Goal: Task Accomplishment & Management: Manage account settings

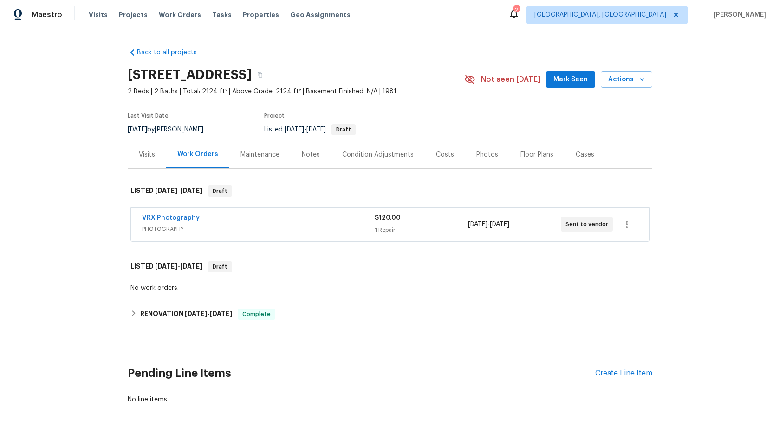
scroll to position [3, 0]
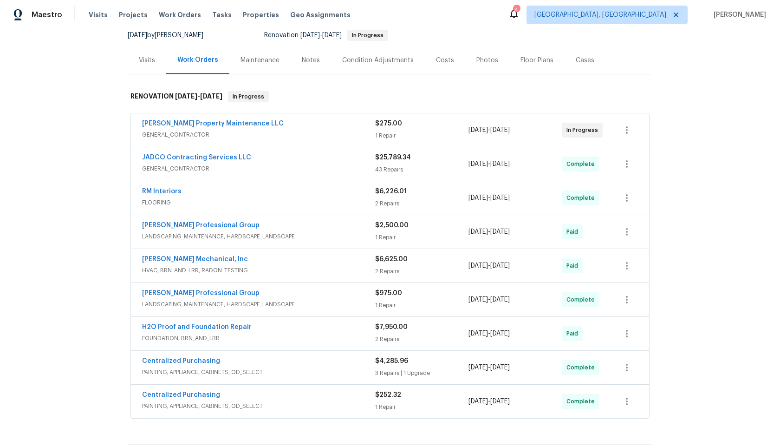
scroll to position [211, 0]
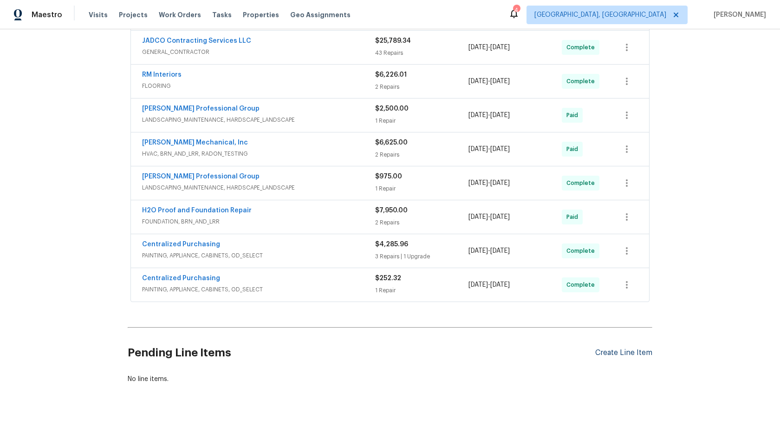
click at [633, 355] on div "Create Line Item" at bounding box center [623, 352] width 57 height 9
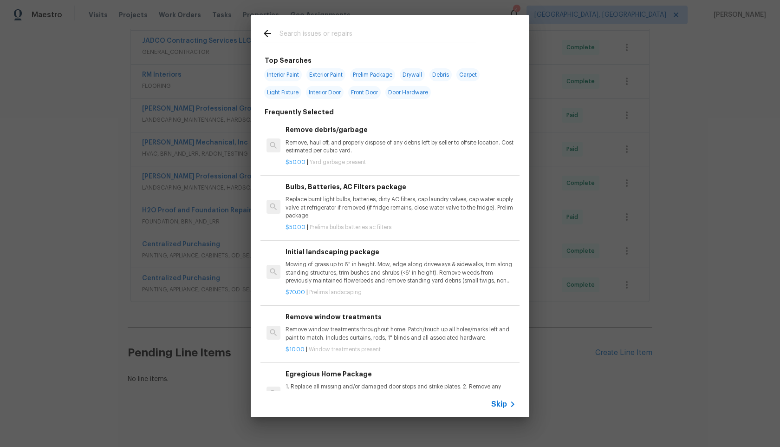
click at [501, 401] on span "Skip" at bounding box center [499, 403] width 16 height 9
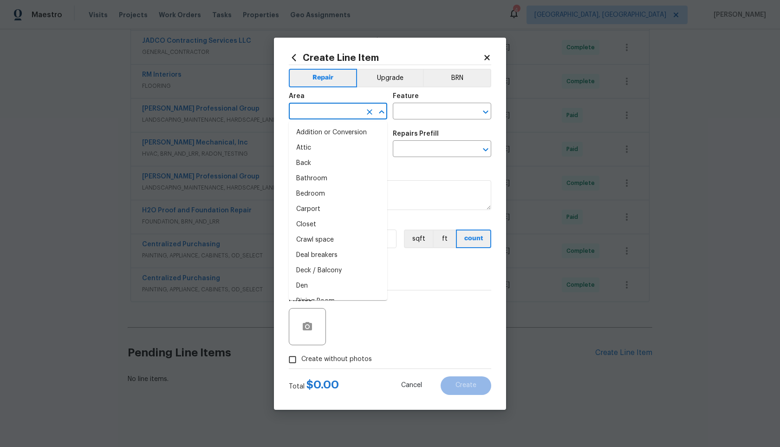
click at [340, 111] on input "text" at bounding box center [325, 112] width 72 height 14
type input "over"
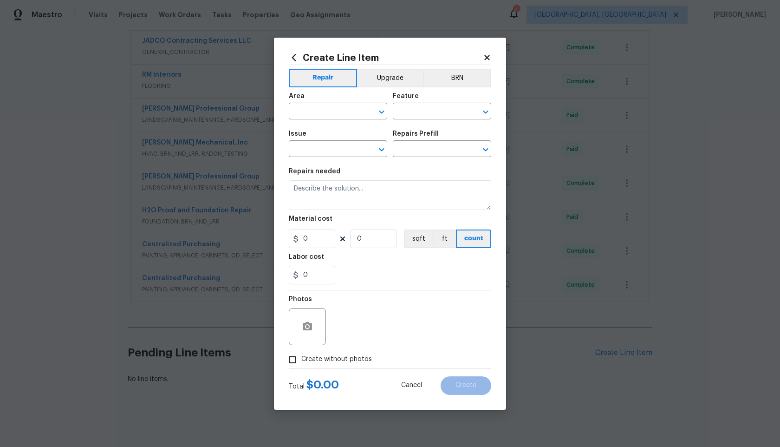
click at [488, 61] on icon at bounding box center [487, 57] width 8 height 8
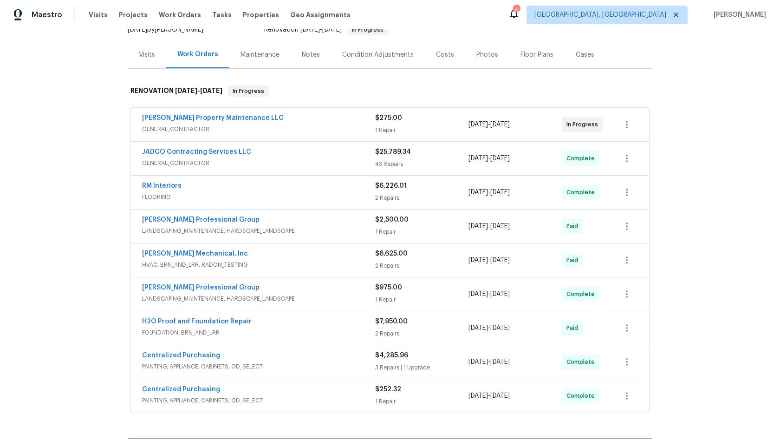
scroll to position [0, 0]
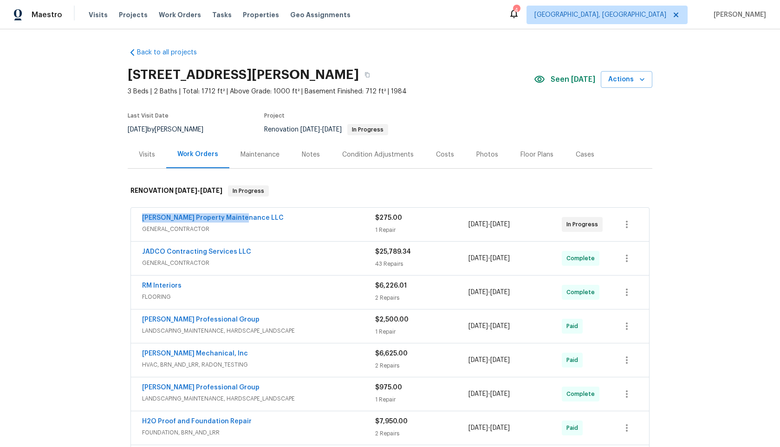
drag, startPoint x: 244, startPoint y: 217, endPoint x: 137, endPoint y: 216, distance: 106.4
click at [137, 216] on div "Glen Property Maintenance LLC GENERAL_CONTRACTOR $275.00 1 Repair 9/25/2025 - 9…" at bounding box center [390, 224] width 518 height 33
copy link "Glen Property Maintenance LLC"
click at [370, 72] on icon "button" at bounding box center [368, 75] width 6 height 6
click at [376, 75] on button "button" at bounding box center [367, 74] width 17 height 17
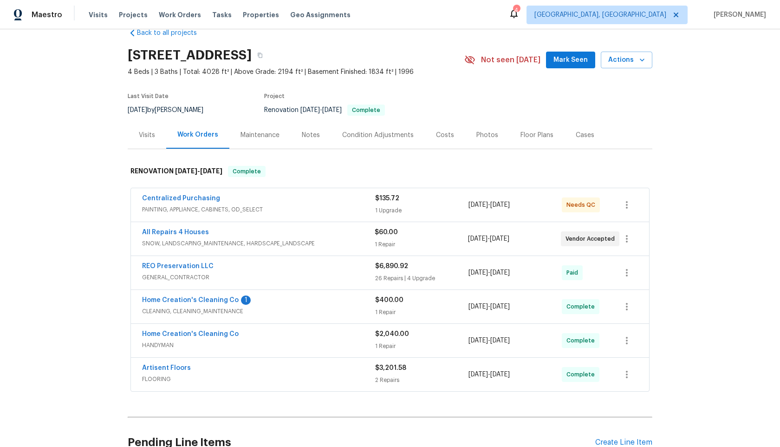
scroll to position [36, 0]
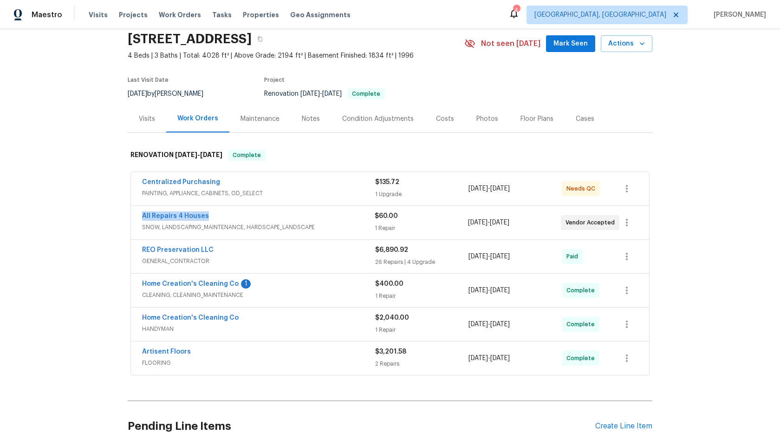
drag, startPoint x: 209, startPoint y: 215, endPoint x: 117, endPoint y: 215, distance: 92.4
click at [117, 215] on div "Back to all projects 31547 Sugar Maple Ct, Foristell, MO 63348 4 Beds | 3 Baths…" at bounding box center [390, 238] width 780 height 418
copy link "All Repairs 4 Houses"
click at [263, 36] on icon "button" at bounding box center [260, 39] width 6 height 6
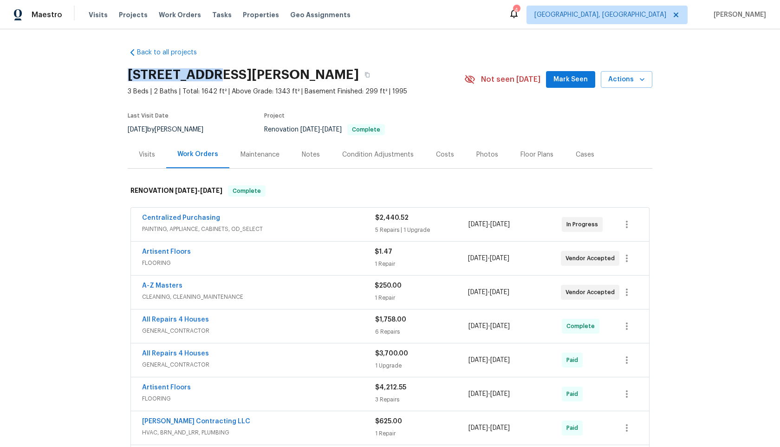
drag, startPoint x: 199, startPoint y: 72, endPoint x: 114, endPoint y: 72, distance: 85.5
click at [114, 72] on div "Back to all projects [STREET_ADDRESS][PERSON_NAME] 3 Beds | 2 Baths | Total: 16…" at bounding box center [390, 238] width 780 height 418
copy h2 "[STREET_ADDRESS]"
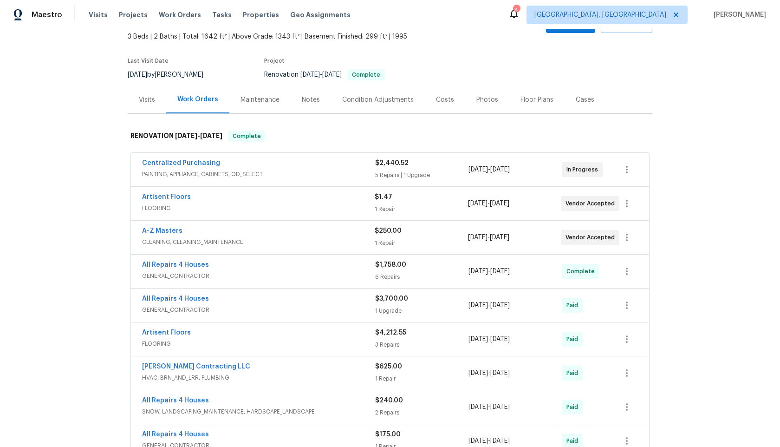
scroll to position [55, 0]
drag, startPoint x: 218, startPoint y: 163, endPoint x: 140, endPoint y: 163, distance: 77.6
click at [140, 163] on div "Centralized Purchasing PAINTING, APPLIANCE, CABINETS, OD_SELECT $2,440.52 5 Rep…" at bounding box center [390, 168] width 518 height 33
copy link "Centralized Purchasing"
drag, startPoint x: 190, startPoint y: 195, endPoint x: 132, endPoint y: 195, distance: 58.5
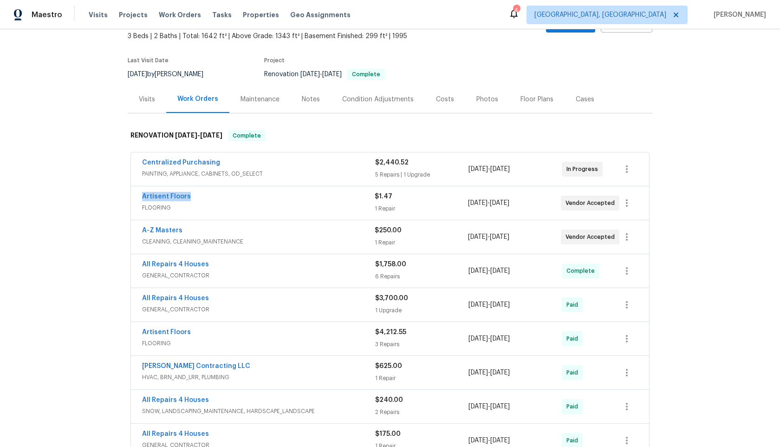
click at [132, 195] on div "Artisent Floors FLOORING $1.47 1 Repair 9/15/2025 - 9/17/2025 Vendor Accepted" at bounding box center [390, 202] width 518 height 33
copy link "Artisent Floors"
drag, startPoint x: 183, startPoint y: 229, endPoint x: 113, endPoint y: 229, distance: 69.7
click at [113, 229] on div "Back to all projects 611 S 3rd St, De Soto, MO 63020 3 Beds | 2 Baths | Total: …" at bounding box center [390, 238] width 780 height 418
copy link "A-Z Masters"
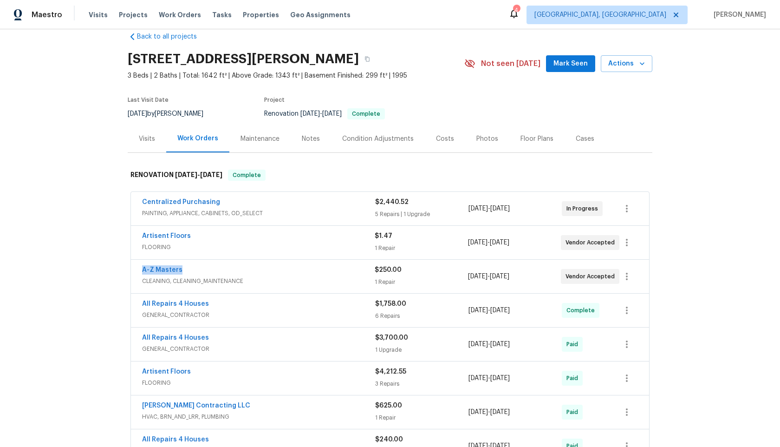
scroll to position [0, 0]
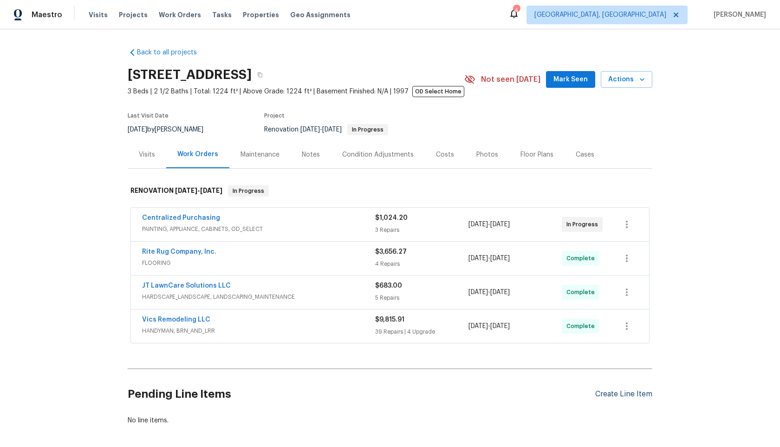
click at [619, 395] on div "Create Line Item" at bounding box center [623, 394] width 57 height 9
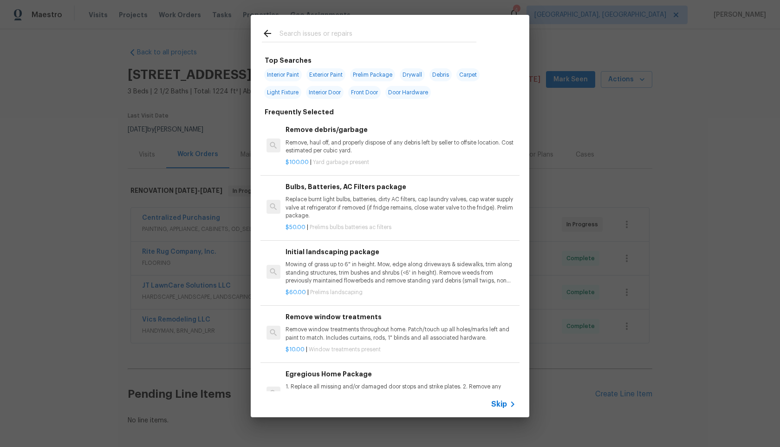
click at [503, 402] on span "Skip" at bounding box center [499, 403] width 16 height 9
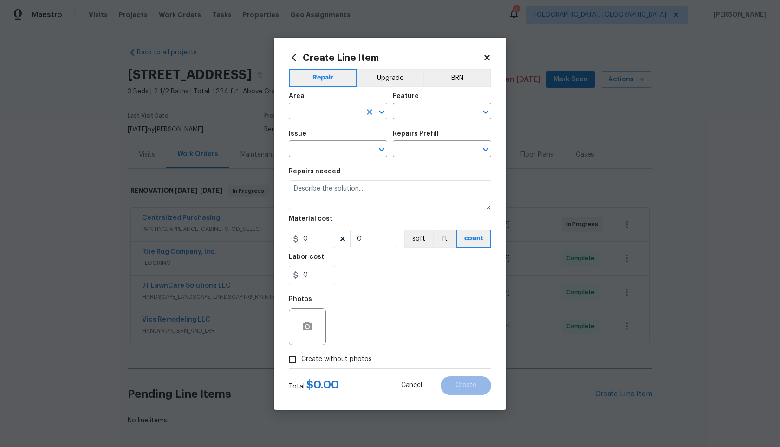
click at [326, 108] on input "text" at bounding box center [325, 112] width 72 height 14
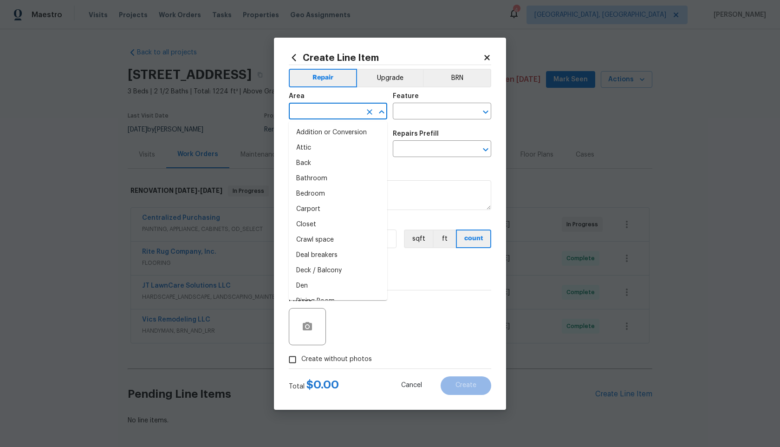
type input "o"
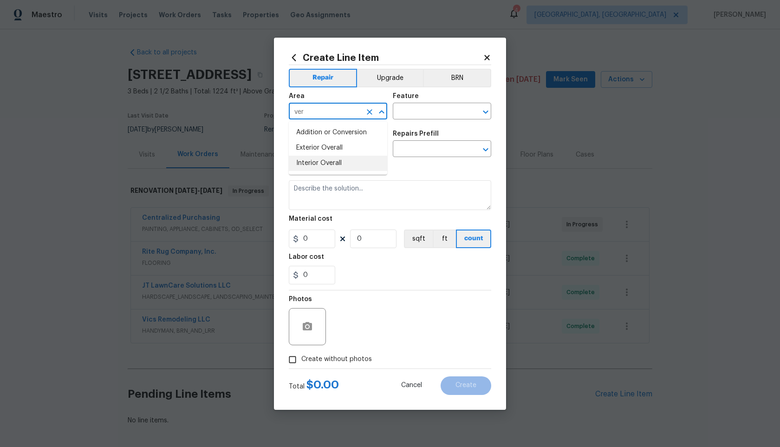
click at [323, 161] on li "Interior Overall" at bounding box center [338, 163] width 98 height 15
type input "Interior Overall"
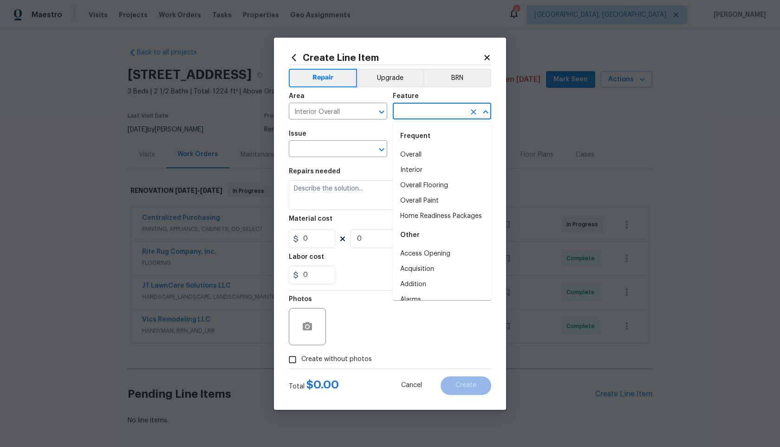
click at [418, 109] on input "text" at bounding box center [429, 112] width 72 height 14
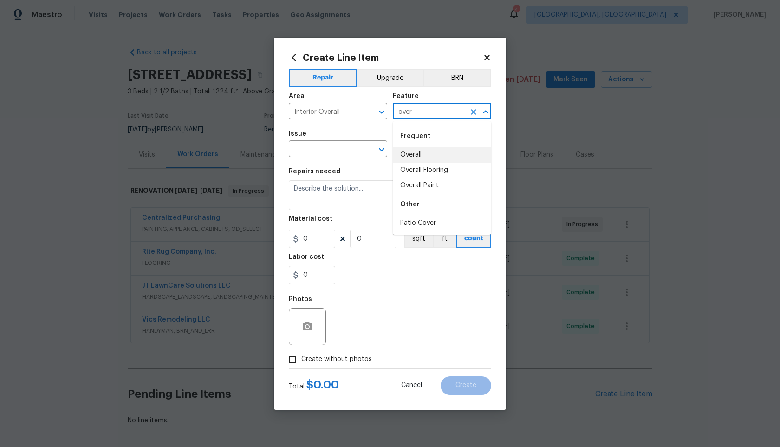
click at [421, 161] on li "Overall" at bounding box center [442, 154] width 98 height 15
type input "Overall"
click at [327, 140] on div "Issue" at bounding box center [338, 137] width 98 height 12
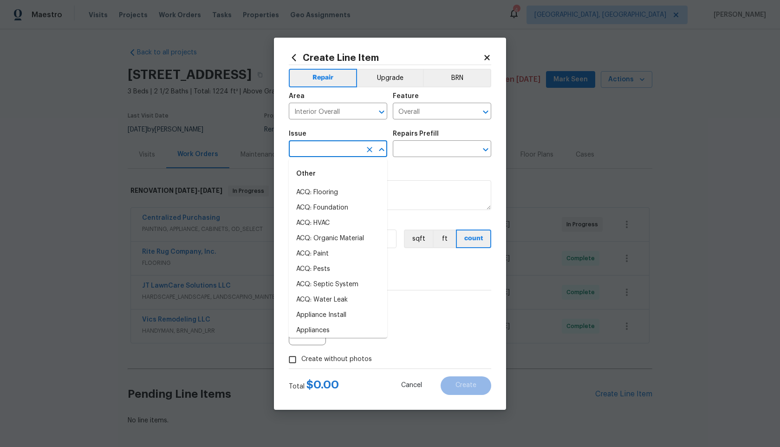
click at [328, 151] on input "text" at bounding box center [325, 150] width 72 height 14
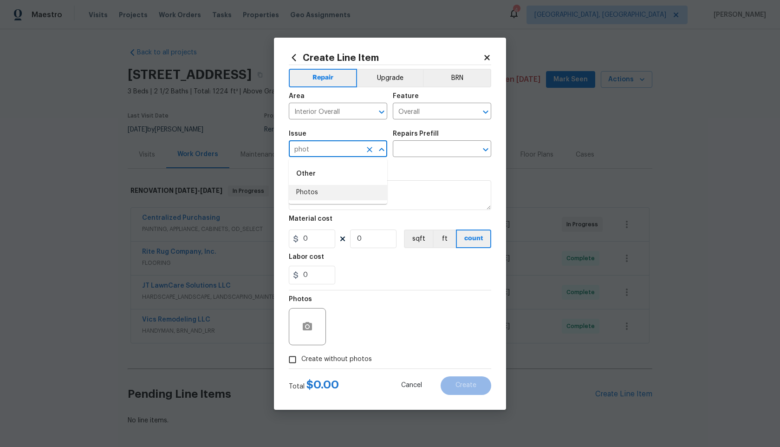
click at [330, 192] on li "Photos" at bounding box center [338, 192] width 98 height 15
type input "Photos"
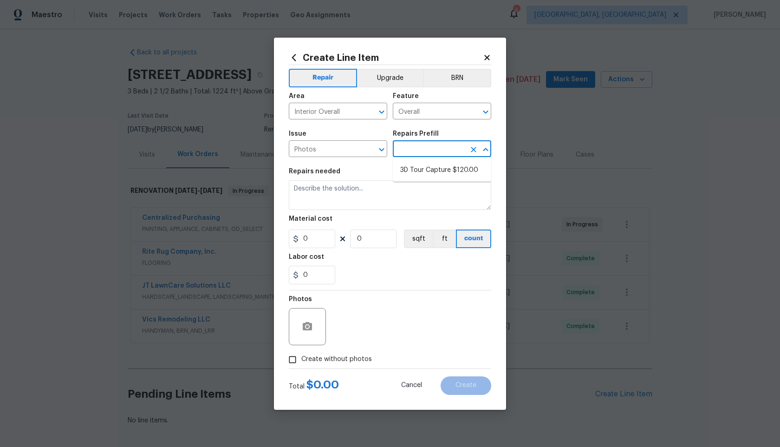
click at [402, 152] on input "text" at bounding box center [429, 150] width 72 height 14
click at [405, 169] on li "3D Tour Capture $120.00" at bounding box center [442, 170] width 98 height 15
type input "3D Tour Capture $120.00"
type textarea "Capture 3D tour of home"
type input "1"
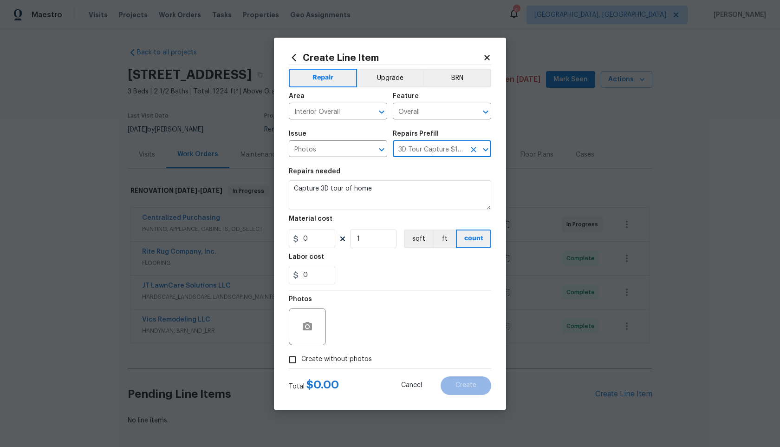
type input "120"
click at [297, 358] on input "Create without photos" at bounding box center [293, 360] width 18 height 18
checkbox input "true"
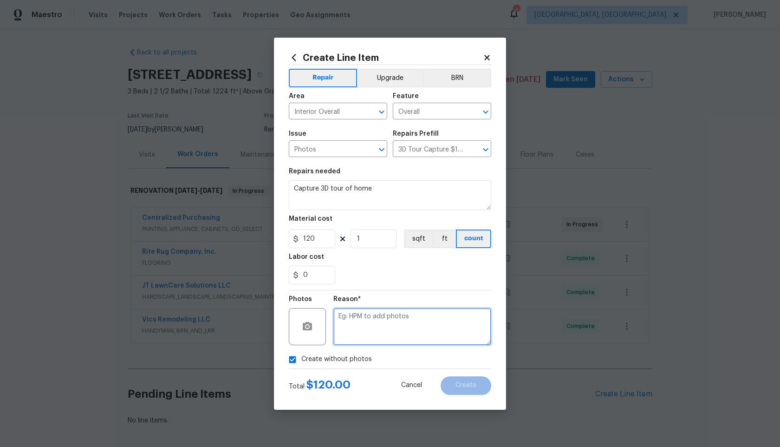
click at [357, 325] on textarea at bounding box center [412, 326] width 158 height 37
type textarea "."
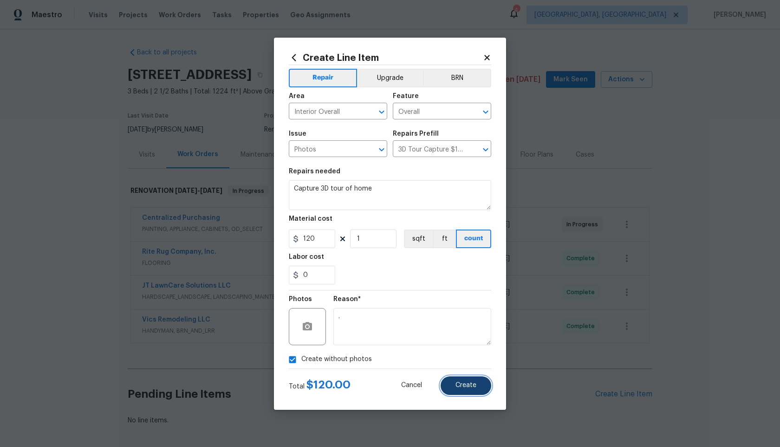
click at [451, 381] on button "Create" at bounding box center [466, 385] width 51 height 19
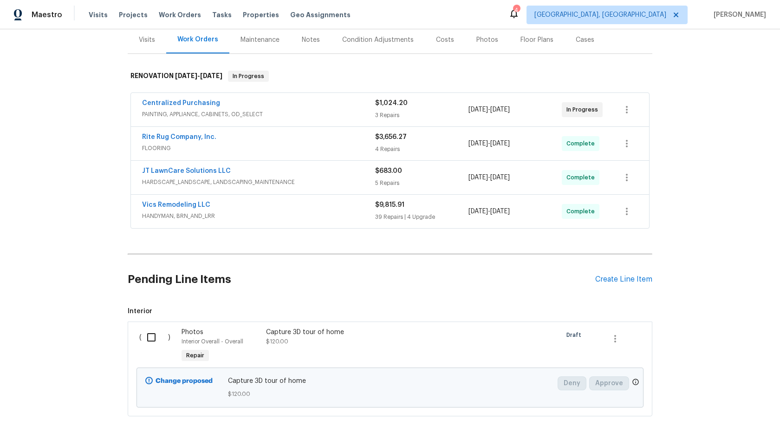
scroll to position [148, 0]
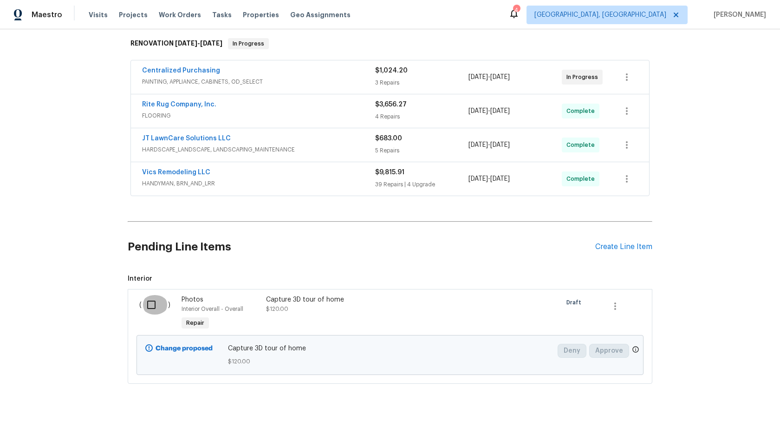
click at [153, 302] on input "checkbox" at bounding box center [155, 305] width 26 height 20
checkbox input "true"
click at [739, 429] on button "Create Work Order" at bounding box center [727, 423] width 77 height 17
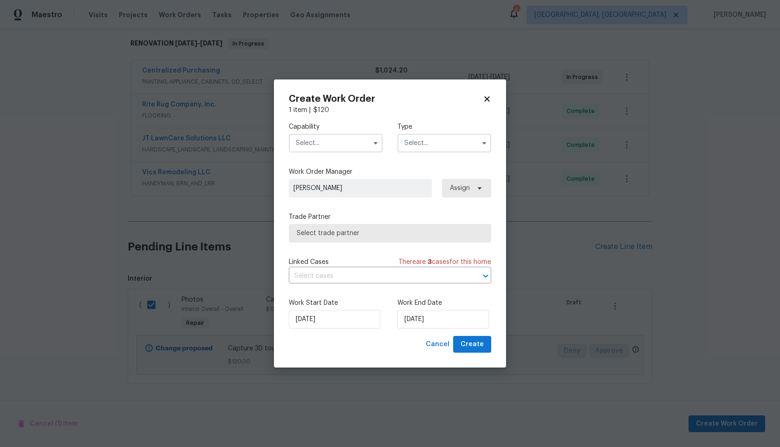
click at [331, 144] on input "text" at bounding box center [336, 143] width 94 height 19
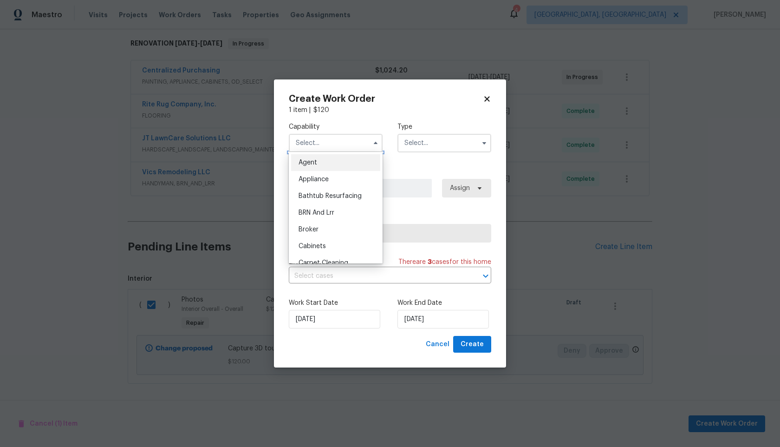
click at [331, 144] on input "text" at bounding box center [336, 143] width 94 height 19
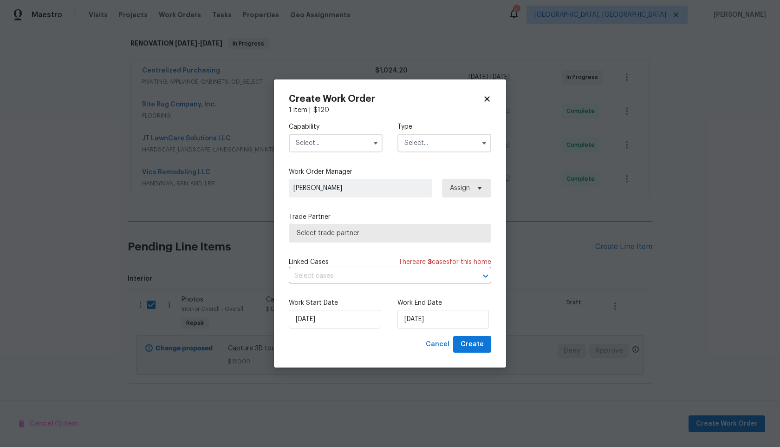
click at [331, 144] on input "text" at bounding box center [336, 143] width 94 height 19
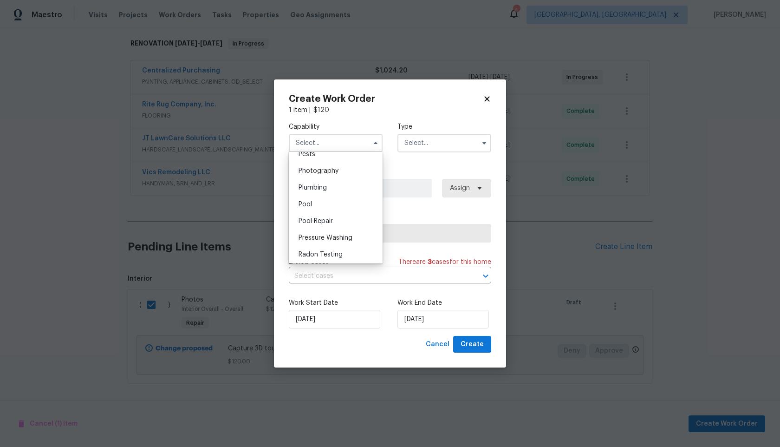
scroll to position [803, 0]
click at [331, 167] on div "Photography" at bounding box center [335, 173] width 89 height 17
type input "Photography"
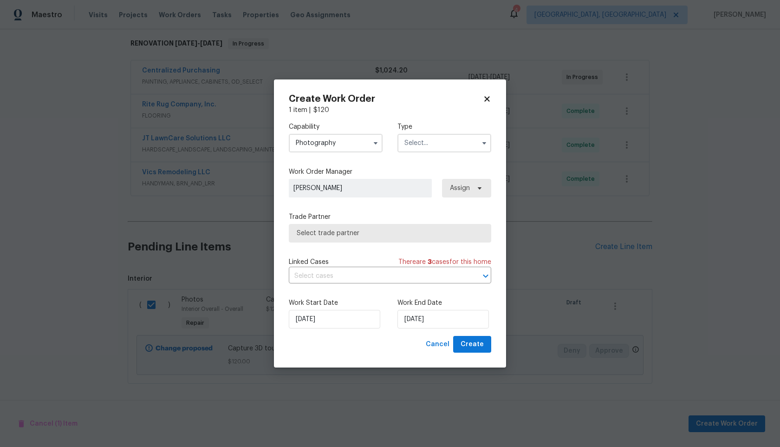
click at [423, 141] on input "text" at bounding box center [445, 143] width 94 height 19
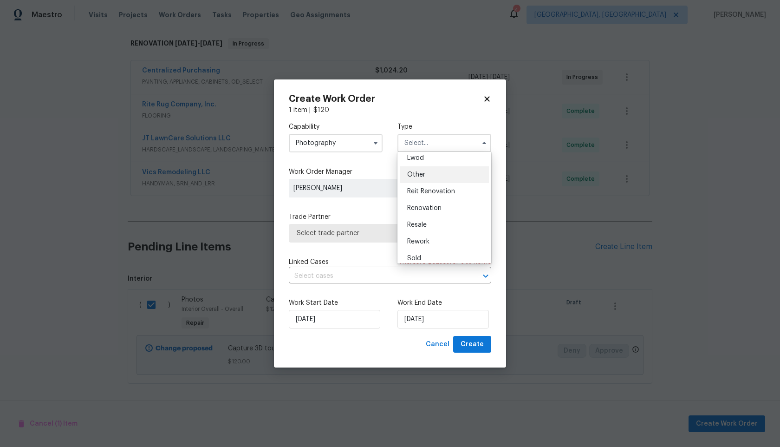
scroll to position [105, 0]
click at [425, 175] on div "Other" at bounding box center [444, 174] width 89 height 17
type input "Other"
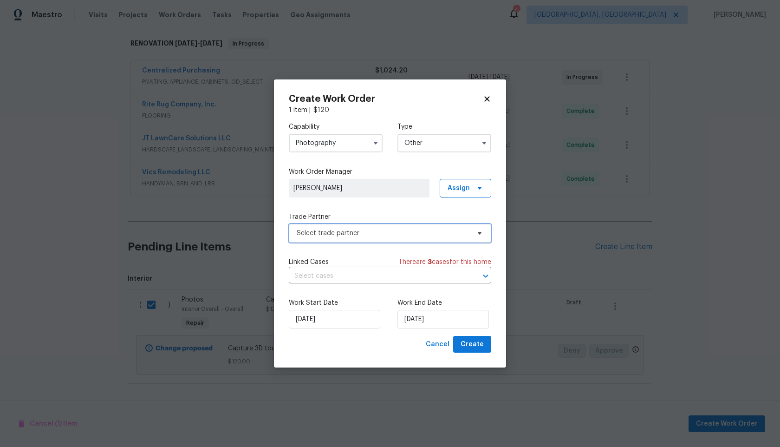
click at [357, 236] on span "Select trade partner" at bounding box center [383, 233] width 173 height 9
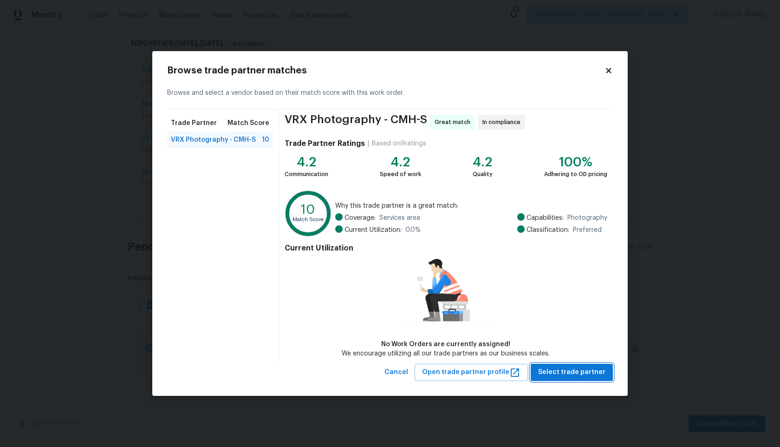
click at [576, 368] on span "Select trade partner" at bounding box center [571, 372] width 67 height 12
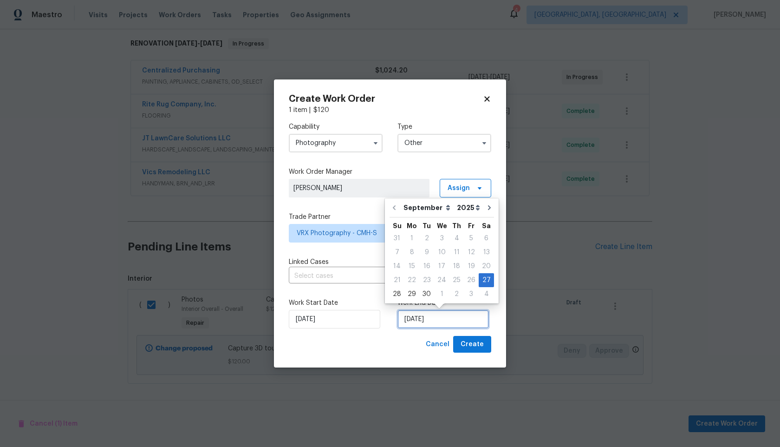
click at [458, 316] on input "27/09/2025" at bounding box center [443, 319] width 91 height 19
click at [409, 293] on div "29" at bounding box center [412, 294] width 15 height 13
type input "29/09/2025"
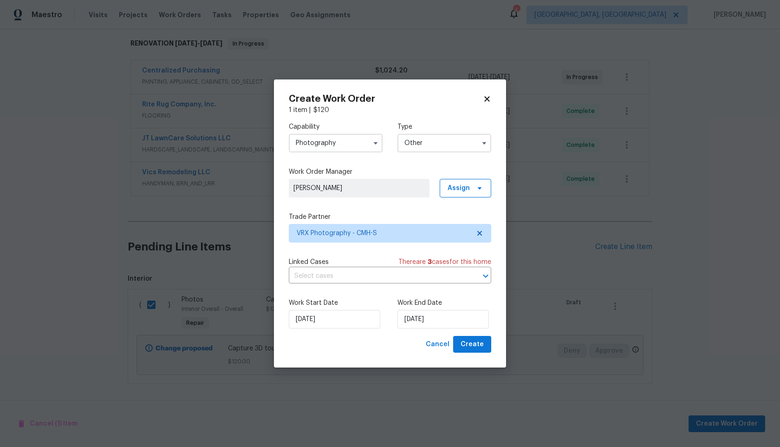
click at [470, 353] on div "Create Work Order 1 item | $ 120 Capability Photography Type Other Work Order M…" at bounding box center [390, 223] width 232 height 288
click at [474, 342] on span "Create" at bounding box center [472, 345] width 23 height 12
checkbox input "false"
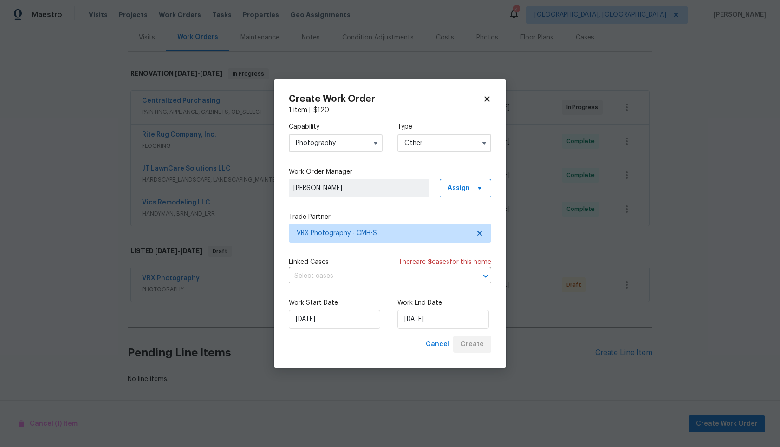
scroll to position [117, 0]
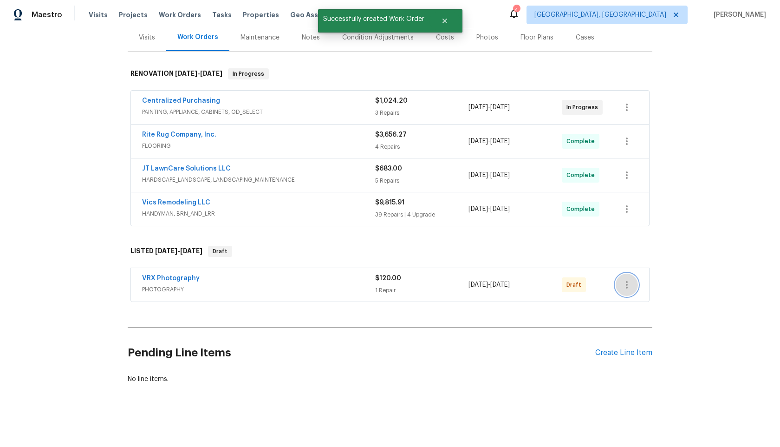
click at [627, 282] on icon "button" at bounding box center [627, 284] width 2 height 7
click at [627, 282] on li "Send to Vendor" at bounding box center [666, 284] width 100 height 15
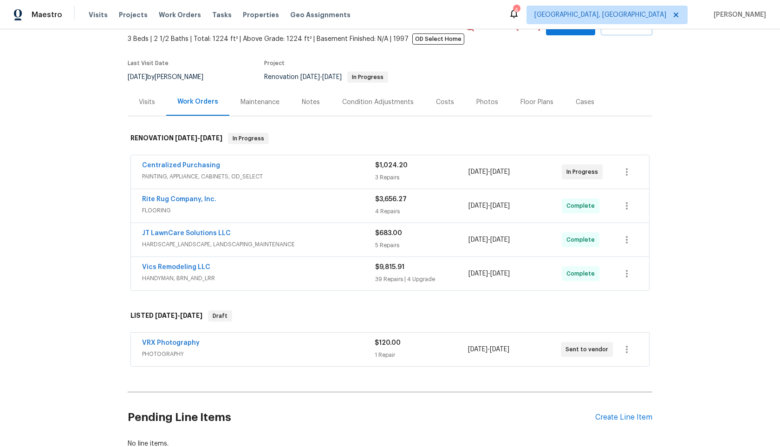
scroll to position [117, 0]
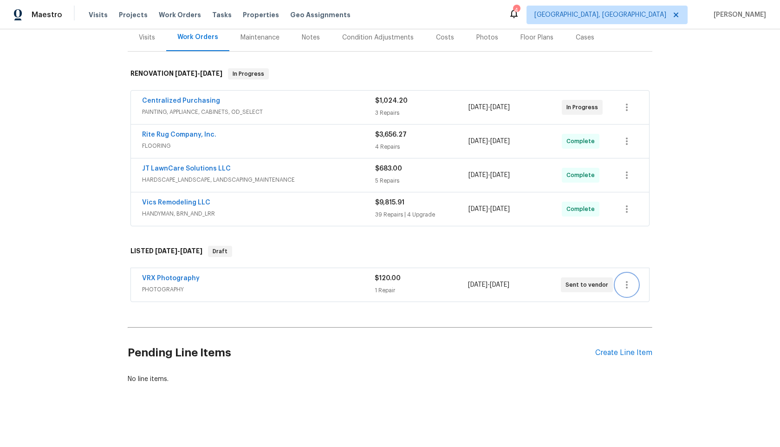
click at [621, 286] on icon "button" at bounding box center [626, 284] width 11 height 11
click at [696, 188] on div at bounding box center [390, 223] width 780 height 447
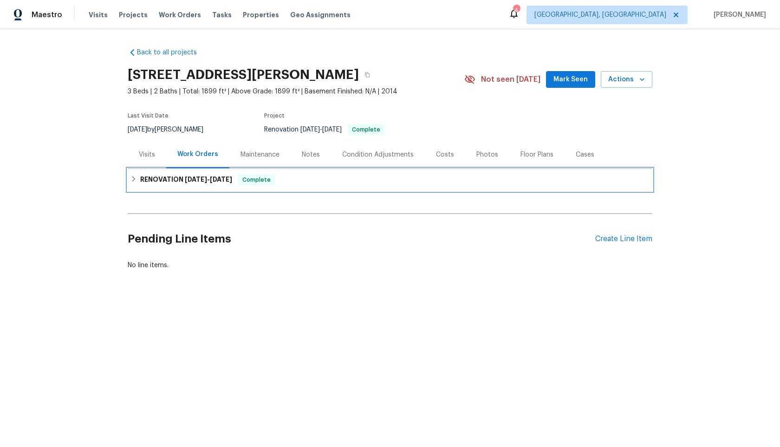
click at [211, 182] on span "[DATE] - [DATE]" at bounding box center [208, 179] width 47 height 7
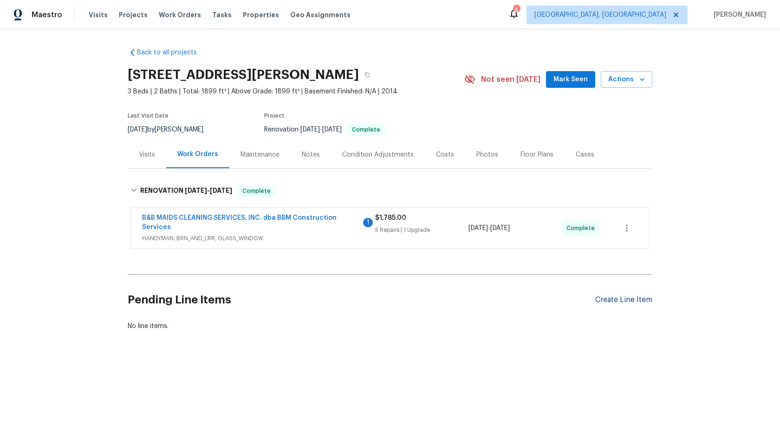
click at [614, 299] on div "Create Line Item" at bounding box center [623, 299] width 57 height 9
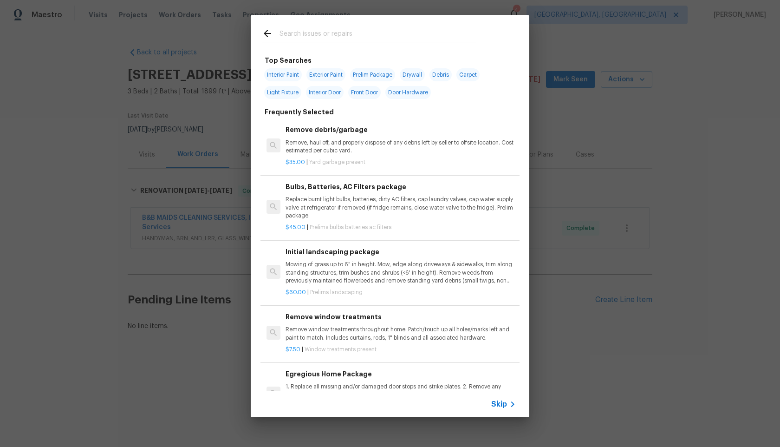
click at [498, 412] on div "Skip" at bounding box center [390, 404] width 279 height 26
click at [500, 409] on div "Skip" at bounding box center [504, 404] width 27 height 11
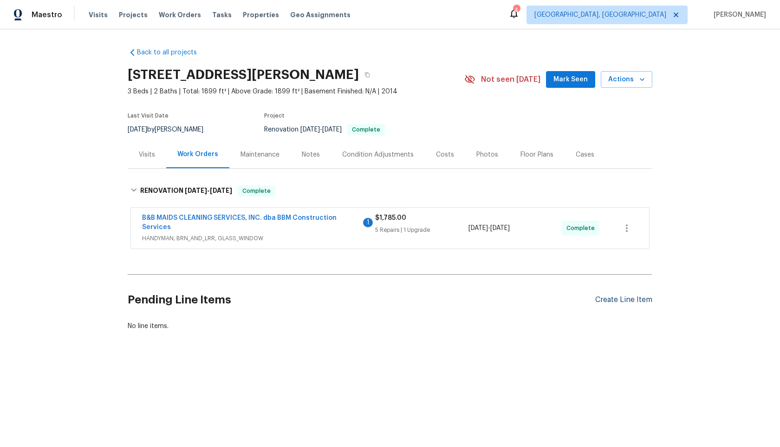
click at [630, 296] on div "Create Line Item" at bounding box center [623, 299] width 57 height 9
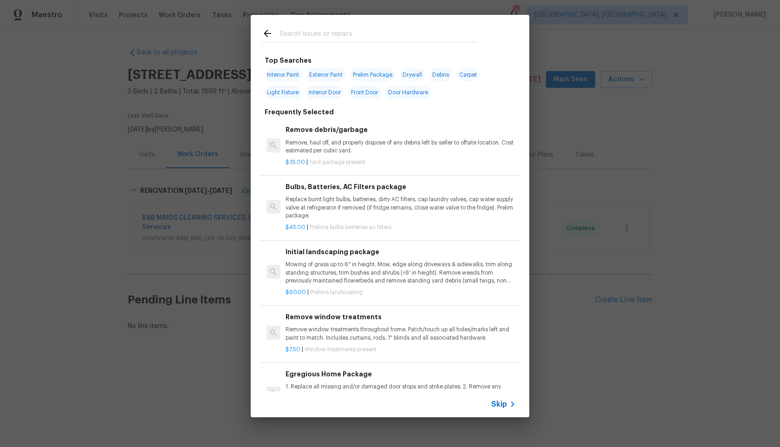
click at [503, 402] on span "Skip" at bounding box center [499, 403] width 16 height 9
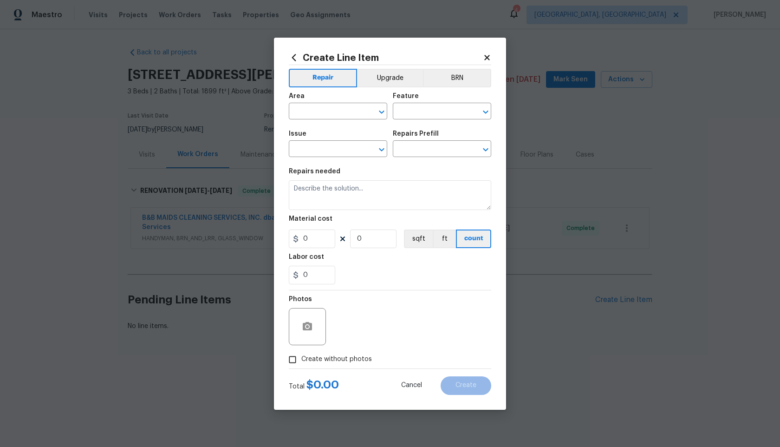
click at [346, 103] on div "Area" at bounding box center [338, 99] width 98 height 12
click at [343, 112] on input "text" at bounding box center [325, 112] width 72 height 14
click at [326, 143] on li "Interior Overall" at bounding box center [338, 147] width 98 height 15
type input "Interior Overall"
click at [438, 120] on div "Area Interior Overall ​ Feature ​" at bounding box center [390, 106] width 203 height 38
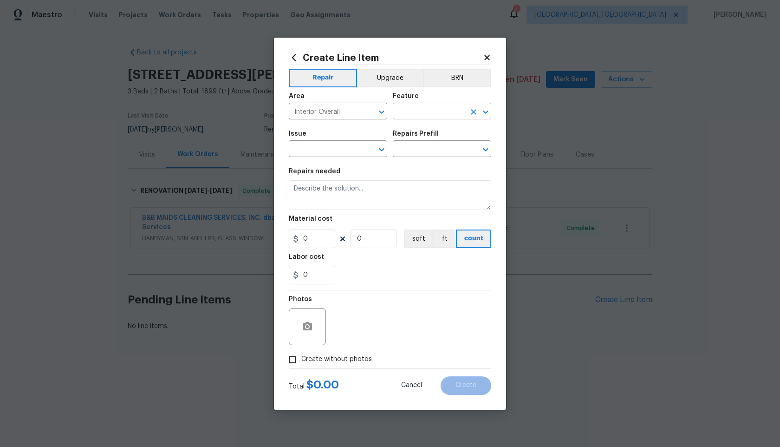
click at [439, 115] on input "text" at bounding box center [429, 112] width 72 height 14
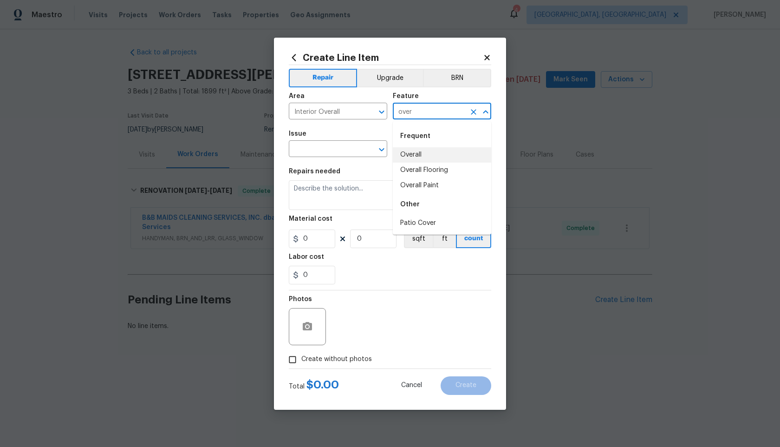
click at [425, 153] on li "Overall" at bounding box center [442, 154] width 98 height 15
type input "Overall"
click at [324, 150] on input "text" at bounding box center [325, 150] width 72 height 14
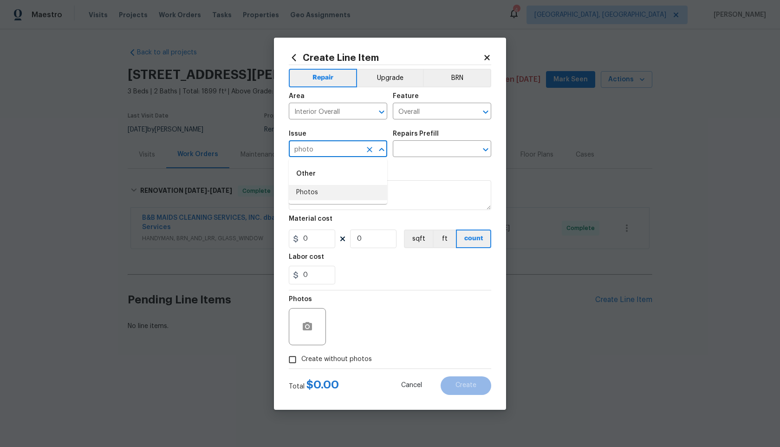
click at [324, 186] on li "Photos" at bounding box center [338, 192] width 98 height 15
type input "Photos"
click at [438, 141] on div "Repairs Prefill" at bounding box center [442, 137] width 98 height 12
click at [429, 148] on input "text" at bounding box center [429, 150] width 72 height 14
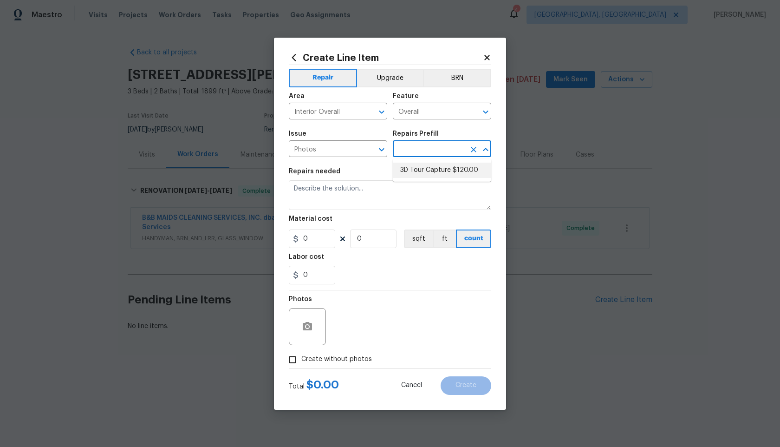
click at [423, 173] on li "3D Tour Capture $120.00" at bounding box center [442, 170] width 98 height 15
type input "3D Tour Capture $120.00"
type textarea "Capture 3D tour of home"
type input "1"
type input "120"
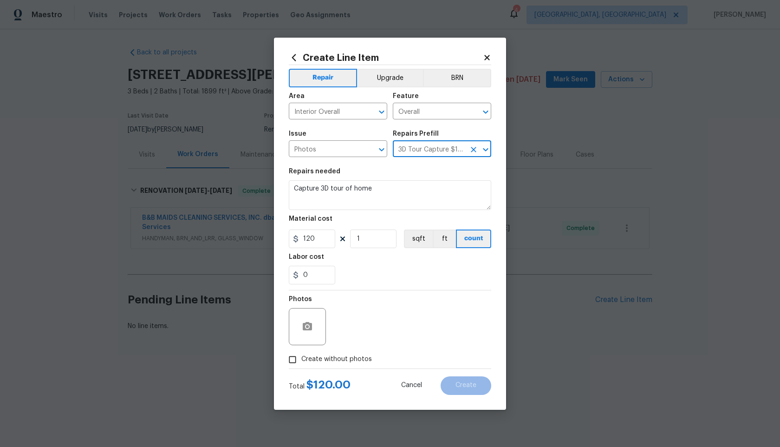
click at [294, 359] on input "Create without photos" at bounding box center [293, 360] width 18 height 18
checkbox input "true"
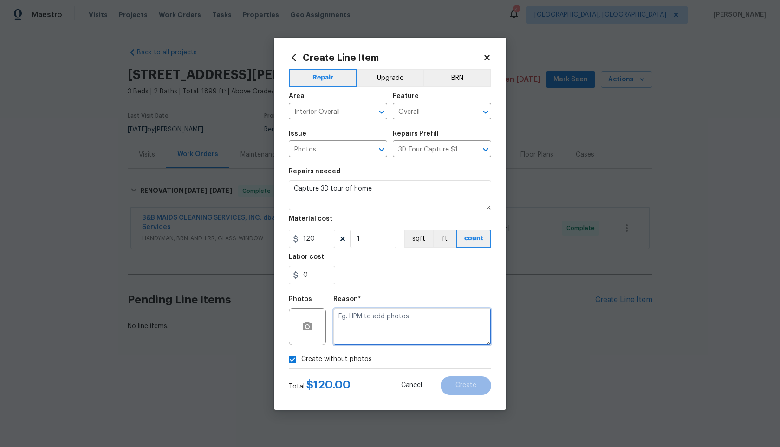
click at [369, 338] on textarea at bounding box center [412, 326] width 158 height 37
type textarea "."
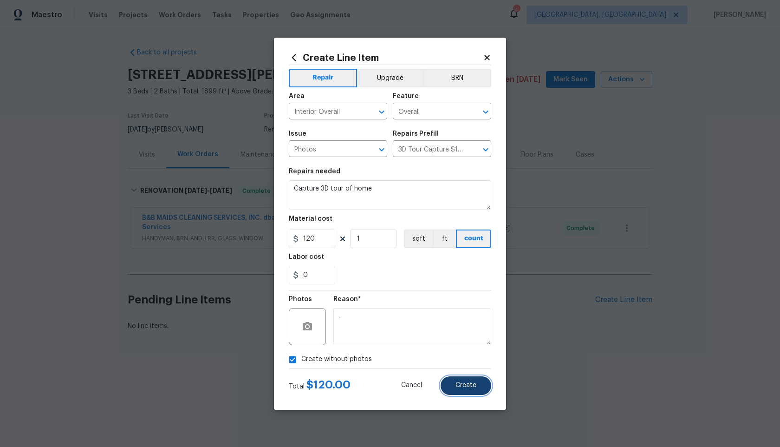
click at [473, 385] on span "Create" at bounding box center [466, 385] width 21 height 7
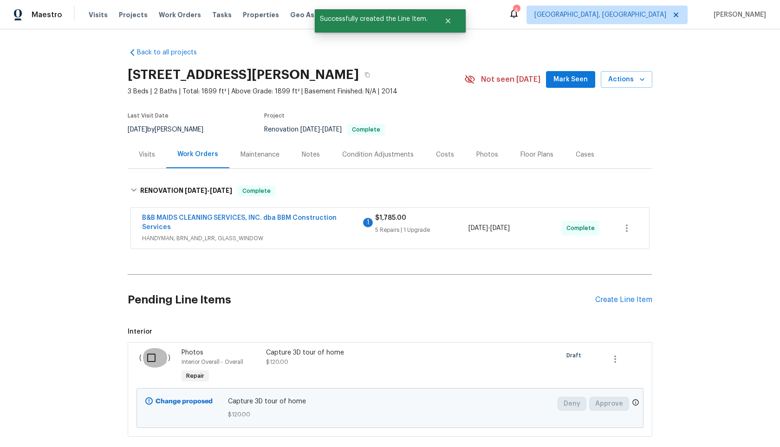
click at [150, 359] on input "checkbox" at bounding box center [155, 358] width 26 height 20
checkbox input "true"
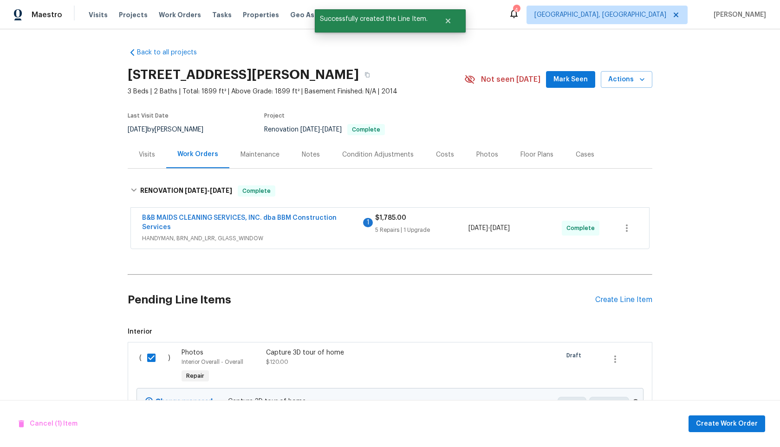
scroll to position [53, 0]
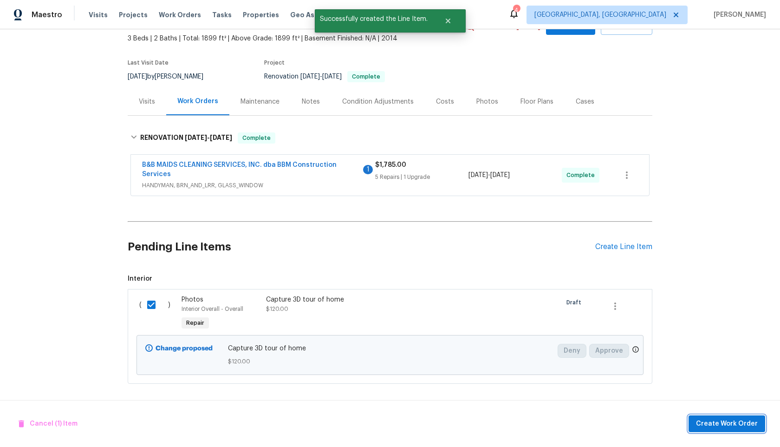
click at [723, 424] on span "Create Work Order" at bounding box center [727, 424] width 62 height 12
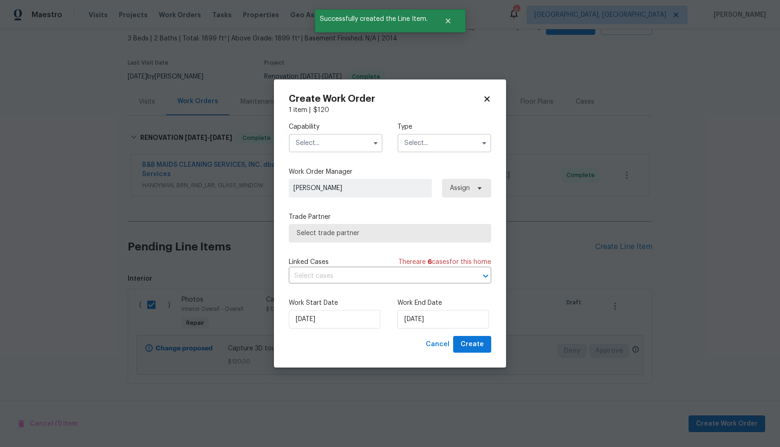
click at [343, 150] on input "text" at bounding box center [336, 143] width 94 height 19
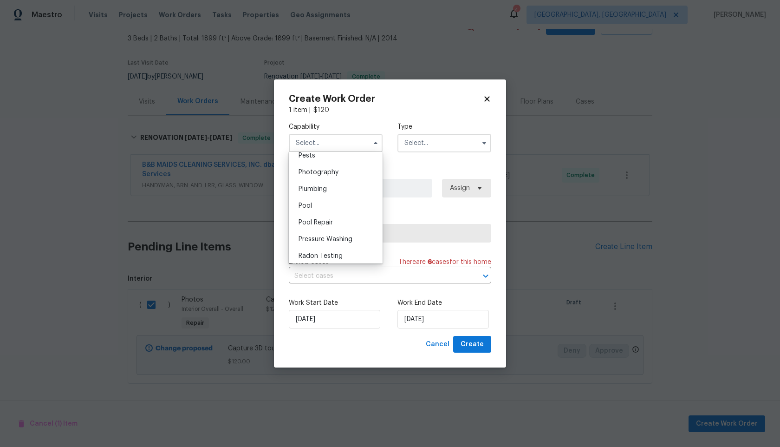
scroll to position [799, 0]
click at [335, 179] on span "Photography" at bounding box center [319, 177] width 40 height 7
type input "Photography"
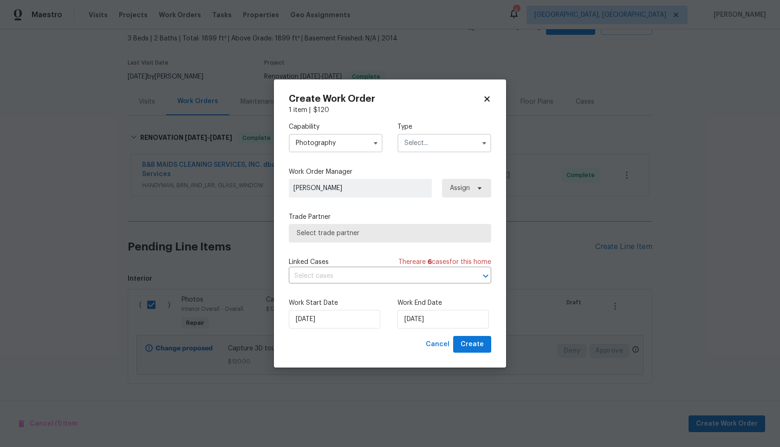
click at [425, 147] on input "text" at bounding box center [445, 143] width 94 height 19
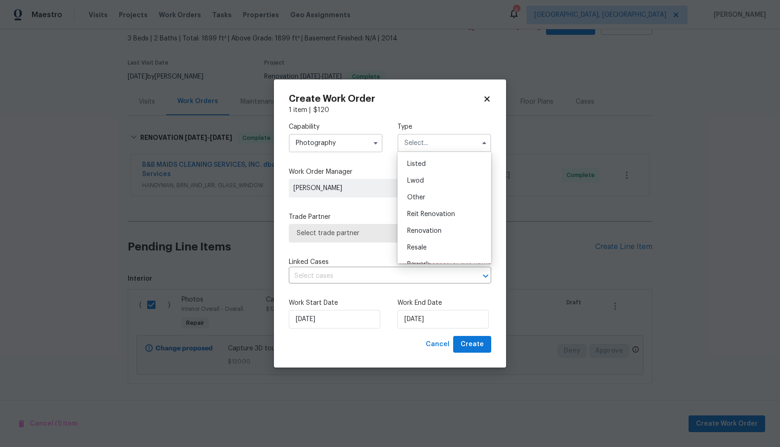
scroll to position [78, 0]
click at [421, 204] on span "Other" at bounding box center [416, 202] width 18 height 7
type input "Other"
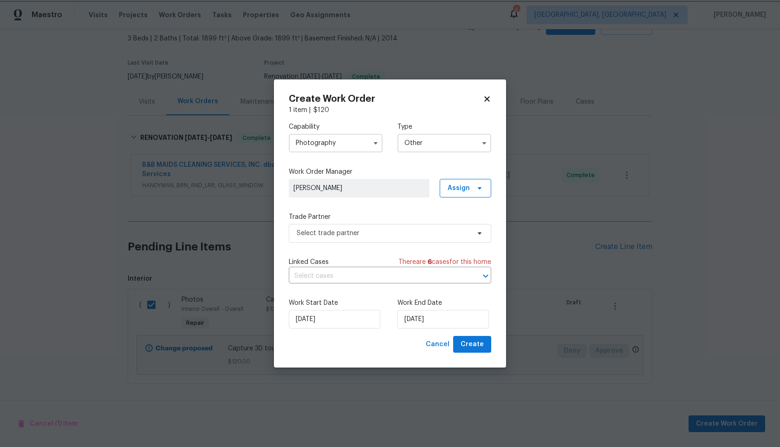
scroll to position [0, 0]
click at [365, 229] on span "Select trade partner" at bounding box center [383, 233] width 173 height 9
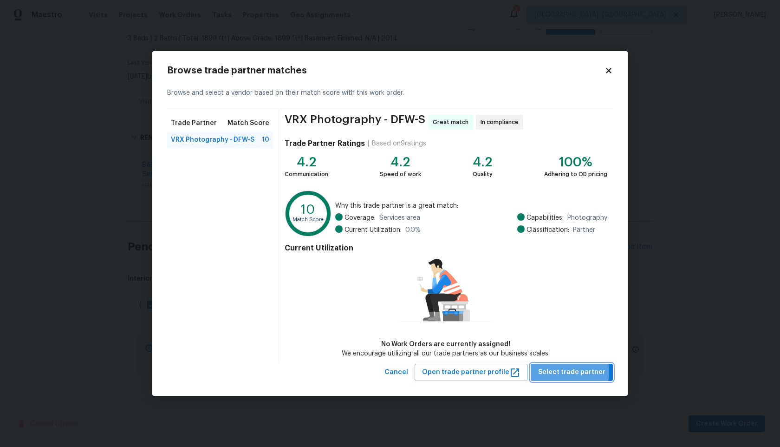
click at [566, 372] on span "Select trade partner" at bounding box center [571, 372] width 67 height 12
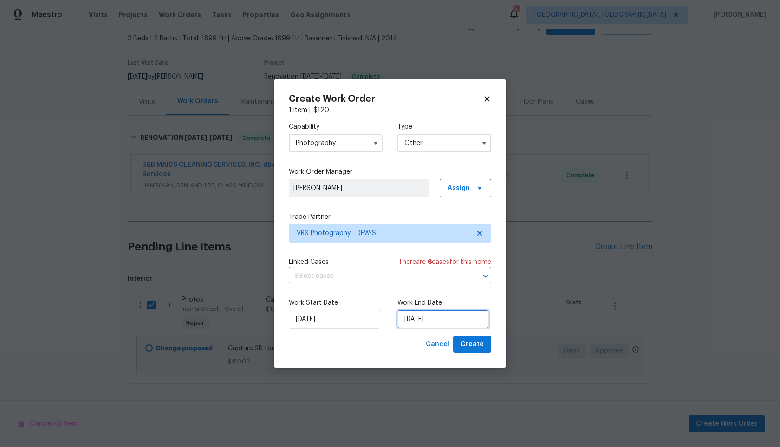
click at [431, 320] on input "27/09/2025" at bounding box center [443, 319] width 91 height 19
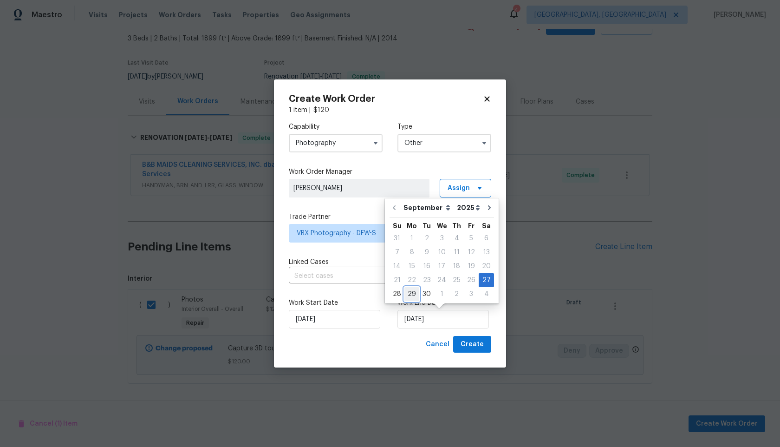
click at [414, 291] on div "29" at bounding box center [412, 294] width 15 height 13
type input "29/09/2025"
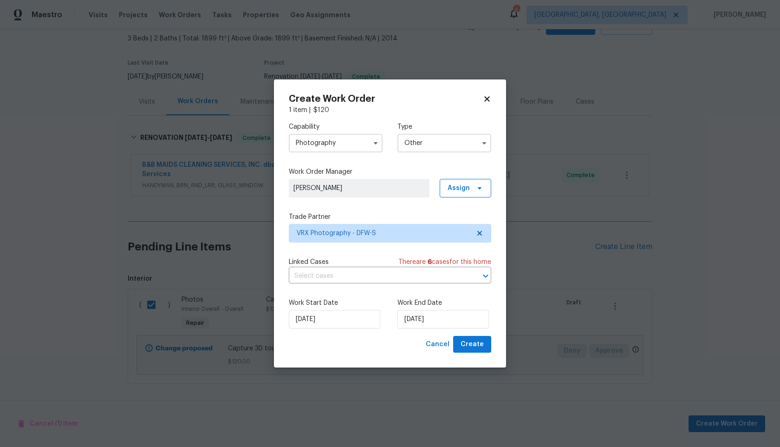
click at [371, 265] on div "Linked Cases There are 6 case s for this home" at bounding box center [390, 261] width 203 height 9
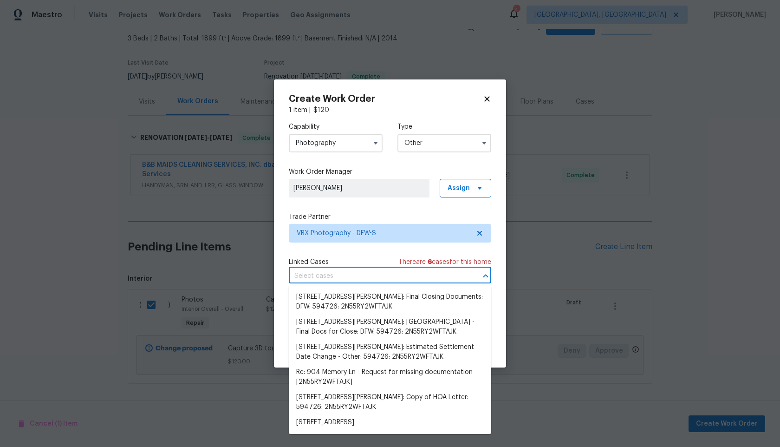
click at [361, 278] on input "text" at bounding box center [377, 276] width 176 height 14
click at [352, 257] on div "Linked Cases There are 6 case s for this home" at bounding box center [390, 261] width 203 height 9
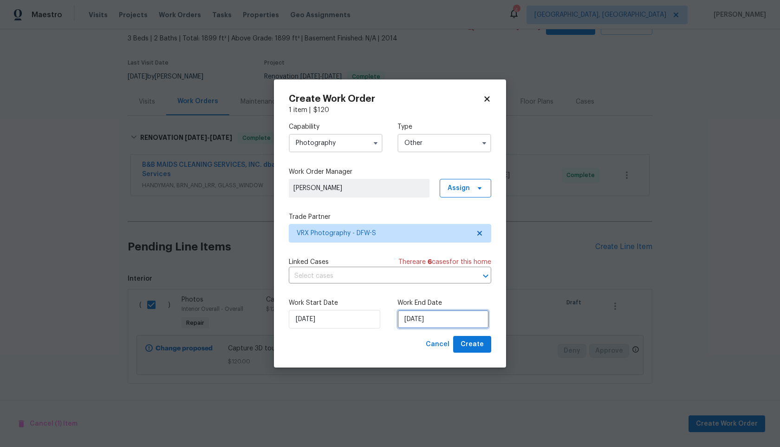
click at [448, 319] on input "29/09/2025" at bounding box center [443, 319] width 91 height 19
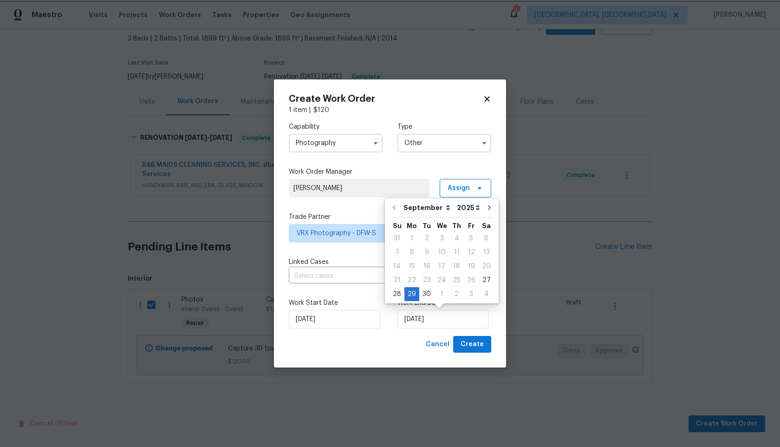
click at [389, 360] on div "Create Work Order 1 item | $ 120 Capability Photography Type Other Work Order M…" at bounding box center [390, 223] width 232 height 288
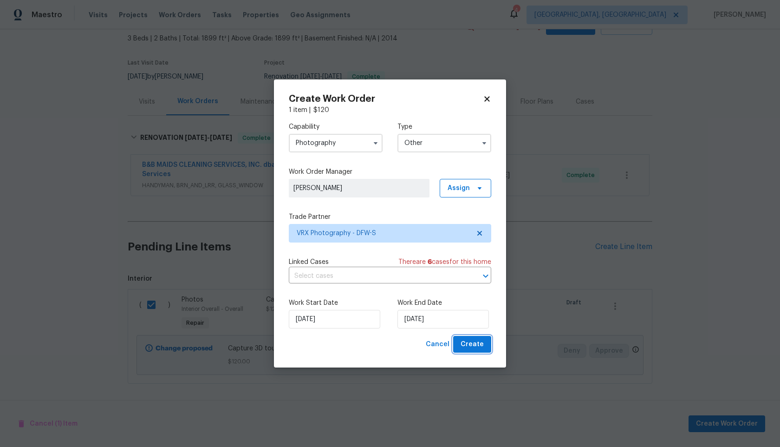
click at [470, 346] on span "Create" at bounding box center [472, 345] width 23 height 12
checkbox input "false"
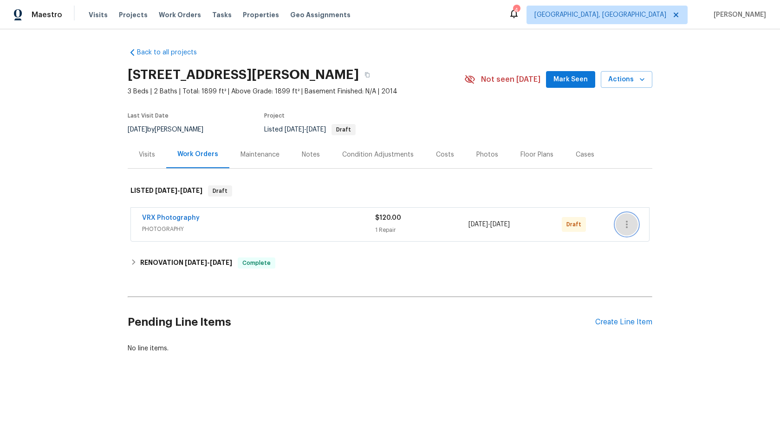
click at [627, 226] on icon "button" at bounding box center [626, 224] width 11 height 11
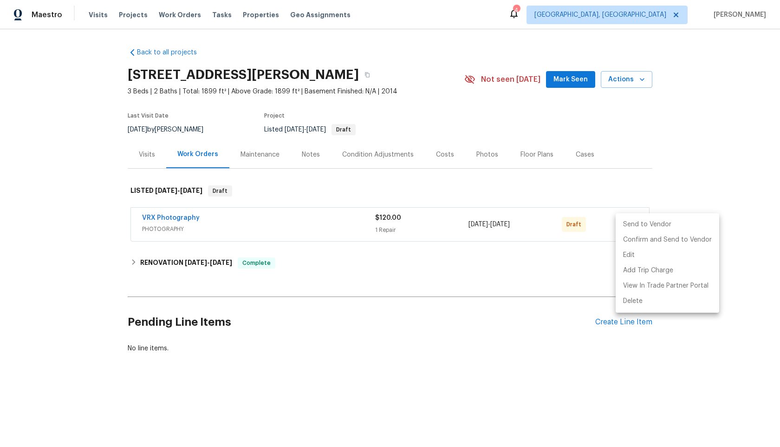
click at [627, 226] on li "Send to Vendor" at bounding box center [668, 224] width 104 height 15
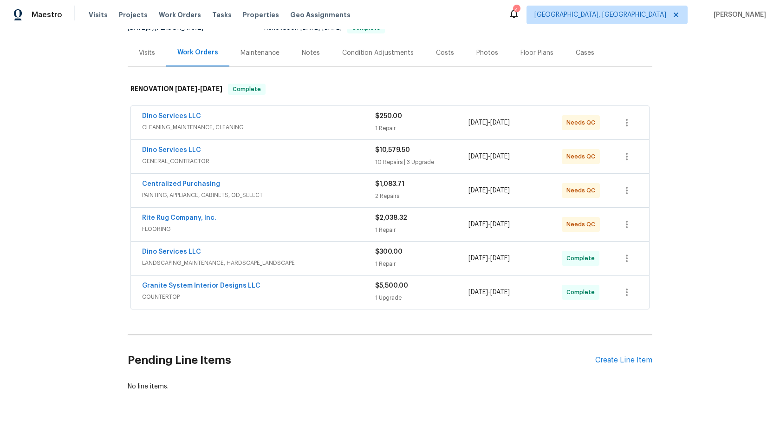
scroll to position [109, 0]
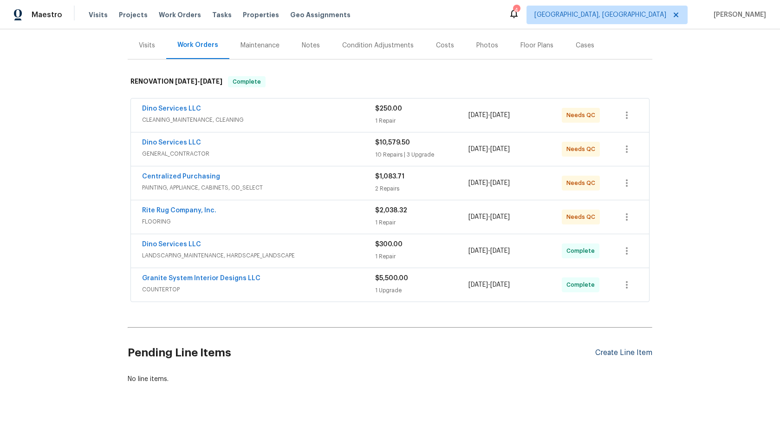
click at [631, 349] on div "Create Line Item" at bounding box center [623, 352] width 57 height 9
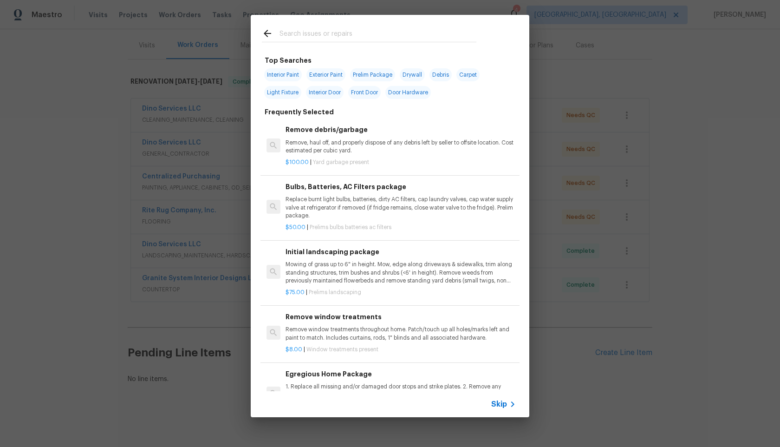
click at [500, 405] on span "Skip" at bounding box center [499, 403] width 16 height 9
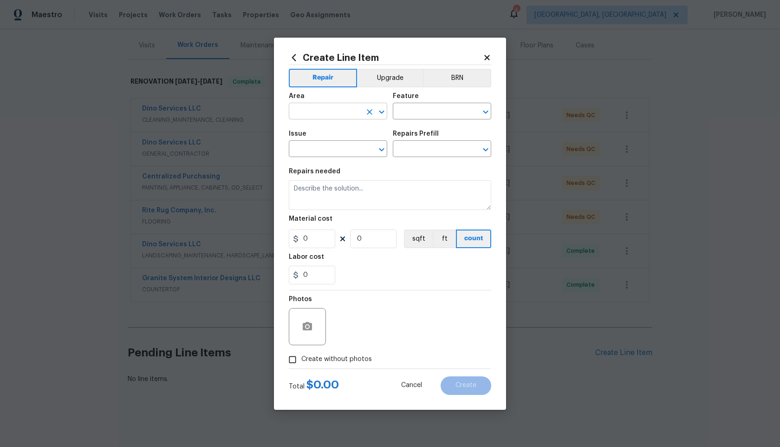
click at [350, 111] on input "text" at bounding box center [325, 112] width 72 height 14
click at [328, 150] on li "Interior Overall" at bounding box center [338, 147] width 98 height 15
type input "Interior Overall"
click at [407, 110] on input "text" at bounding box center [429, 112] width 72 height 14
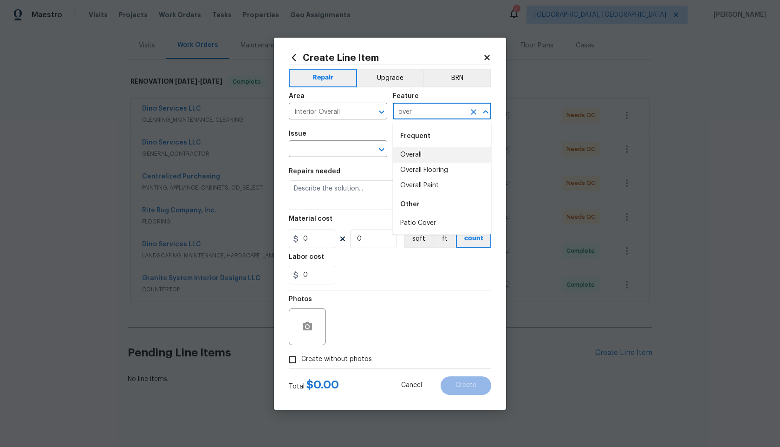
click at [411, 151] on li "Overall" at bounding box center [442, 154] width 98 height 15
type input "Overall"
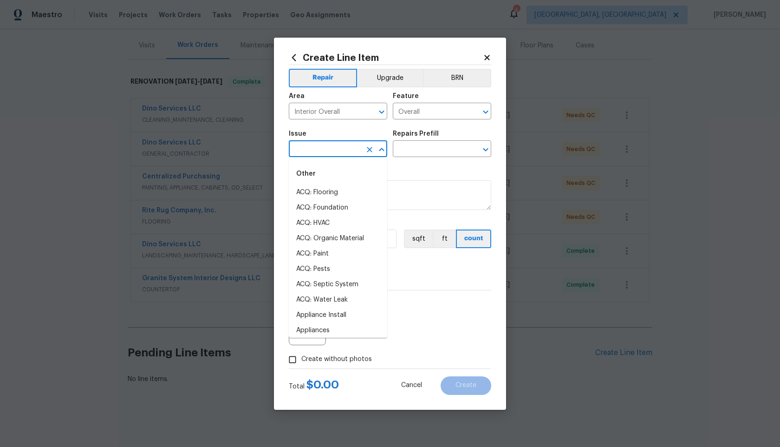
click at [326, 150] on input "text" at bounding box center [325, 150] width 72 height 14
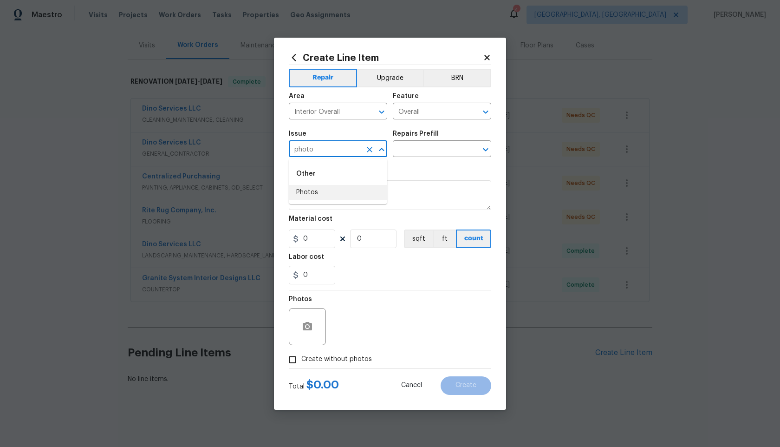
click at [323, 189] on li "Photos" at bounding box center [338, 192] width 98 height 15
type input "Photos"
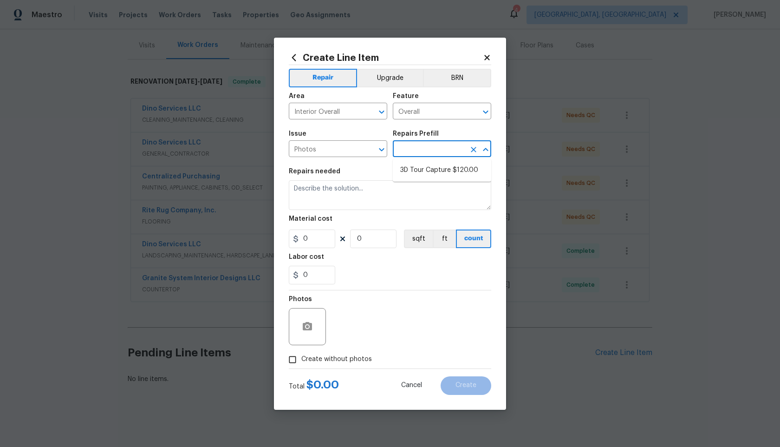
click at [438, 144] on input "text" at bounding box center [429, 150] width 72 height 14
click at [421, 170] on li "3D Tour Capture $120.00" at bounding box center [442, 170] width 98 height 15
type input "3D Tour Capture $120.00"
type textarea "Capture 3D tour of home"
type input "1"
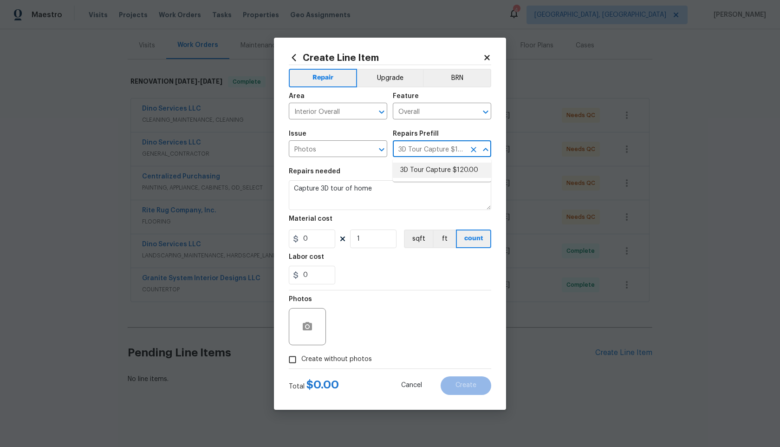
type input "120"
click at [290, 364] on input "Create without photos" at bounding box center [293, 360] width 18 height 18
checkbox input "true"
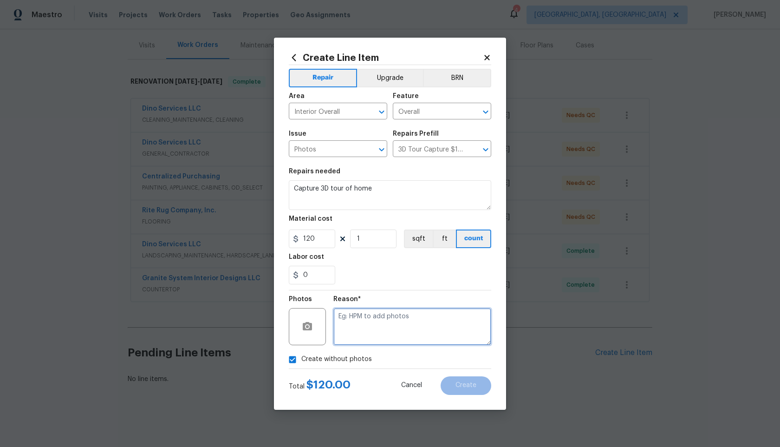
click at [382, 336] on textarea at bounding box center [412, 326] width 158 height 37
type textarea "."
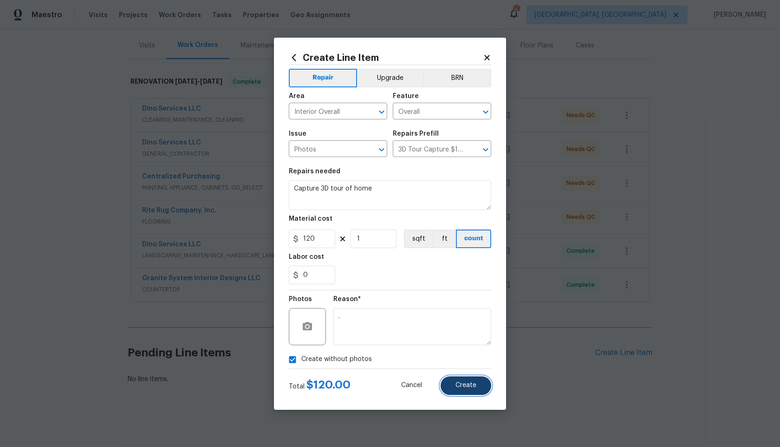
click at [466, 382] on span "Create" at bounding box center [466, 385] width 21 height 7
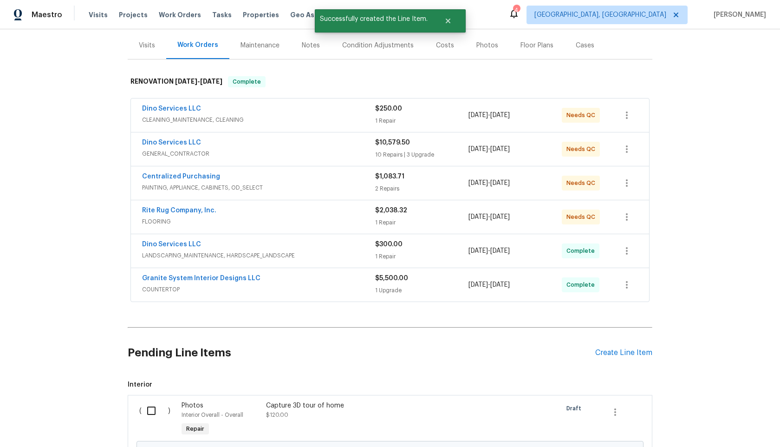
scroll to position [215, 0]
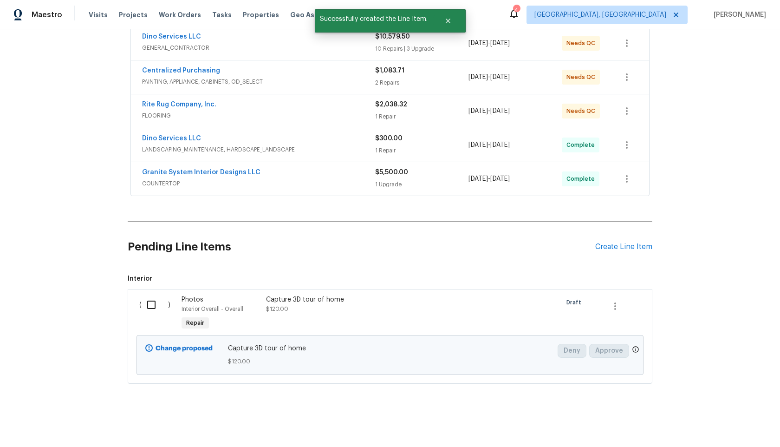
click at [151, 297] on input "checkbox" at bounding box center [155, 305] width 26 height 20
checkbox input "true"
click at [736, 441] on div "Cancel (1) Item Create Work Order" at bounding box center [390, 423] width 780 height 47
click at [731, 419] on span "Create Work Order" at bounding box center [727, 424] width 62 height 12
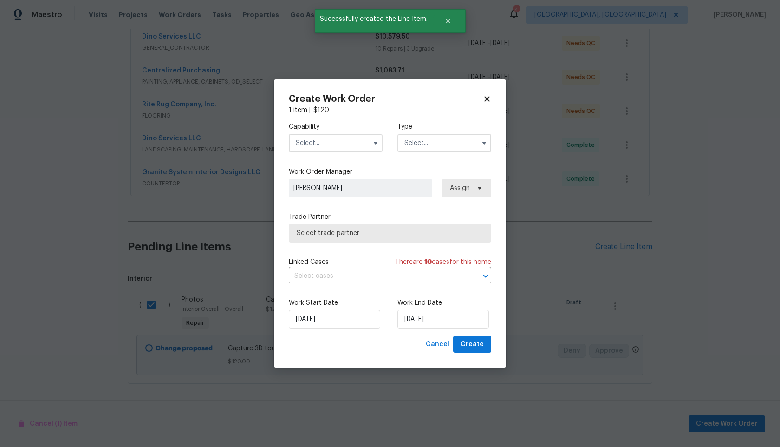
click at [327, 140] on input "text" at bounding box center [336, 143] width 94 height 19
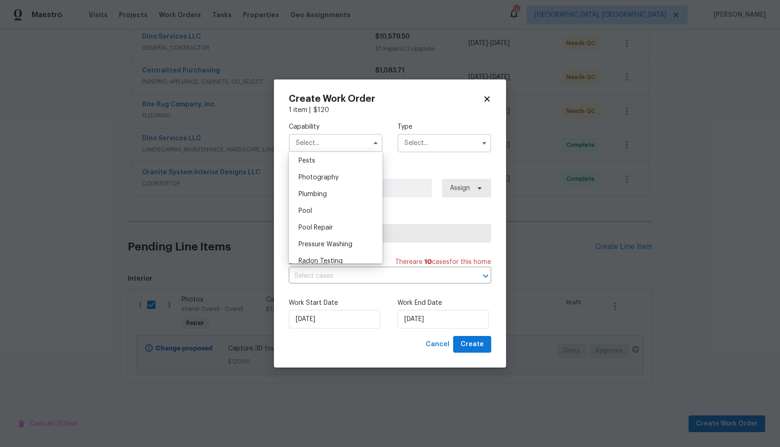
scroll to position [752, 0]
click at [332, 222] on span "Photography" at bounding box center [319, 224] width 40 height 7
type input "Photography"
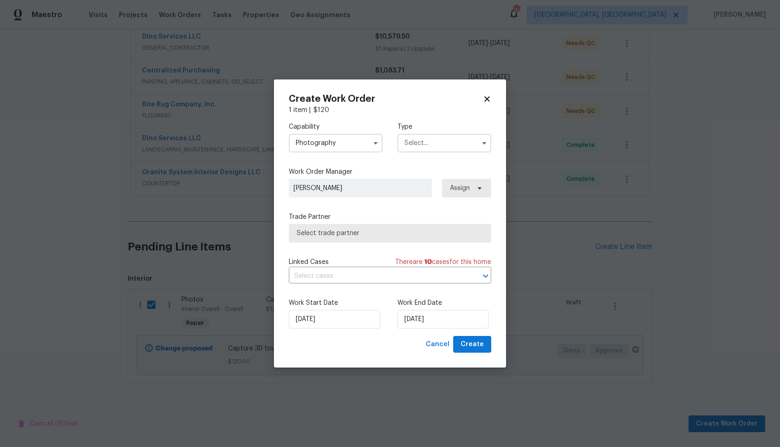
click at [428, 145] on input "text" at bounding box center [445, 143] width 94 height 19
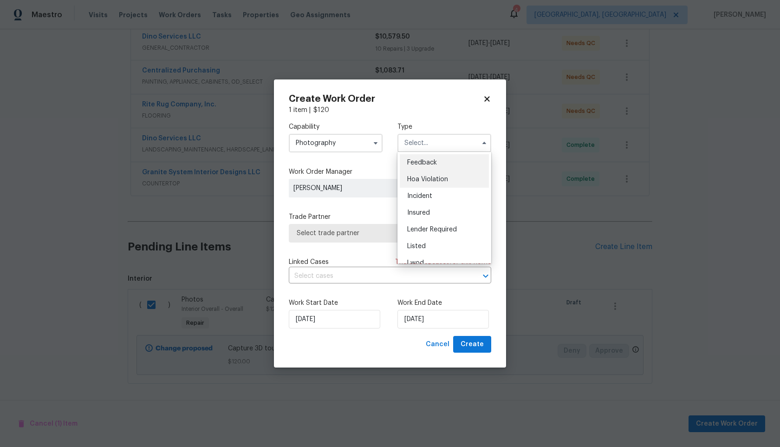
scroll to position [111, 0]
click at [419, 175] on div "Other" at bounding box center [444, 169] width 89 height 17
type input "Other"
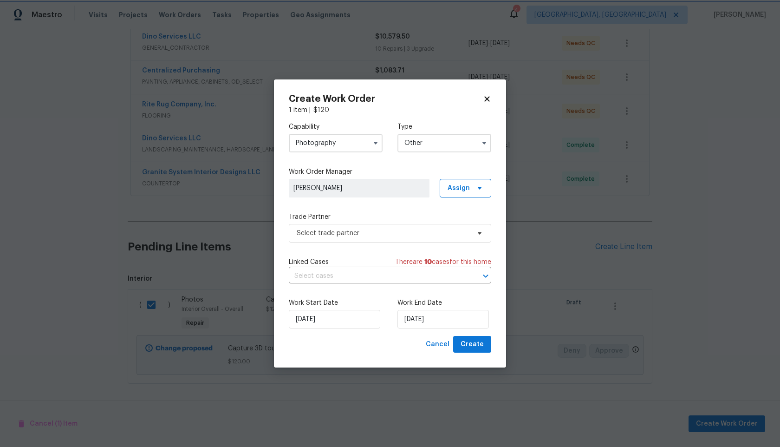
scroll to position [0, 0]
click at [371, 231] on span "Select trade partner" at bounding box center [383, 233] width 173 height 9
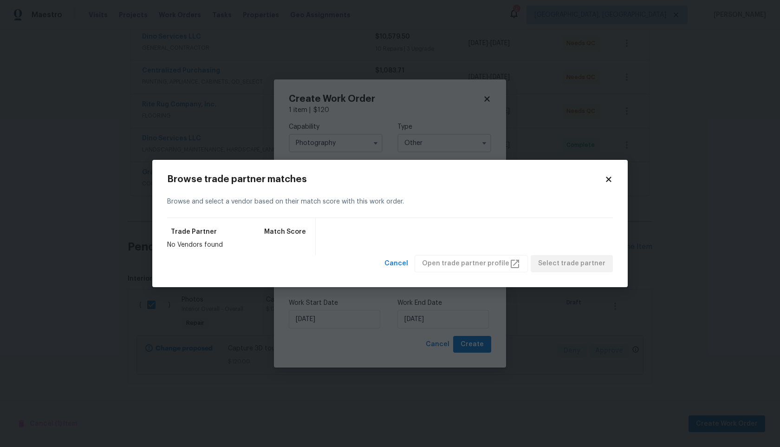
click at [609, 177] on icon at bounding box center [609, 179] width 8 height 8
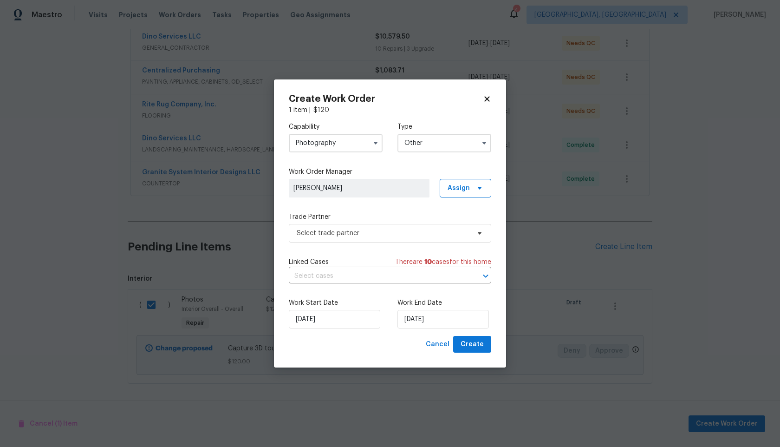
click at [488, 100] on icon at bounding box center [486, 98] width 5 height 5
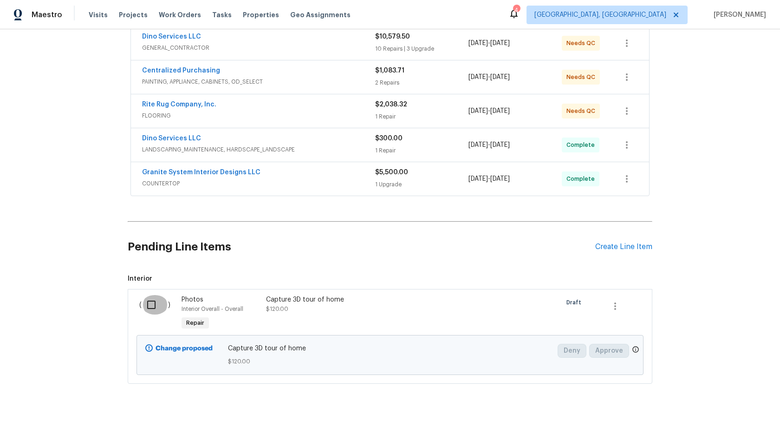
click at [155, 301] on input "checkbox" at bounding box center [155, 305] width 26 height 20
checkbox input "true"
click at [728, 427] on span "Create Work Order" at bounding box center [727, 424] width 62 height 12
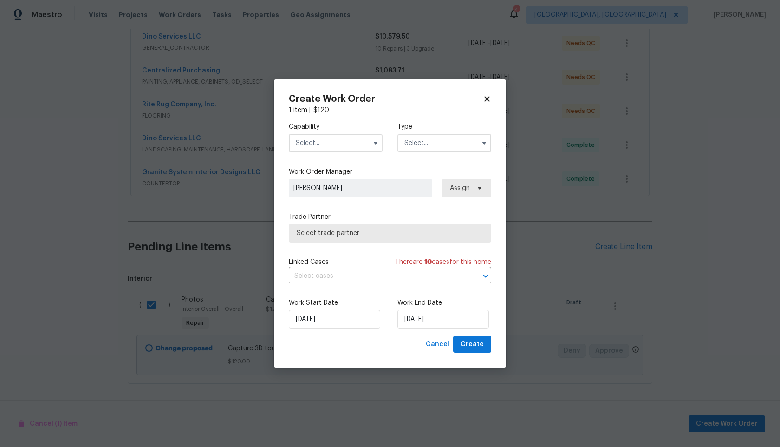
click at [339, 139] on input "text" at bounding box center [336, 143] width 94 height 19
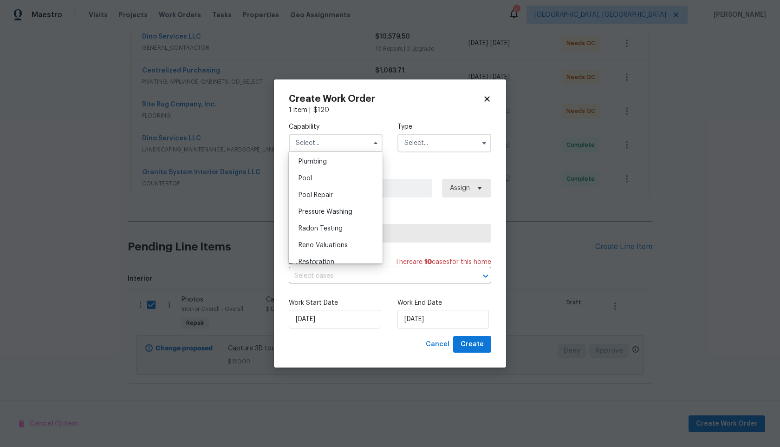
scroll to position [802, 0]
click at [333, 176] on span "Photography" at bounding box center [319, 174] width 40 height 7
type input "Photography"
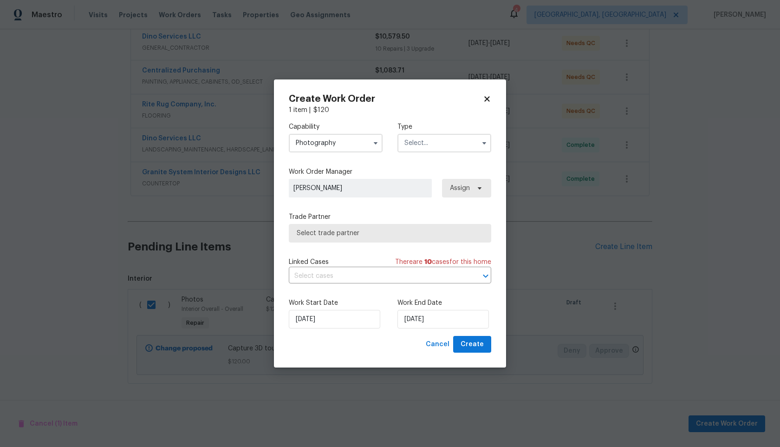
click at [420, 142] on input "text" at bounding box center [445, 143] width 94 height 19
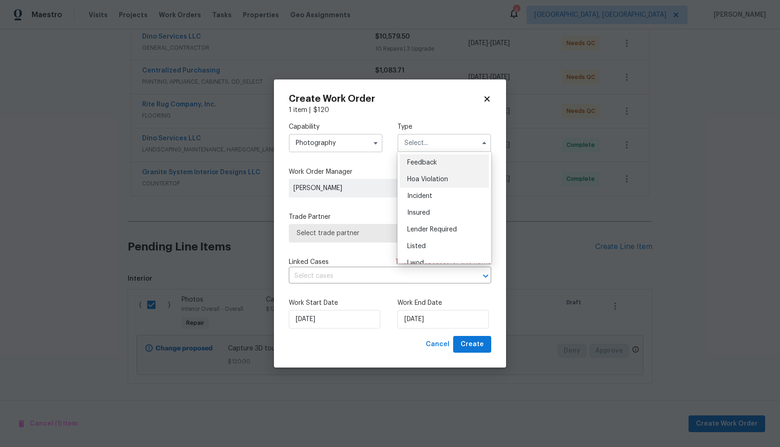
scroll to position [111, 0]
click at [425, 169] on div "Other" at bounding box center [444, 169] width 89 height 17
type input "Other"
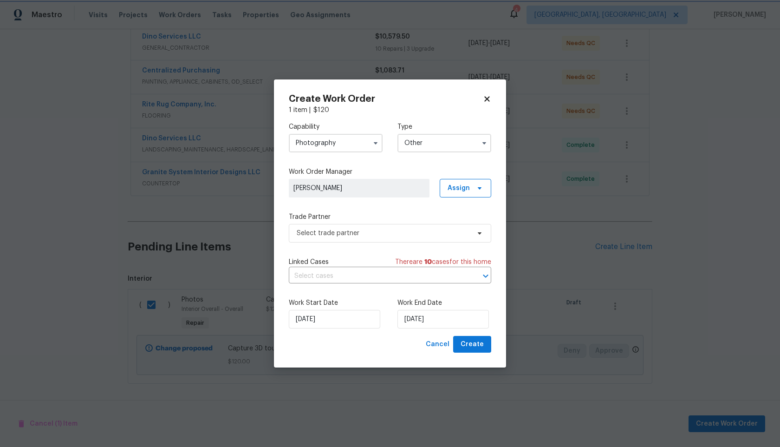
scroll to position [0, 0]
click at [376, 232] on span "Select trade partner" at bounding box center [383, 233] width 173 height 9
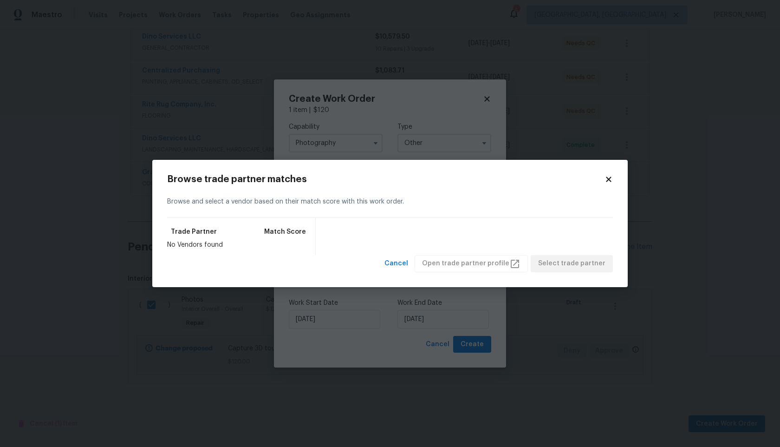
click at [613, 179] on div "Browse trade partner matches Browse and select a vendor based on their match sc…" at bounding box center [390, 223] width 476 height 127
click at [612, 180] on icon at bounding box center [609, 179] width 8 height 8
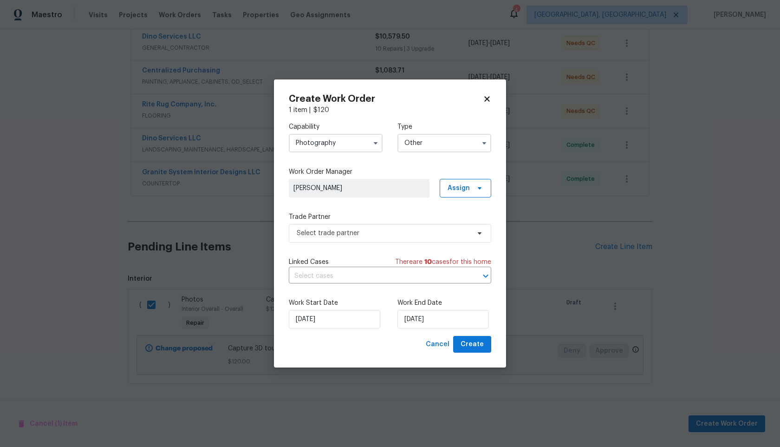
click at [491, 95] on icon at bounding box center [487, 99] width 8 height 8
checkbox input "false"
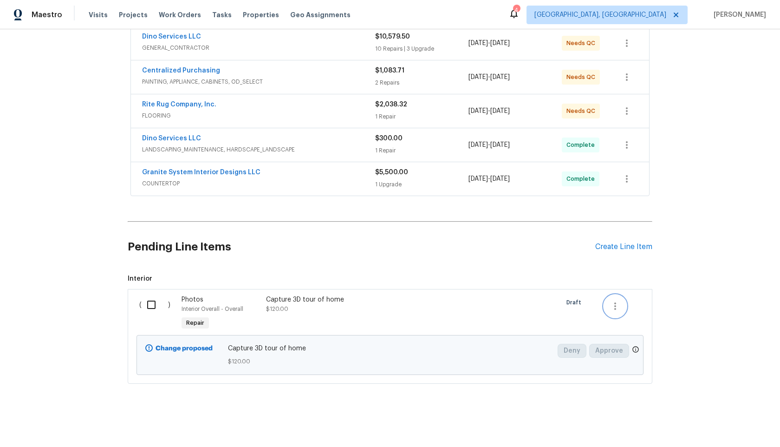
click at [616, 303] on icon "button" at bounding box center [615, 305] width 2 height 7
click at [616, 303] on li "Cancel" at bounding box center [622, 305] width 36 height 15
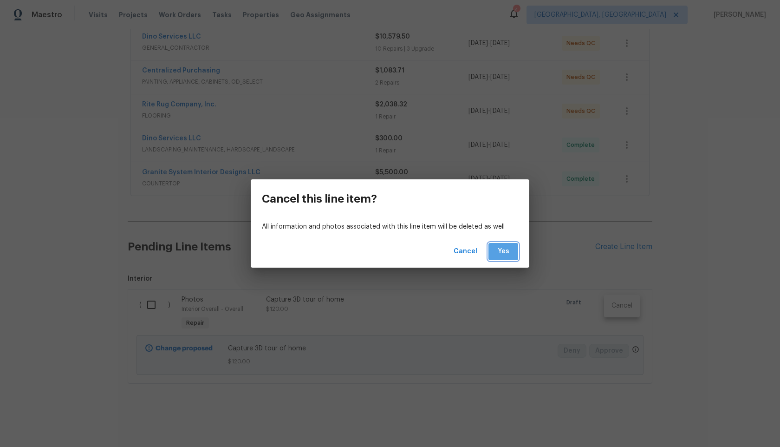
click at [503, 252] on span "Yes" at bounding box center [503, 252] width 15 height 12
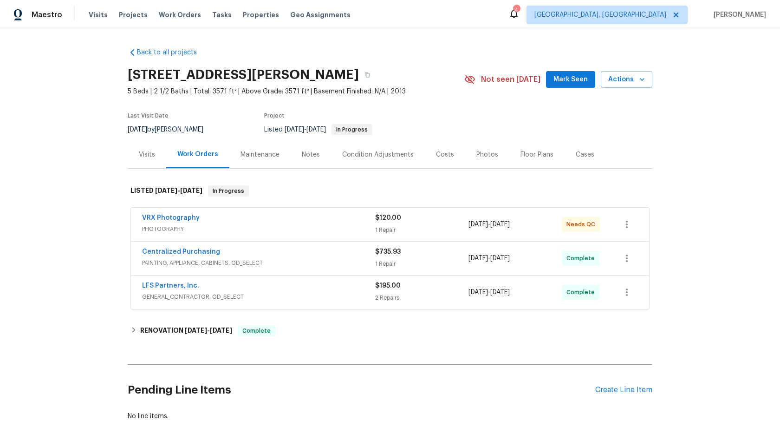
click at [339, 228] on span "PHOTOGRAPHY" at bounding box center [258, 228] width 233 height 9
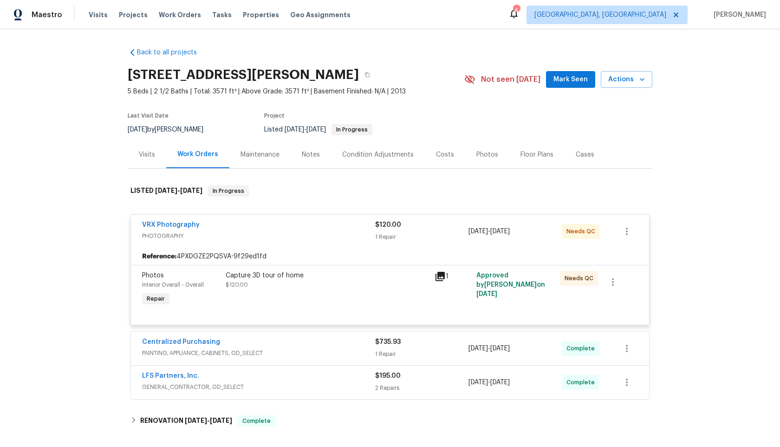
click at [353, 277] on div "Capture 3D tour of home" at bounding box center [327, 275] width 203 height 9
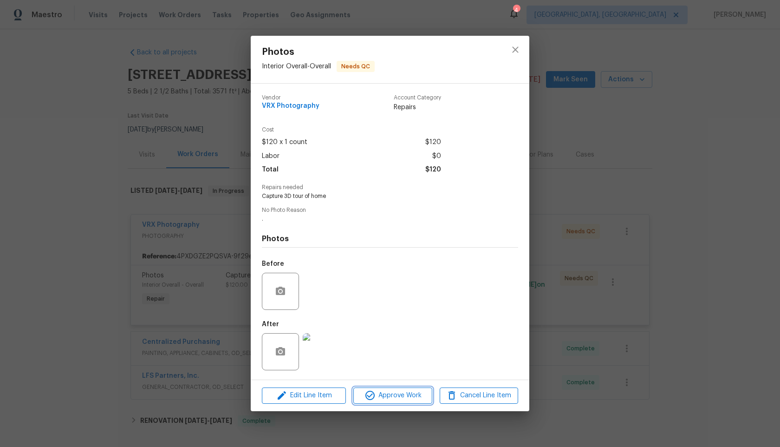
click at [384, 392] on span "Approve Work" at bounding box center [392, 396] width 73 height 12
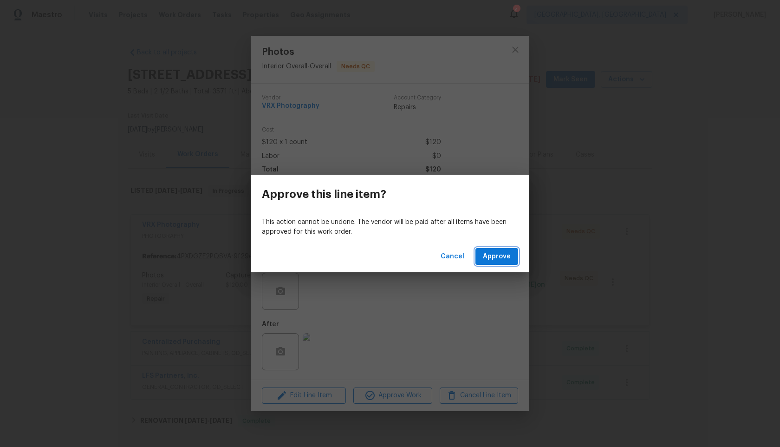
click at [493, 259] on span "Approve" at bounding box center [497, 257] width 28 height 12
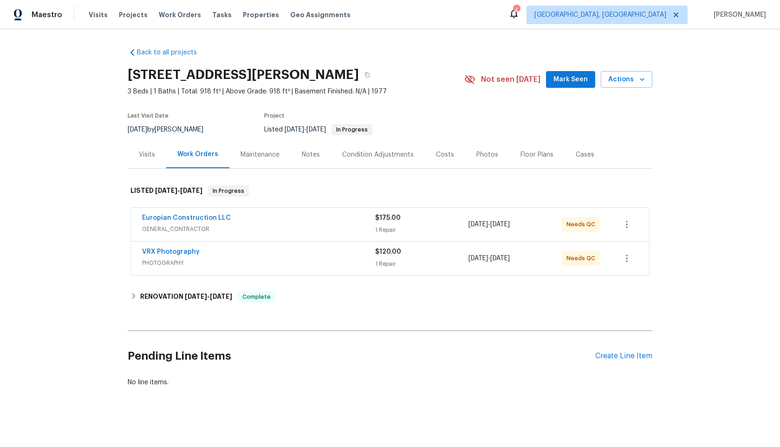
click at [356, 251] on div "VRX Photography" at bounding box center [258, 252] width 233 height 11
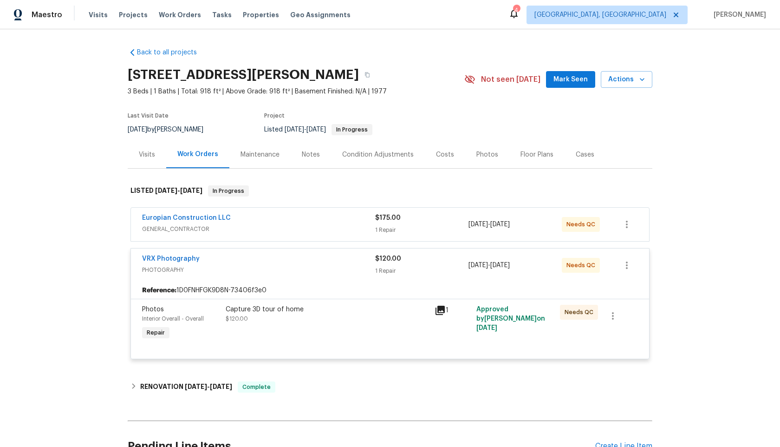
click at [341, 327] on div "Capture 3D tour of home $120.00" at bounding box center [327, 323] width 209 height 43
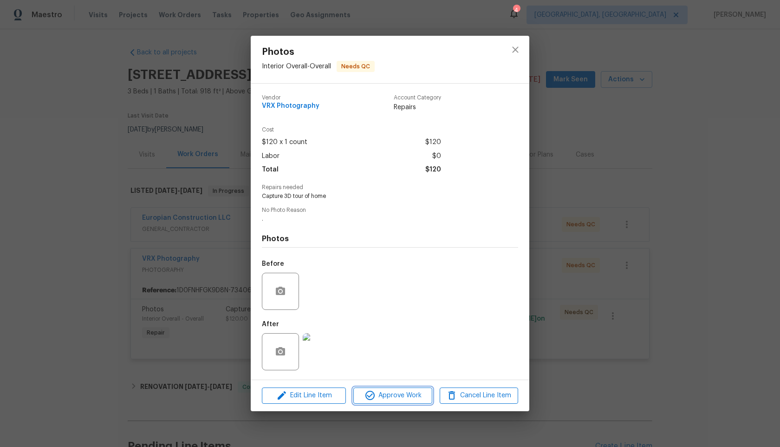
click at [389, 402] on button "Approve Work" at bounding box center [392, 395] width 78 height 16
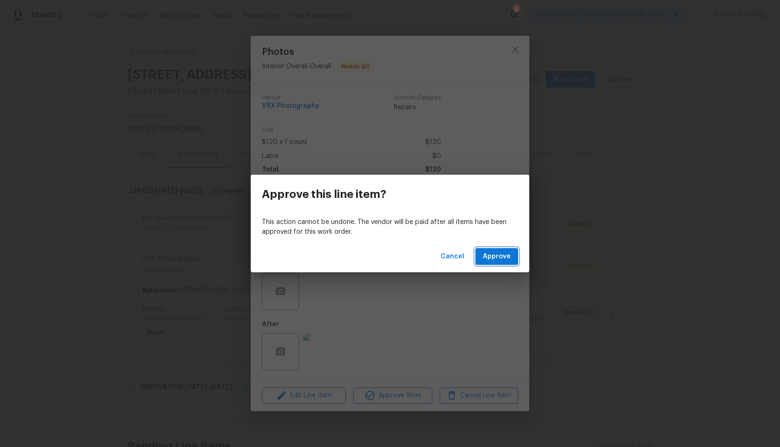
click at [501, 255] on span "Approve" at bounding box center [497, 257] width 28 height 12
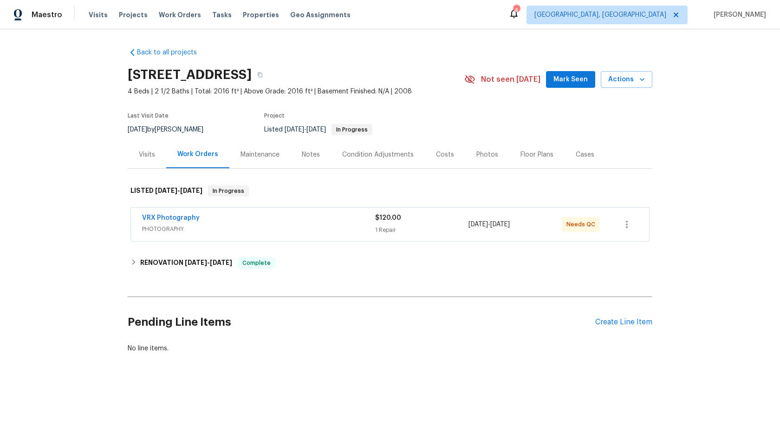
click at [322, 231] on span "PHOTOGRAPHY" at bounding box center [258, 228] width 233 height 9
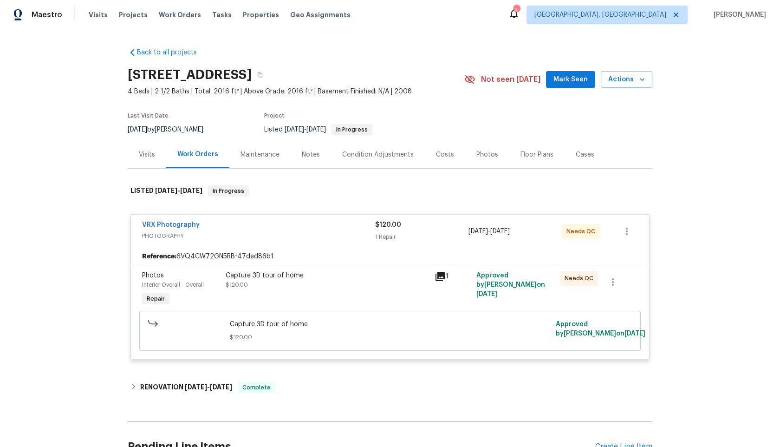
click at [348, 275] on div "Capture 3D tour of home" at bounding box center [327, 275] width 203 height 9
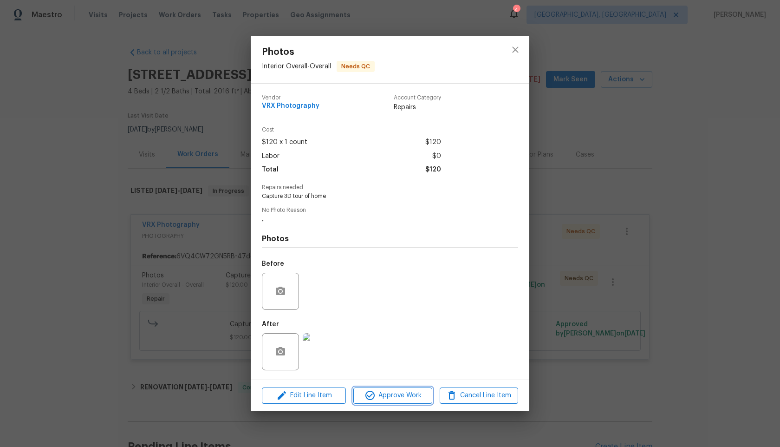
click at [378, 395] on span "Approve Work" at bounding box center [392, 396] width 73 height 12
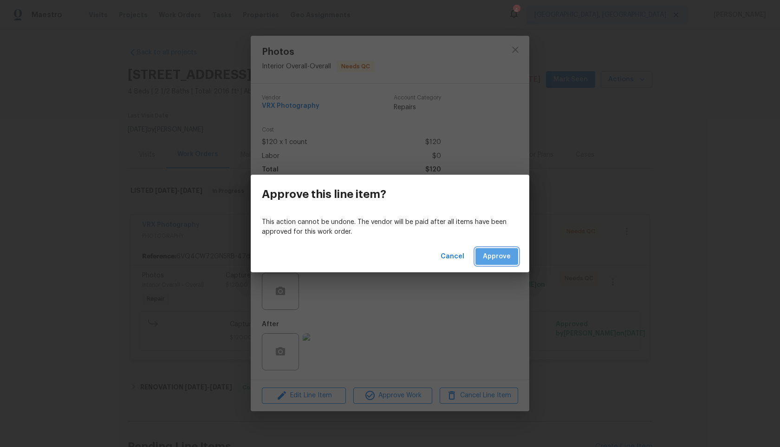
click at [512, 254] on button "Approve" at bounding box center [497, 256] width 43 height 17
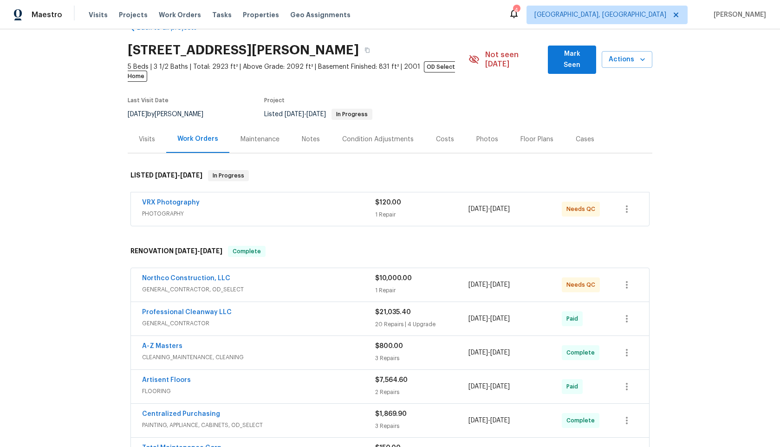
scroll to position [30, 0]
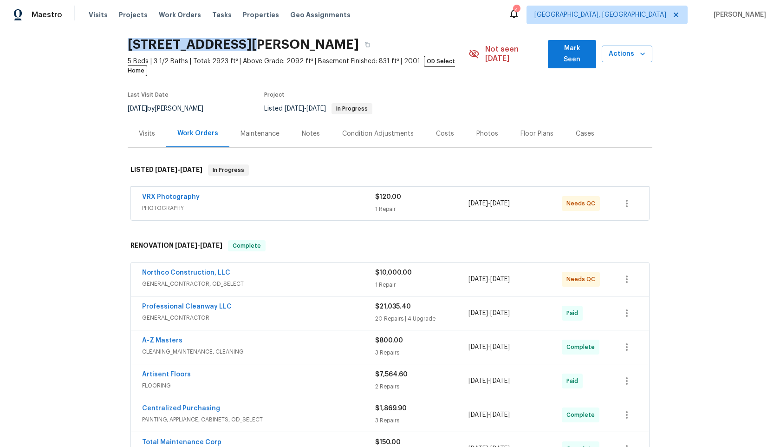
drag, startPoint x: 239, startPoint y: 43, endPoint x: 126, endPoint y: 41, distance: 112.9
click at [126, 42] on div "Back to all projects 17837 Haralson Dr, Eden Prairie, MN 55347 5 Beds | 3 1/2 B…" at bounding box center [390, 238] width 780 height 418
copy h2 "17837 Haralson Dr"
click at [282, 191] on div "VRX Photography" at bounding box center [258, 196] width 233 height 11
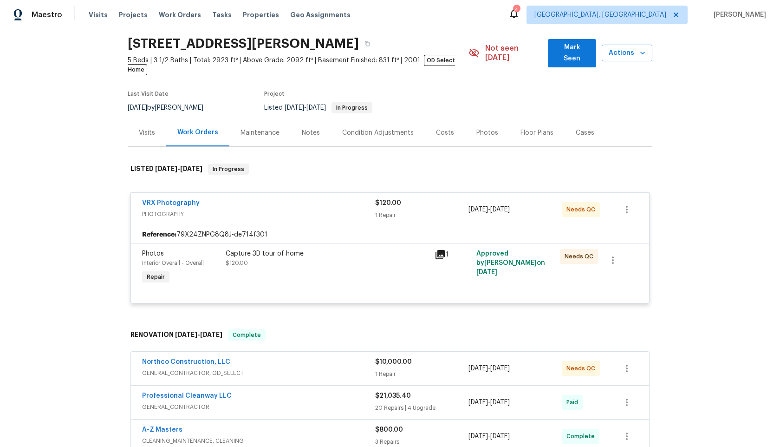
click at [328, 260] on div "Capture 3D tour of home $120.00" at bounding box center [327, 267] width 209 height 43
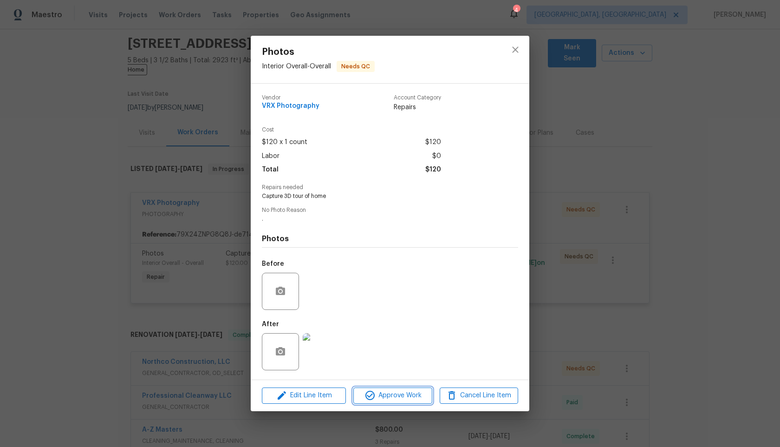
click at [381, 391] on span "Approve Work" at bounding box center [392, 396] width 73 height 12
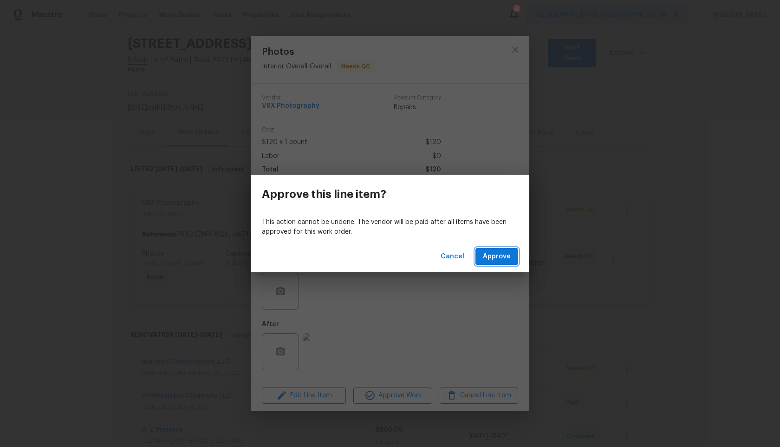
click at [495, 255] on span "Approve" at bounding box center [497, 257] width 28 height 12
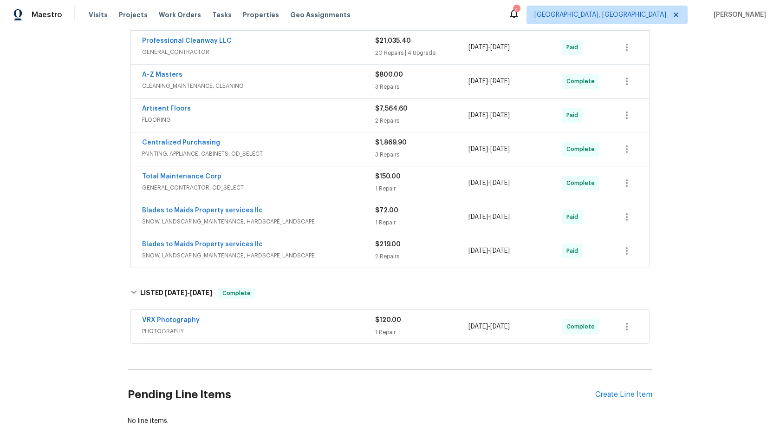
scroll to position [253, 0]
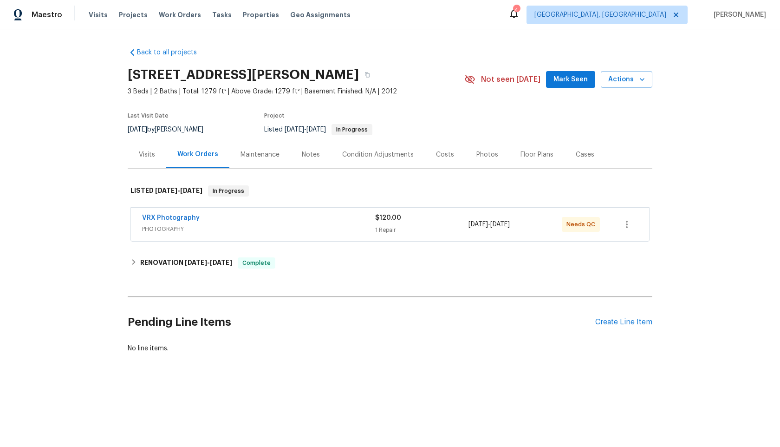
click at [321, 225] on span "PHOTOGRAPHY" at bounding box center [258, 228] width 233 height 9
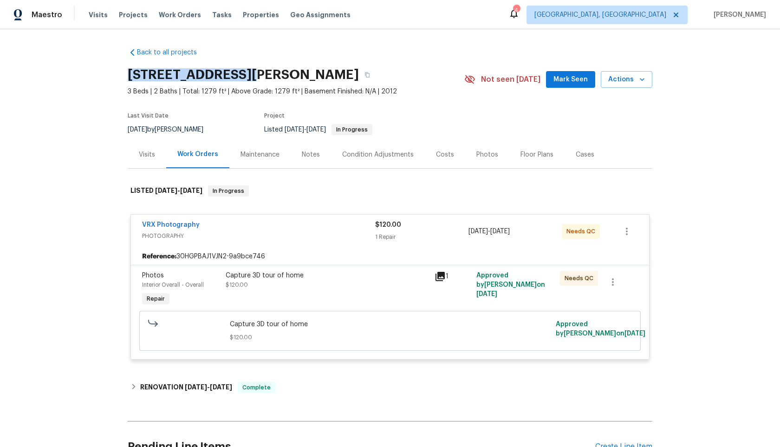
drag, startPoint x: 235, startPoint y: 76, endPoint x: 124, endPoint y: 72, distance: 112.0
click at [124, 72] on div "Back to all projects [STREET_ADDRESS][PERSON_NAME] 3 Beds | 2 Baths | Total: 12…" at bounding box center [390, 238] width 780 height 418
copy h2 "[STREET_ADDRESS][PERSON_NAME]"
click at [358, 291] on div "Capture 3D tour of home $120.00" at bounding box center [327, 289] width 209 height 43
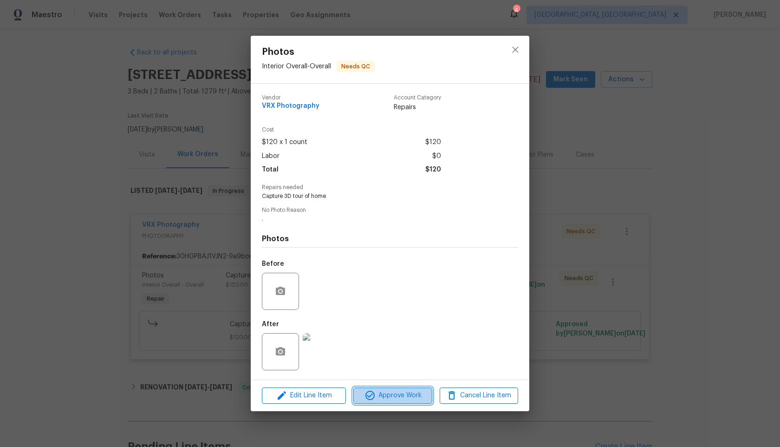
click at [411, 390] on span "Approve Work" at bounding box center [392, 396] width 73 height 12
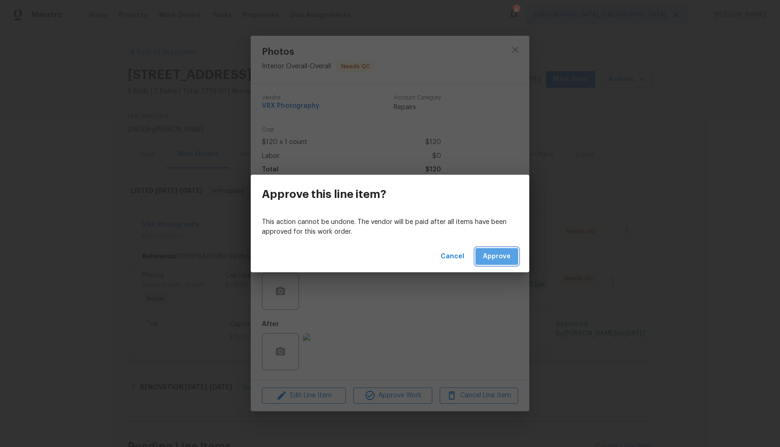
click at [500, 254] on span "Approve" at bounding box center [497, 257] width 28 height 12
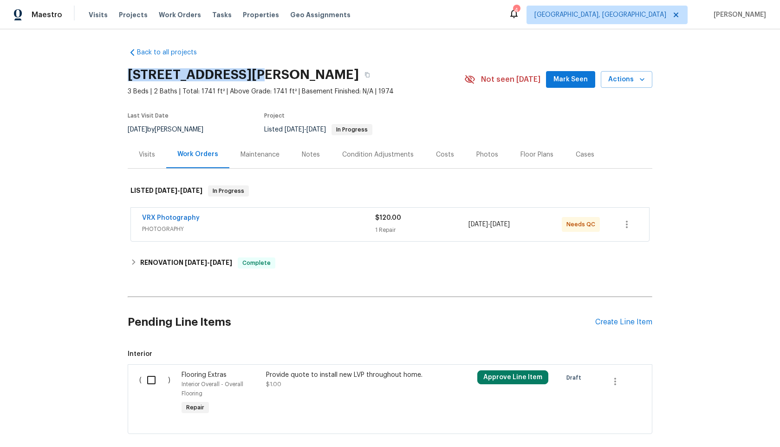
drag, startPoint x: 256, startPoint y: 73, endPoint x: 130, endPoint y: 71, distance: 126.3
click at [129, 71] on h2 "2905 Forestwood Dr, Seffner, FL 33584" at bounding box center [243, 74] width 231 height 9
copy h2 "[STREET_ADDRESS]"
click at [318, 221] on div "VRX Photography" at bounding box center [258, 218] width 233 height 11
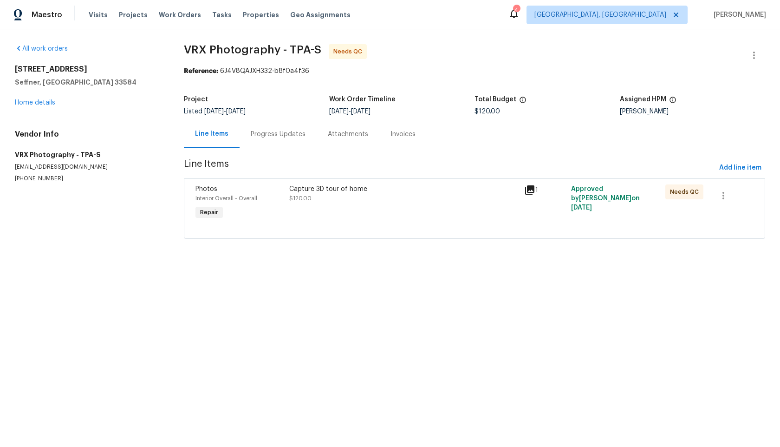
click at [275, 136] on div "Progress Updates" at bounding box center [278, 134] width 55 height 9
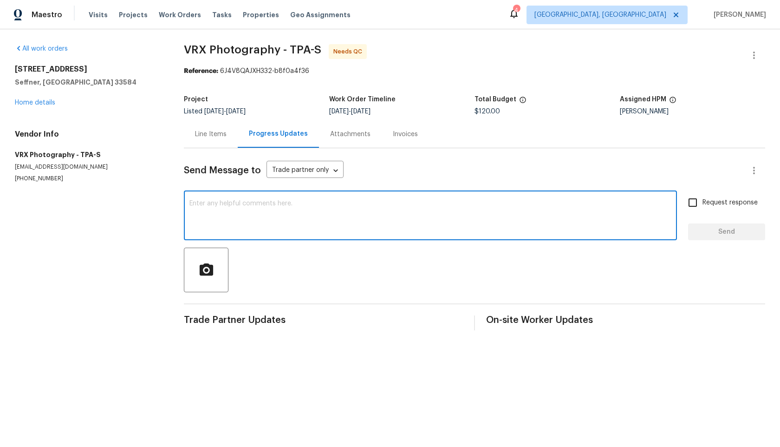
click at [264, 215] on textarea at bounding box center [430, 216] width 482 height 33
click at [242, 205] on textarea "HI Team, This address is not" at bounding box center [430, 216] width 482 height 33
click at [294, 207] on textarea "HI Team, This address is not" at bounding box center [430, 216] width 482 height 33
type textarea "HI Team, This address is not available in zillow. So could you please help us o…"
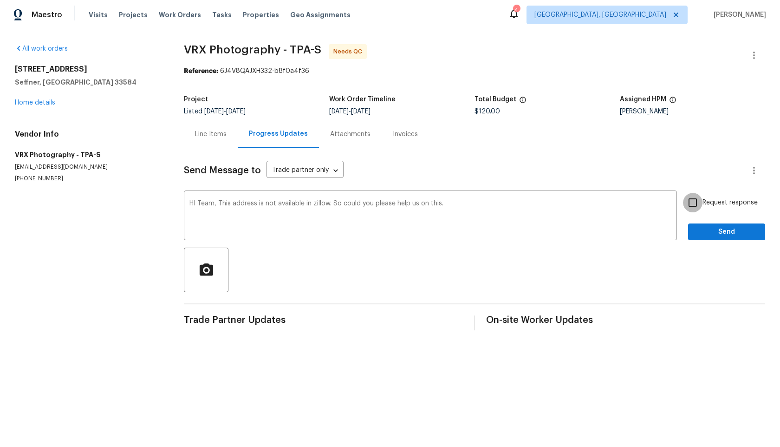
click at [694, 203] on input "Request response" at bounding box center [693, 203] width 20 height 20
checkbox input "true"
click at [711, 229] on span "Send" at bounding box center [727, 232] width 62 height 12
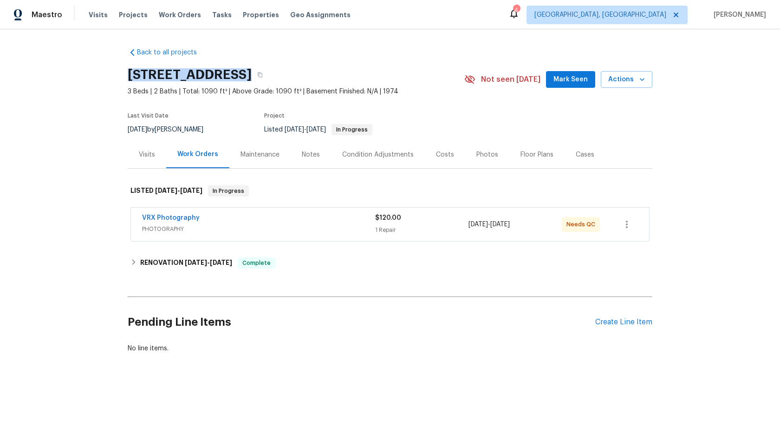
drag, startPoint x: 249, startPoint y: 73, endPoint x: 127, endPoint y: 73, distance: 121.7
click at [128, 73] on h2 "[STREET_ADDRESS]" at bounding box center [190, 74] width 124 height 9
copy h2 "[STREET_ADDRESS]"
click at [134, 52] on icon at bounding box center [132, 52] width 9 height 9
click at [280, 229] on span "PHOTOGRAPHY" at bounding box center [258, 228] width 233 height 9
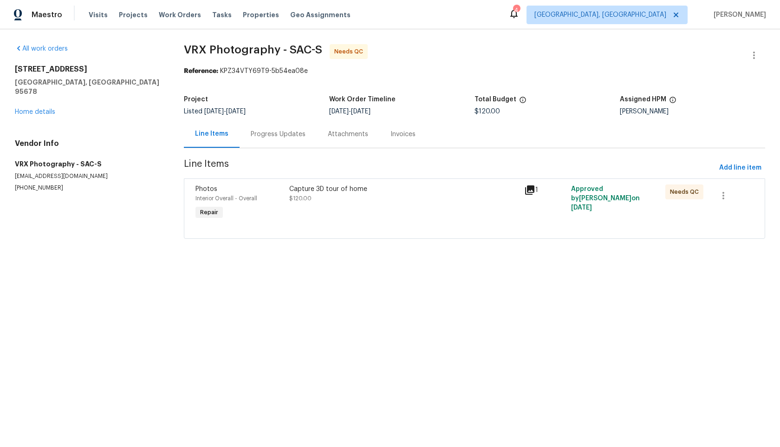
click at [275, 128] on div "Progress Updates" at bounding box center [278, 133] width 77 height 27
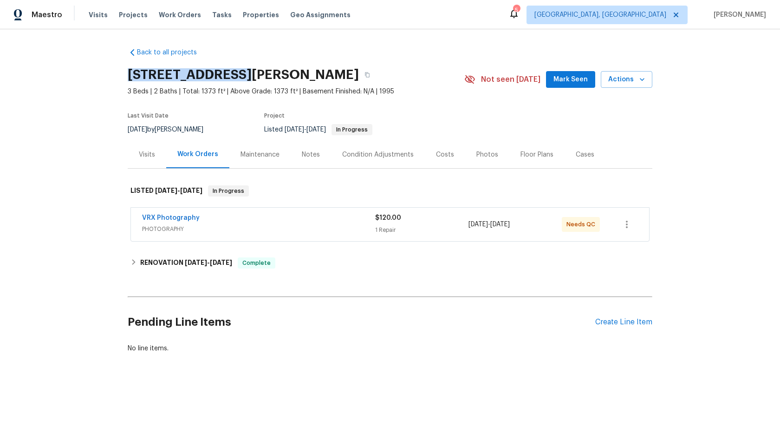
drag, startPoint x: 233, startPoint y: 73, endPoint x: 119, endPoint y: 73, distance: 113.3
click at [119, 73] on div "Back to all projects [STREET_ADDRESS][PERSON_NAME] 3 Beds | 2 Baths | Total: 13…" at bounding box center [390, 222] width 780 height 387
copy h2 "[STREET_ADDRESS][PERSON_NAME]"
click at [325, 208] on div "VRX Photography PHOTOGRAPHY $120.00 1 Repair [DATE] - [DATE] Needs QC" at bounding box center [390, 224] width 518 height 33
click at [323, 220] on div "VRX Photography" at bounding box center [258, 218] width 233 height 11
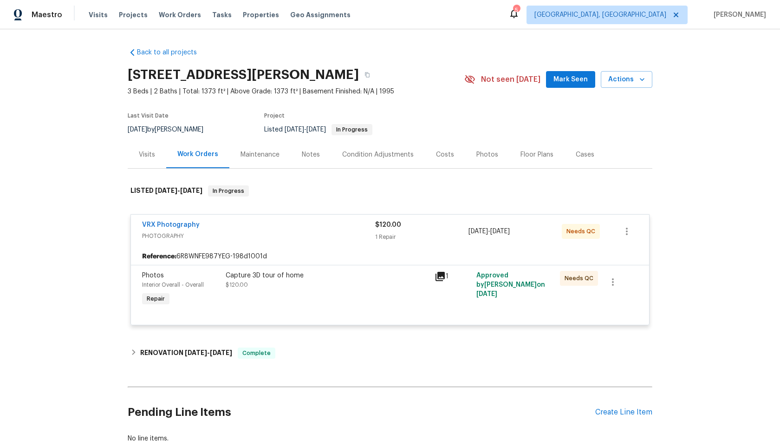
click at [373, 290] on div "Capture 3D tour of home $120.00" at bounding box center [327, 289] width 209 height 43
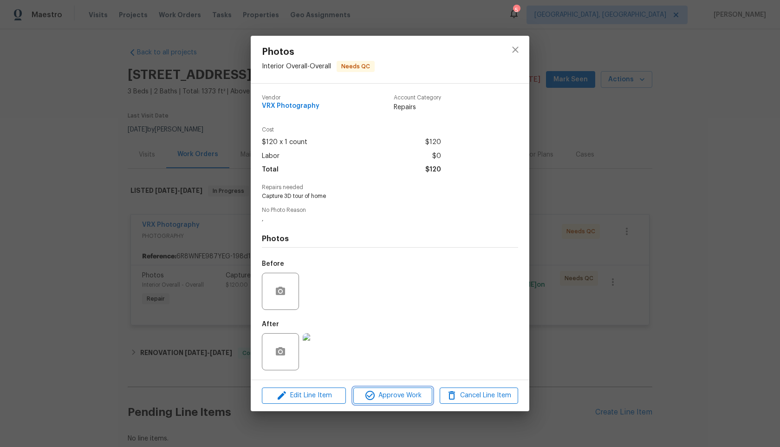
click at [392, 396] on span "Approve Work" at bounding box center [392, 396] width 73 height 12
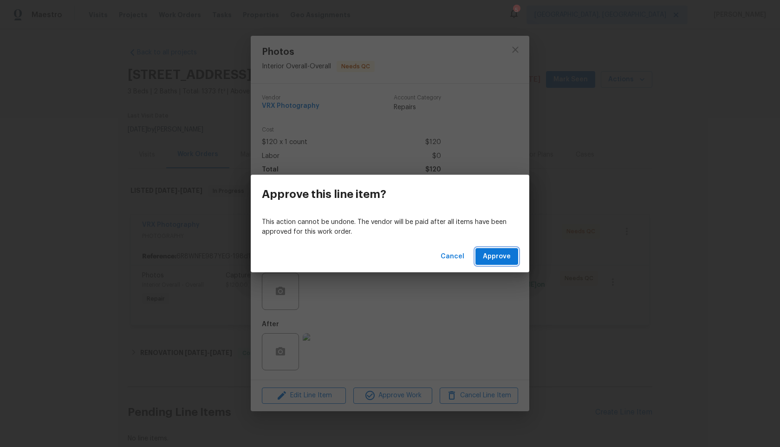
click at [502, 249] on button "Approve" at bounding box center [497, 256] width 43 height 17
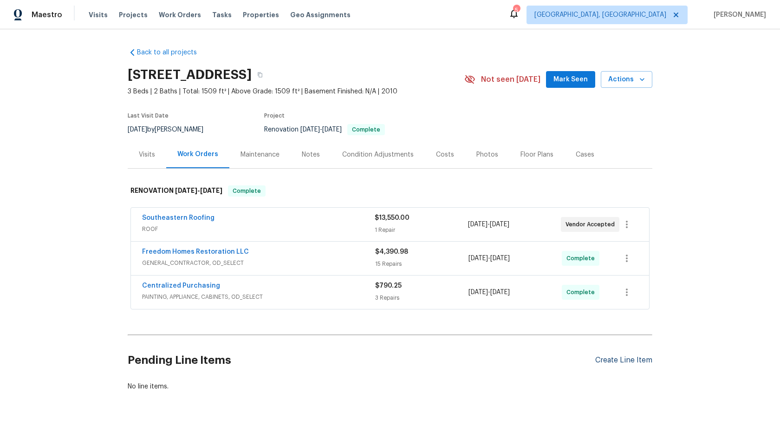
click at [625, 359] on div "Create Line Item" at bounding box center [623, 360] width 57 height 9
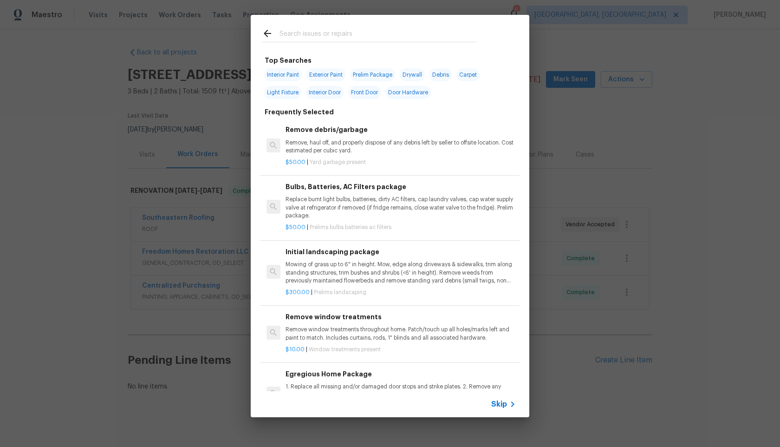
click at [498, 405] on span "Skip" at bounding box center [499, 403] width 16 height 9
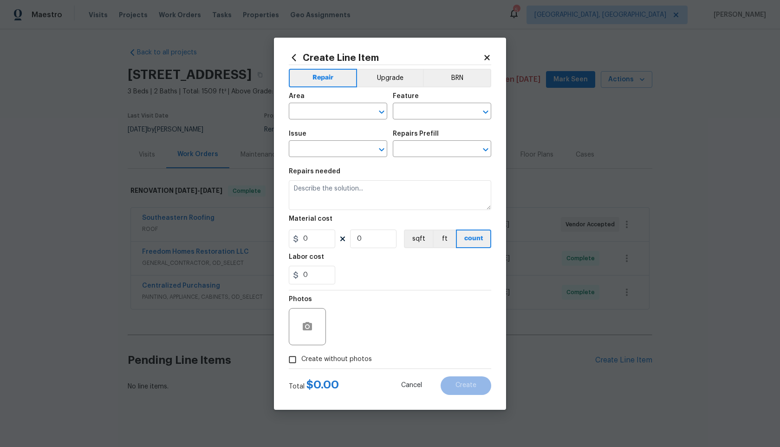
click at [345, 102] on div "Area" at bounding box center [338, 99] width 98 height 12
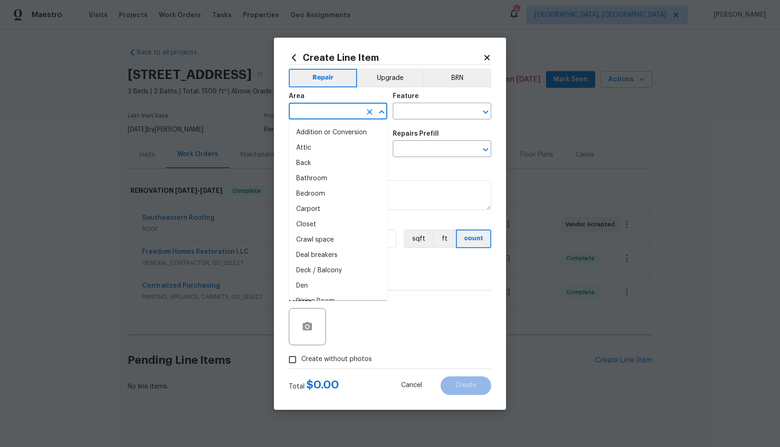
click at [346, 105] on input "text" at bounding box center [325, 112] width 72 height 14
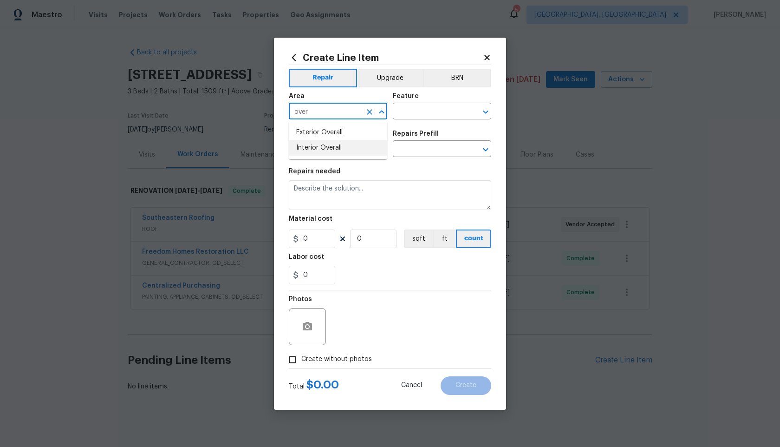
click at [326, 145] on li "Interior Overall" at bounding box center [338, 147] width 98 height 15
type input "Interior Overall"
click at [420, 104] on div "Feature" at bounding box center [442, 99] width 98 height 12
click at [419, 109] on input "text" at bounding box center [429, 112] width 72 height 14
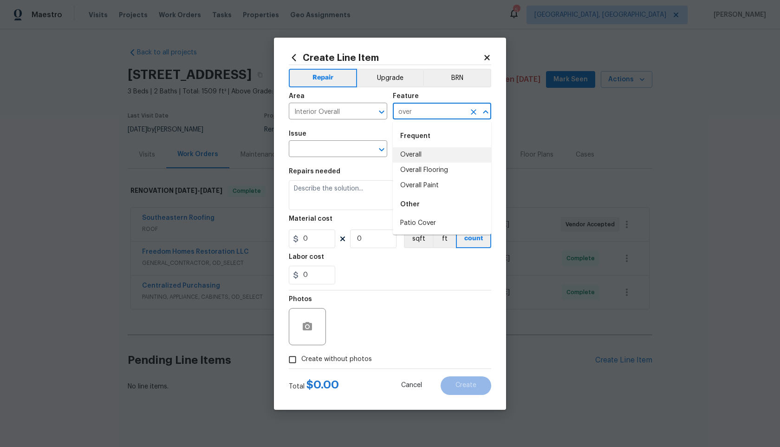
click at [414, 157] on li "Overall" at bounding box center [442, 154] width 98 height 15
type input "Overall"
click at [341, 152] on input "text" at bounding box center [325, 150] width 72 height 14
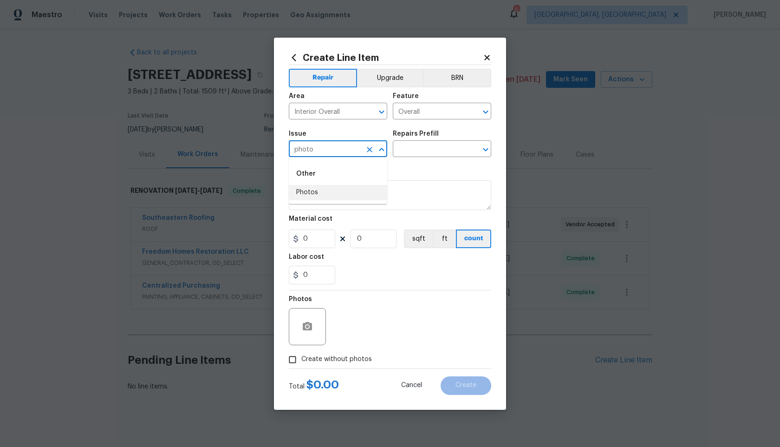
click at [307, 198] on li "Photos" at bounding box center [338, 192] width 98 height 15
type input "Photos"
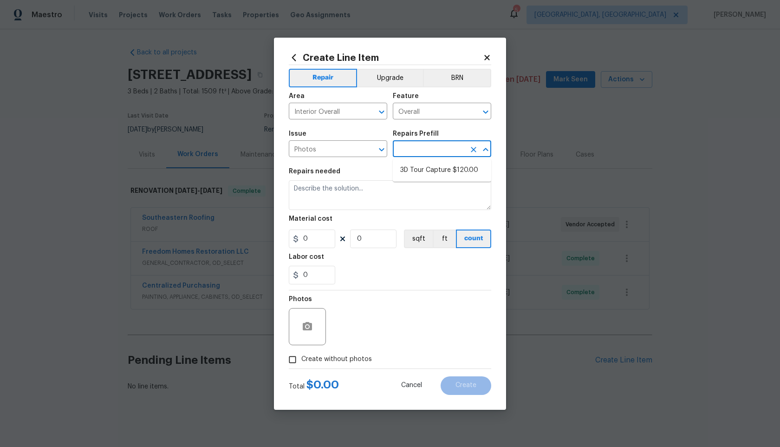
click at [411, 149] on input "text" at bounding box center [429, 150] width 72 height 14
click at [412, 168] on li "3D Tour Capture $120.00" at bounding box center [442, 170] width 98 height 15
type input "3D Tour Capture $120.00"
type textarea "Capture 3D tour of home"
type input "1"
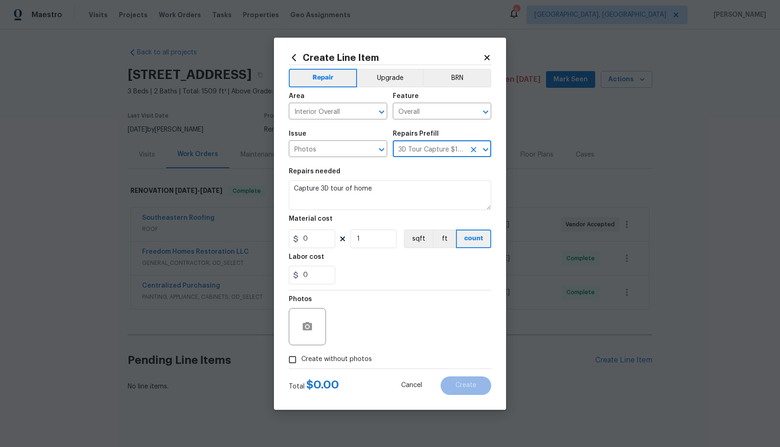
type input "120"
drag, startPoint x: 292, startPoint y: 354, endPoint x: 308, endPoint y: 346, distance: 18.5
click at [292, 354] on input "Create without photos" at bounding box center [293, 360] width 18 height 18
checkbox input "true"
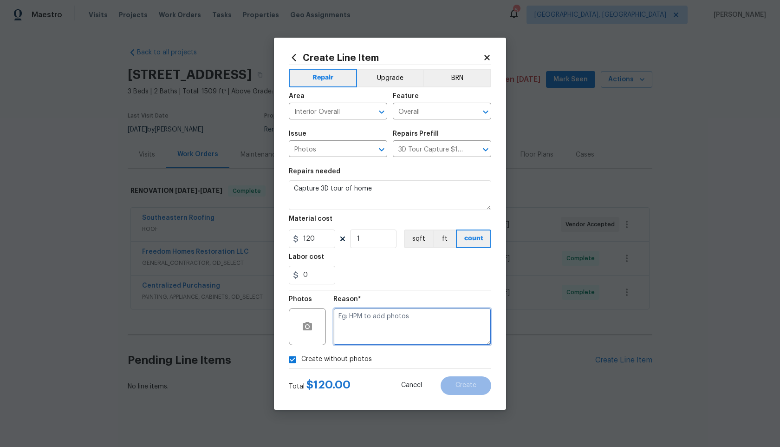
click at [390, 332] on textarea at bounding box center [412, 326] width 158 height 37
type textarea ","
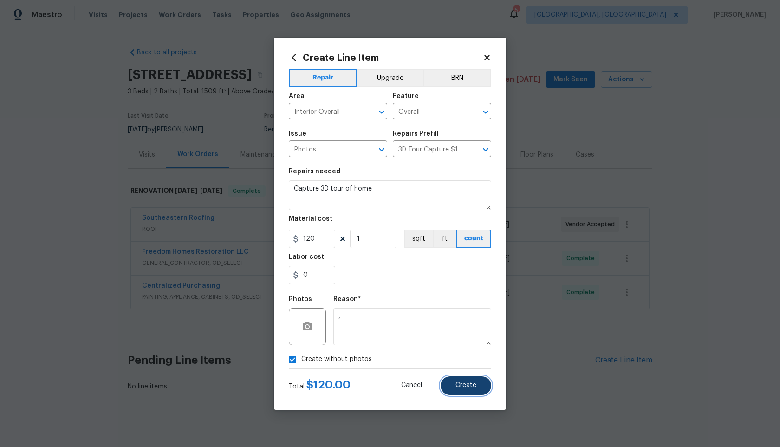
click at [477, 386] on button "Create" at bounding box center [466, 385] width 51 height 19
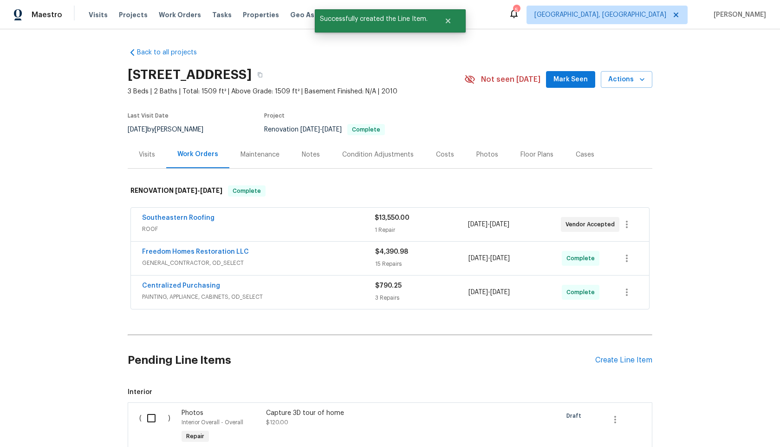
scroll to position [113, 0]
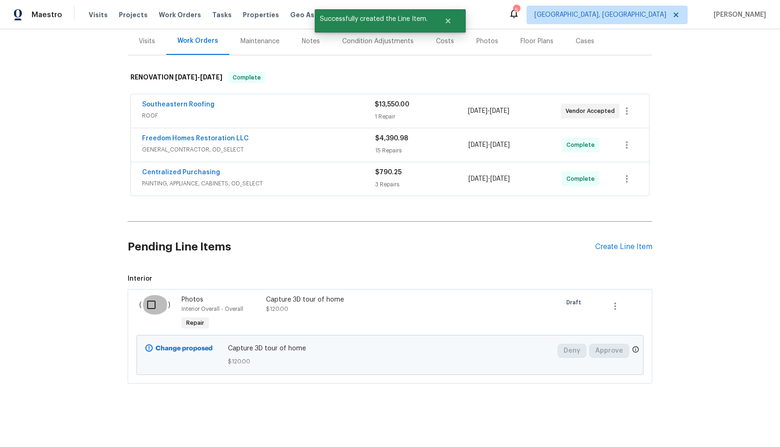
click at [150, 311] on input "checkbox" at bounding box center [155, 305] width 26 height 20
checkbox input "true"
click at [728, 425] on span "Create Work Order" at bounding box center [727, 424] width 62 height 12
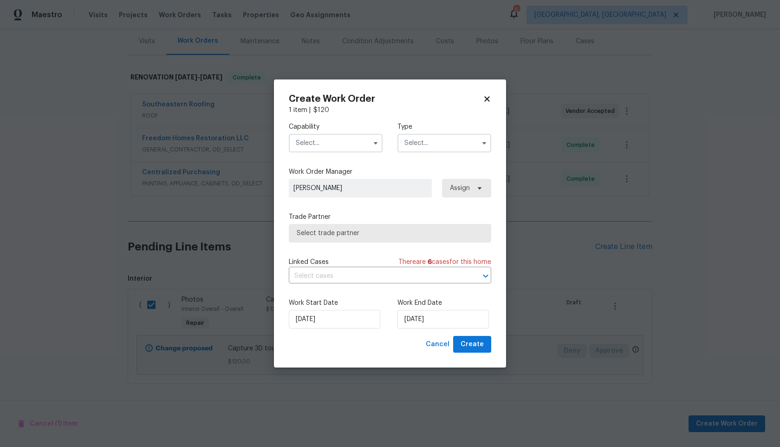
click at [345, 139] on input "text" at bounding box center [336, 143] width 94 height 19
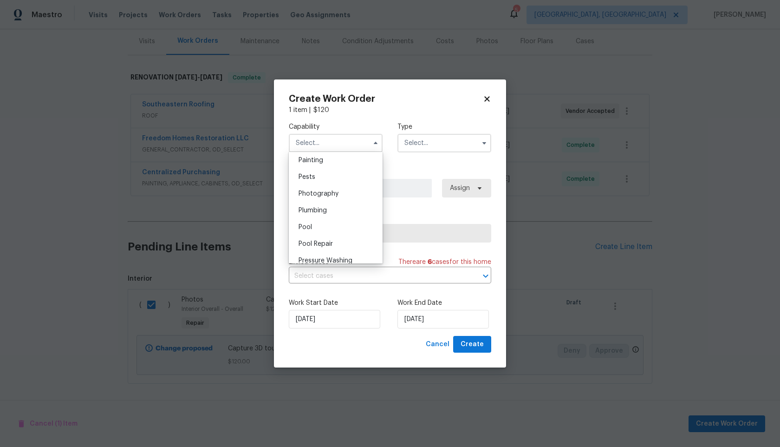
scroll to position [761, 0]
click at [326, 212] on span "Photography" at bounding box center [319, 215] width 40 height 7
type input "Photography"
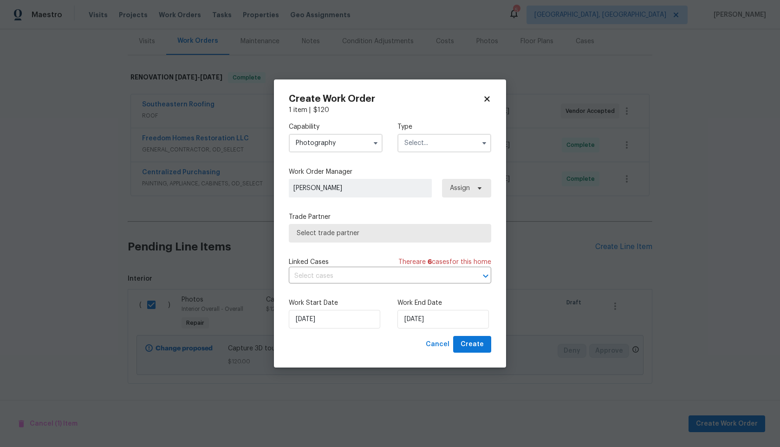
click at [428, 144] on input "text" at bounding box center [445, 143] width 94 height 19
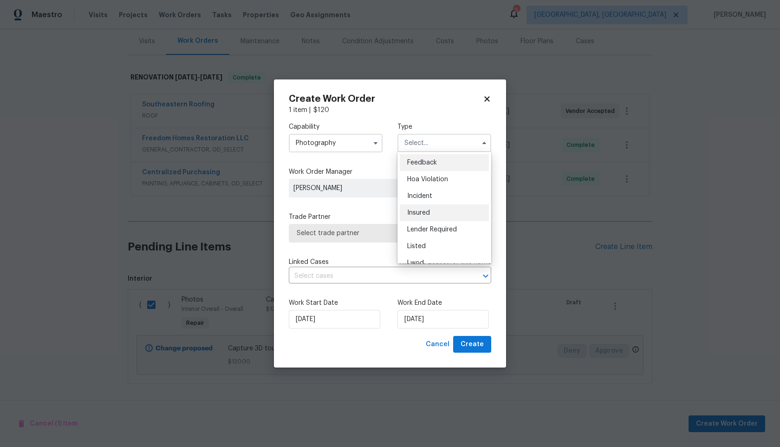
scroll to position [111, 0]
click at [422, 169] on span "Other" at bounding box center [416, 169] width 18 height 7
type input "Other"
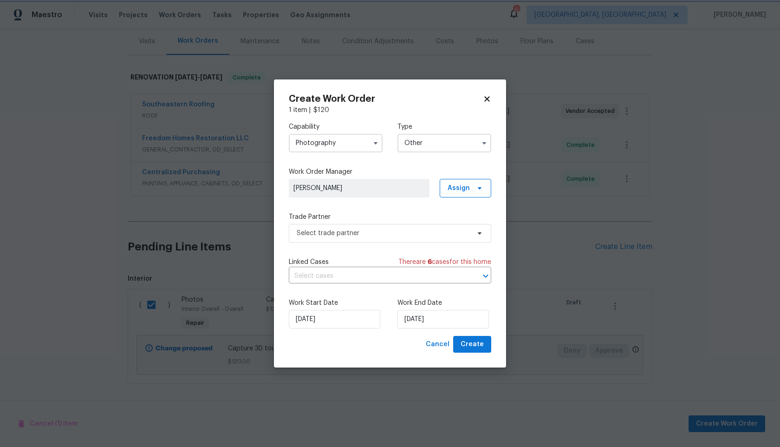
scroll to position [0, 0]
click at [371, 235] on span "Select trade partner" at bounding box center [383, 233] width 173 height 9
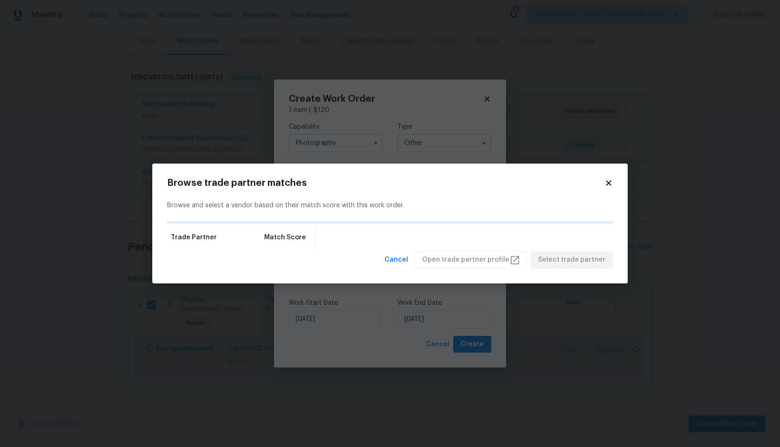
click at [610, 180] on icon at bounding box center [609, 183] width 8 height 8
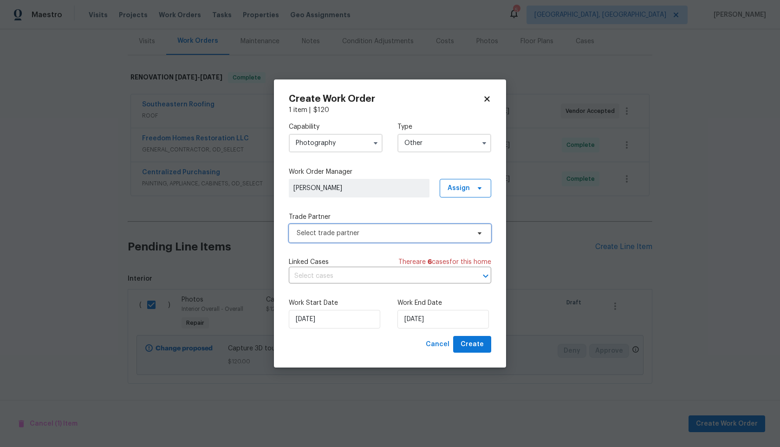
click at [411, 231] on span "Select trade partner" at bounding box center [383, 233] width 173 height 9
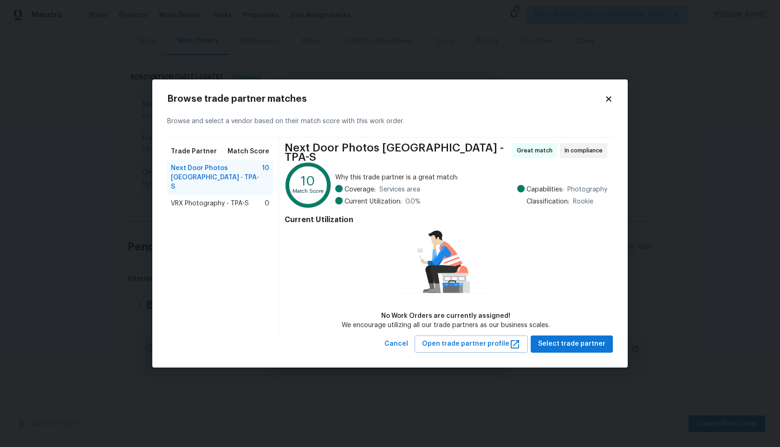
click at [232, 199] on span "VRX Photography - TPA-S" at bounding box center [210, 203] width 78 height 9
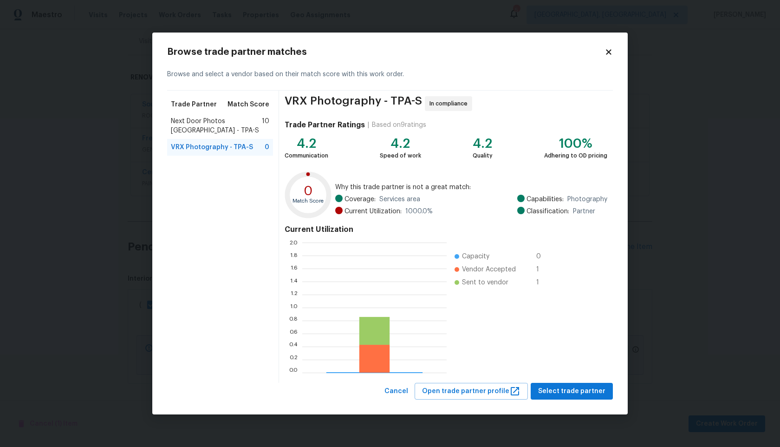
scroll to position [130, 144]
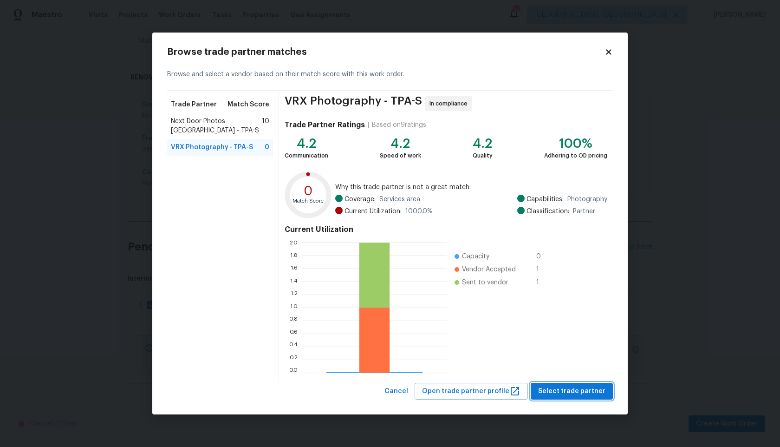
click at [593, 386] on span "Select trade partner" at bounding box center [571, 392] width 67 height 12
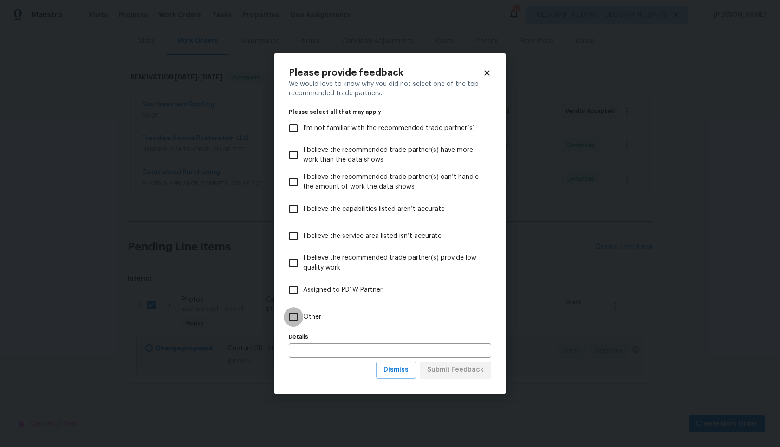
click at [294, 316] on input "Other" at bounding box center [294, 317] width 20 height 20
checkbox input "true"
click at [488, 72] on icon at bounding box center [486, 73] width 5 height 5
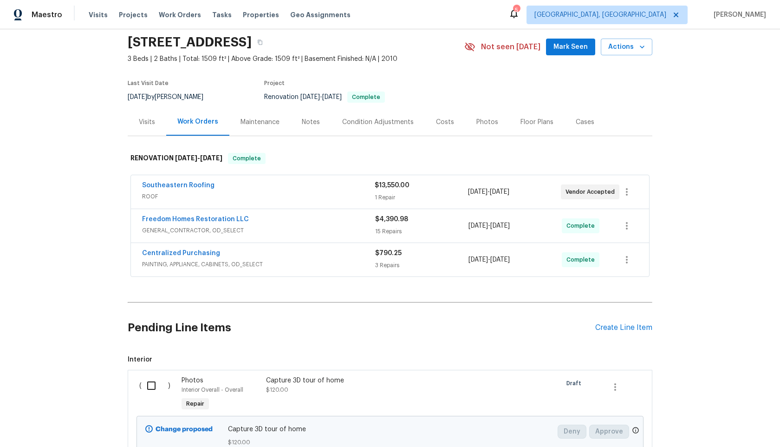
scroll to position [105, 0]
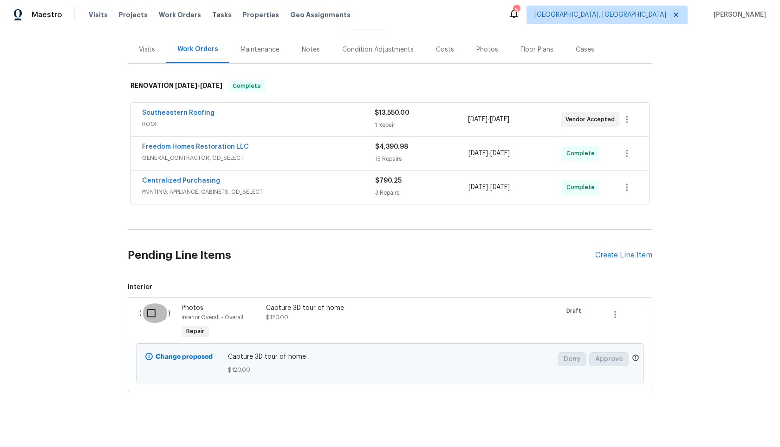
click at [152, 312] on input "checkbox" at bounding box center [155, 313] width 26 height 20
checkbox input "true"
click at [724, 423] on span "Create Work Order" at bounding box center [727, 424] width 62 height 12
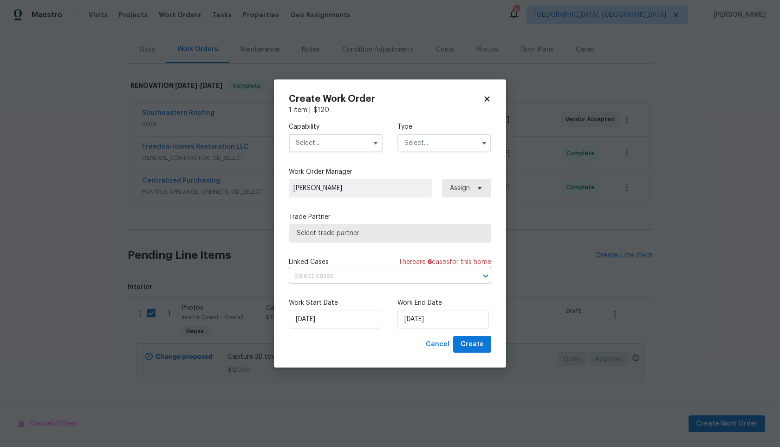
click at [351, 142] on input "text" at bounding box center [336, 143] width 94 height 19
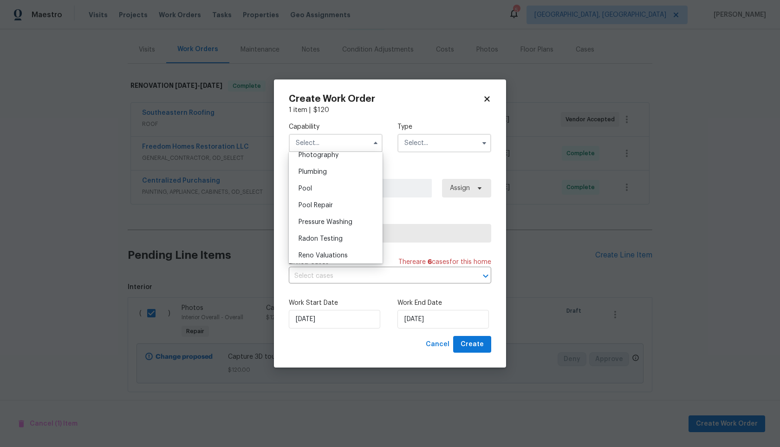
scroll to position [797, 0]
click at [330, 177] on span "Photography" at bounding box center [319, 179] width 40 height 7
type input "Photography"
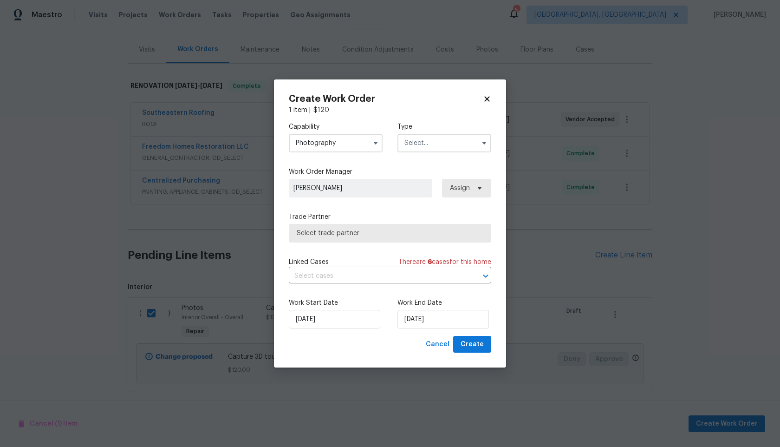
click at [434, 138] on input "text" at bounding box center [445, 143] width 94 height 19
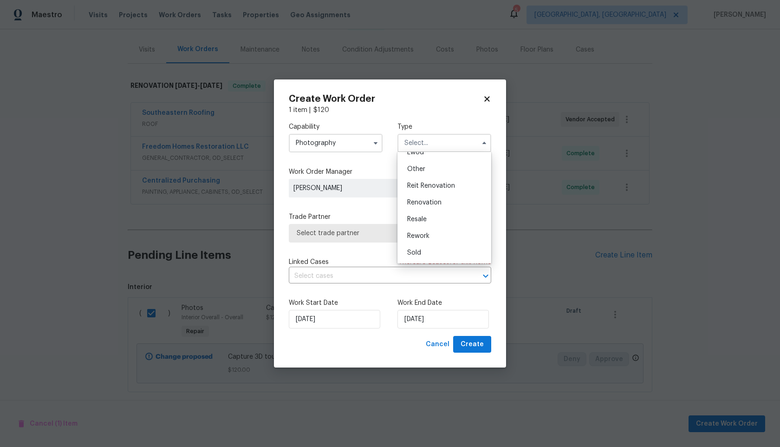
scroll to position [88, 0]
click at [430, 191] on div "Other" at bounding box center [444, 191] width 89 height 17
type input "Other"
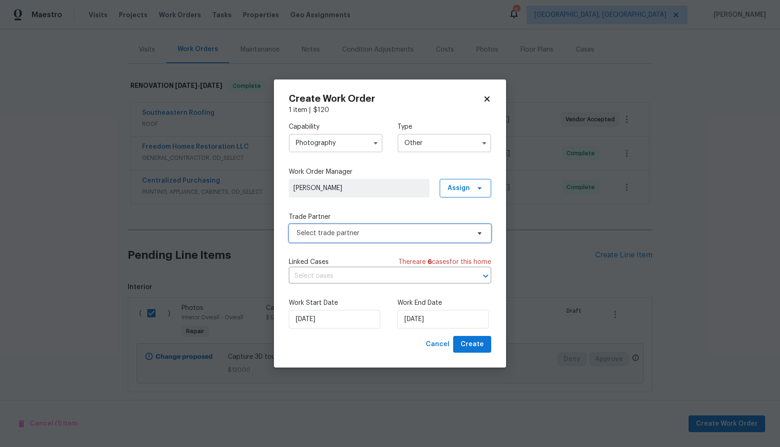
click at [387, 228] on span "Select trade partner" at bounding box center [390, 233] width 203 height 19
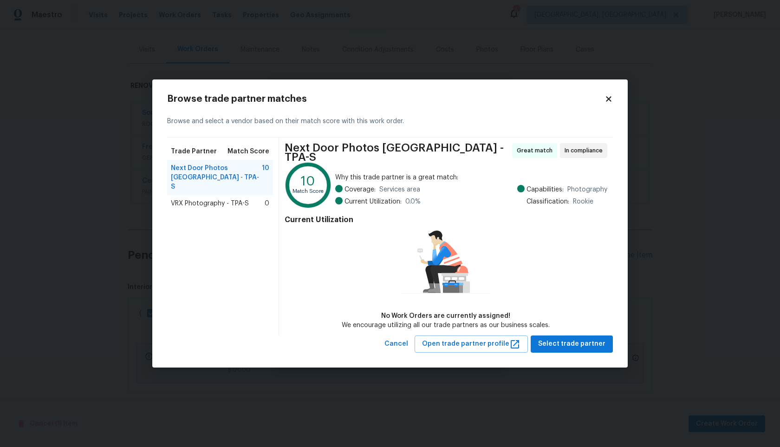
click at [232, 199] on span "VRX Photography - TPA-S" at bounding box center [210, 203] width 78 height 9
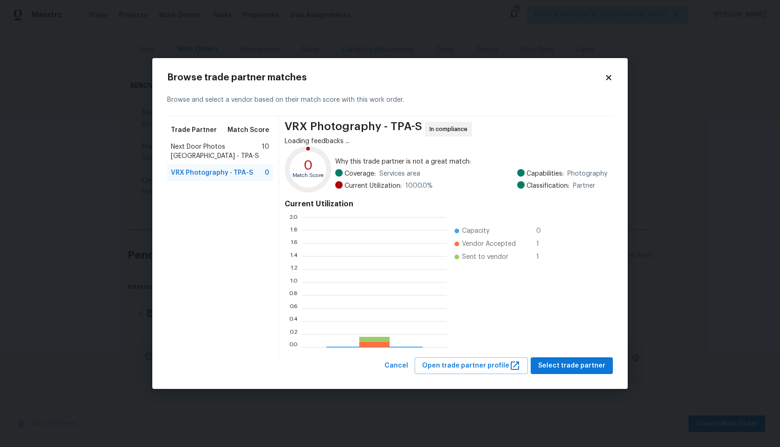
scroll to position [130, 144]
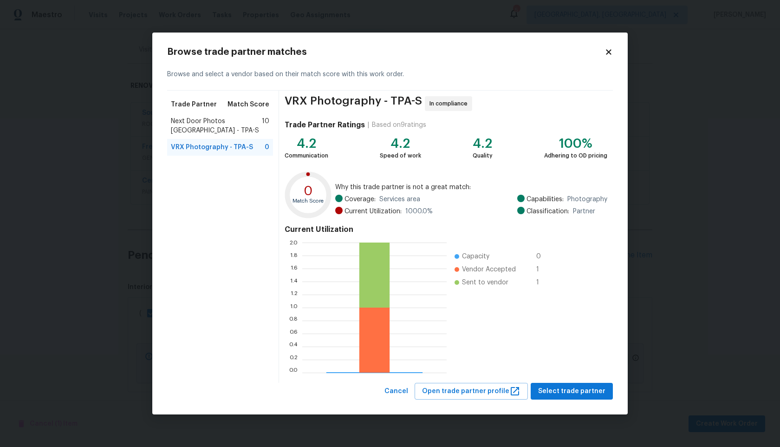
click at [562, 380] on div "VRX Photography - TPA-S In compliance Trade Partner Ratings | Based on 9 rating…" at bounding box center [446, 237] width 334 height 292
click at [562, 389] on span "Select trade partner" at bounding box center [571, 392] width 67 height 12
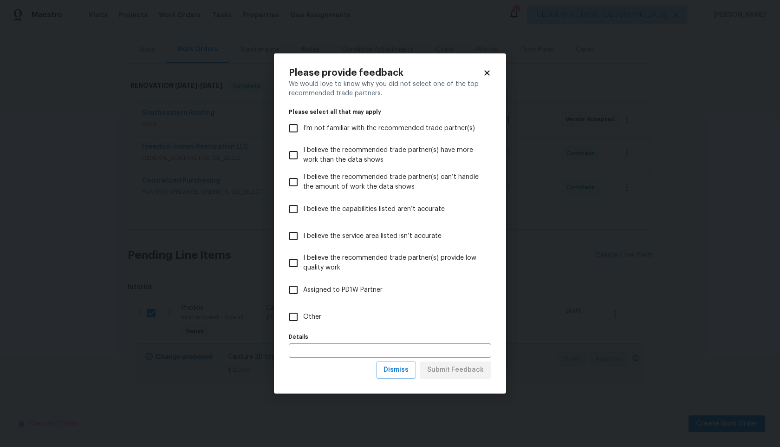
click at [300, 316] on input "Other" at bounding box center [294, 317] width 20 height 20
checkbox input "true"
click at [441, 373] on span "Submit Feedback" at bounding box center [455, 370] width 57 height 12
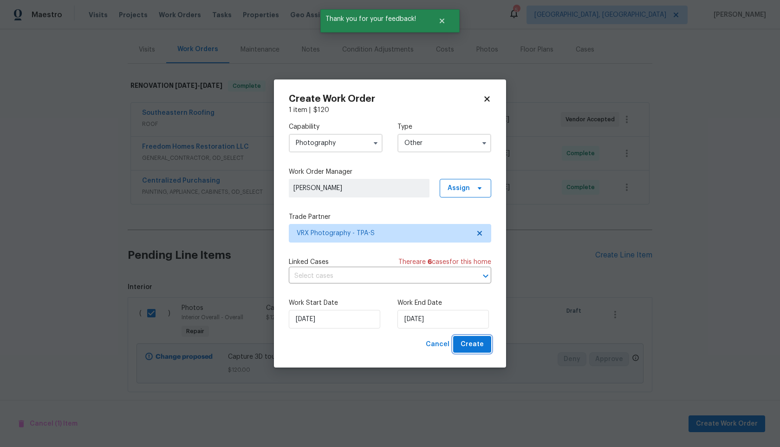
click at [470, 343] on span "Create" at bounding box center [472, 345] width 23 height 12
checkbox input "false"
click at [447, 323] on input "27/09/2025" at bounding box center [443, 319] width 91 height 19
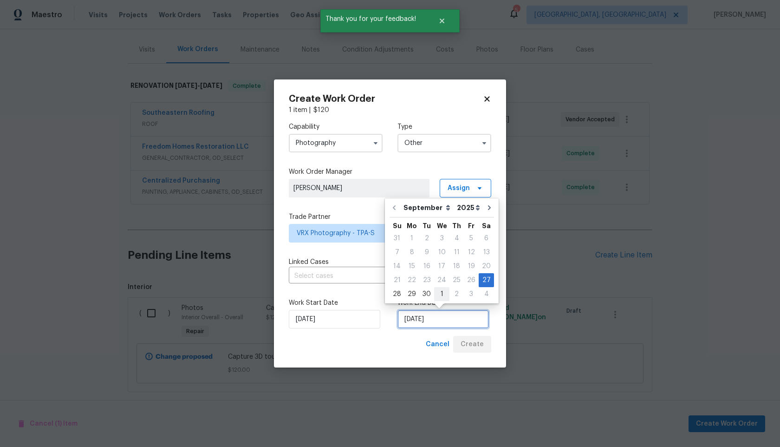
scroll to position [83, 0]
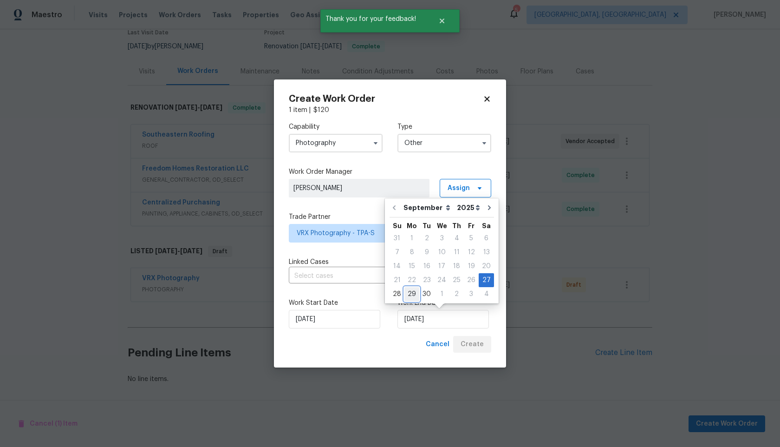
click at [416, 290] on div "29" at bounding box center [412, 294] width 15 height 13
type input "29/09/2025"
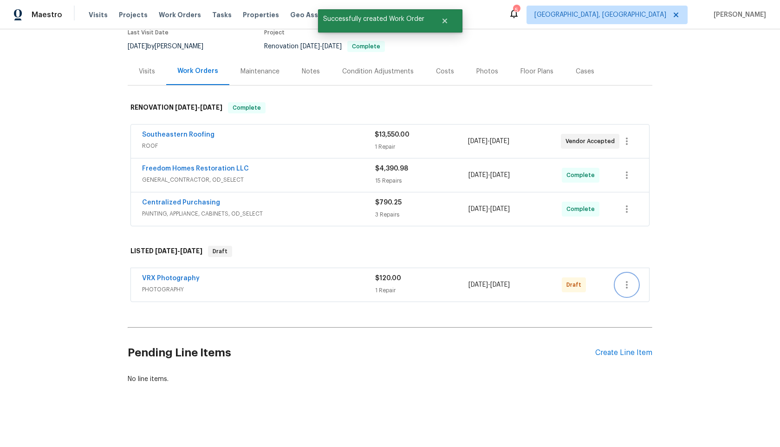
click at [627, 284] on icon "button" at bounding box center [627, 284] width 2 height 7
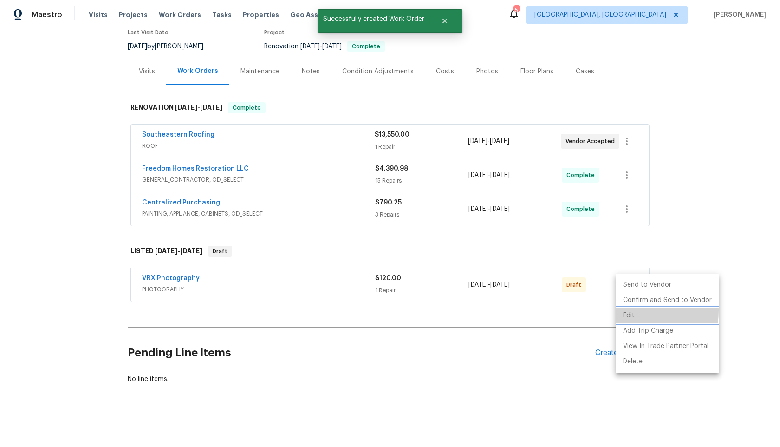
click at [634, 311] on li "Edit" at bounding box center [668, 315] width 104 height 15
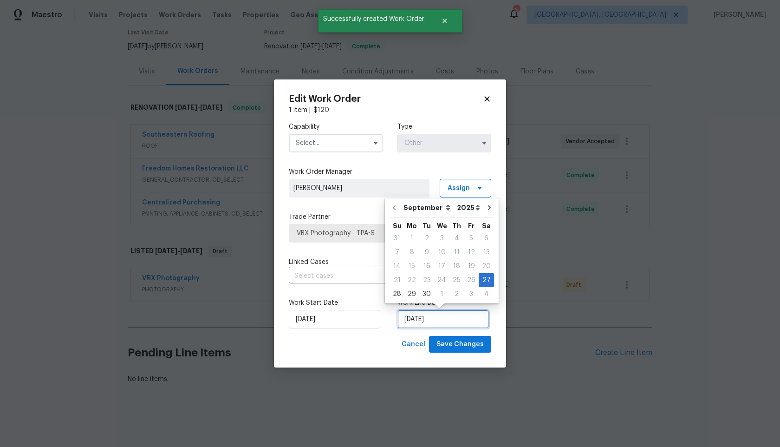
click at [436, 320] on input "27/09/2025" at bounding box center [443, 319] width 91 height 19
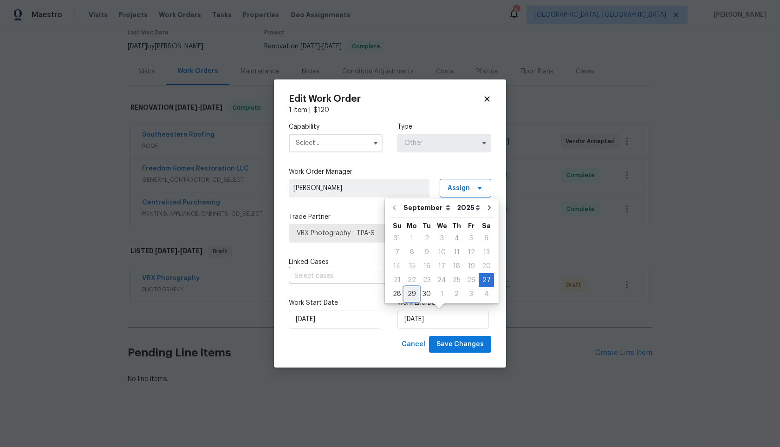
click at [413, 292] on div "29" at bounding box center [412, 294] width 15 height 13
type input "29/09/2025"
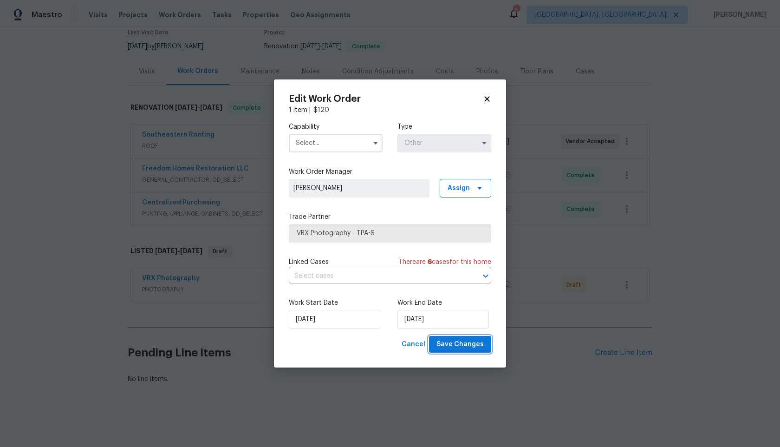
click at [473, 345] on span "Save Changes" at bounding box center [460, 345] width 47 height 12
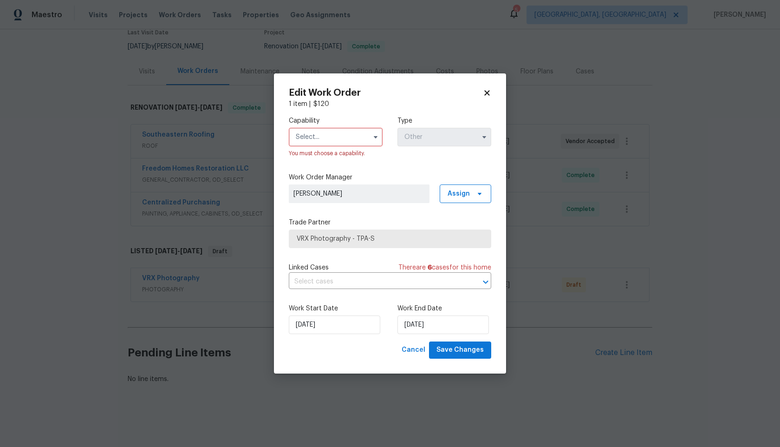
click at [354, 133] on input "text" at bounding box center [336, 137] width 94 height 19
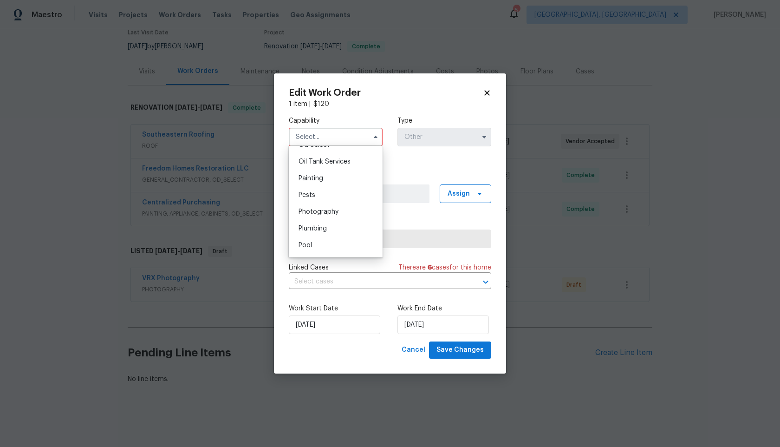
scroll to position [759, 0]
click at [334, 211] on span "Photography" at bounding box center [319, 211] width 40 height 7
type input "Photography"
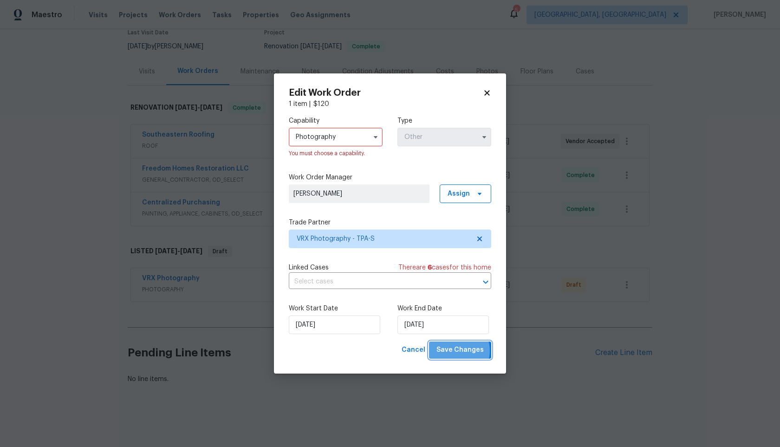
click at [457, 351] on span "Save Changes" at bounding box center [460, 350] width 47 height 12
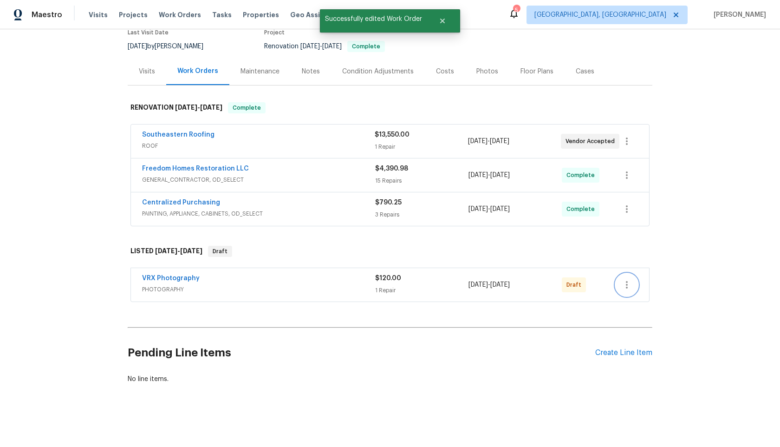
click at [627, 284] on icon "button" at bounding box center [627, 284] width 2 height 7
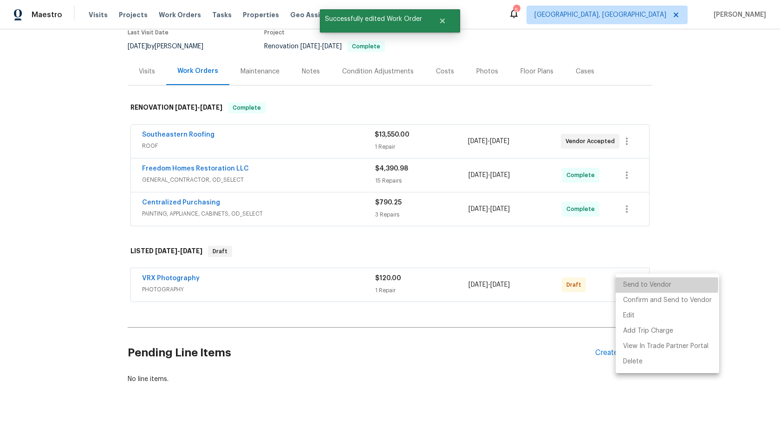
click at [627, 285] on li "Send to Vendor" at bounding box center [668, 284] width 104 height 15
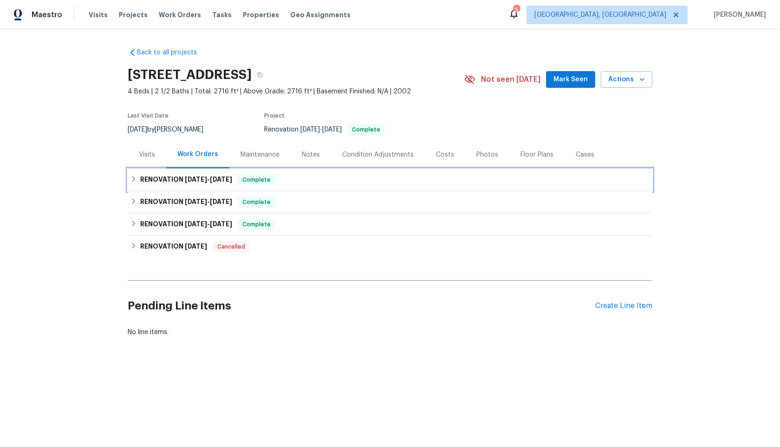
click at [180, 180] on h6 "RENOVATION [DATE] - [DATE]" at bounding box center [186, 179] width 92 height 11
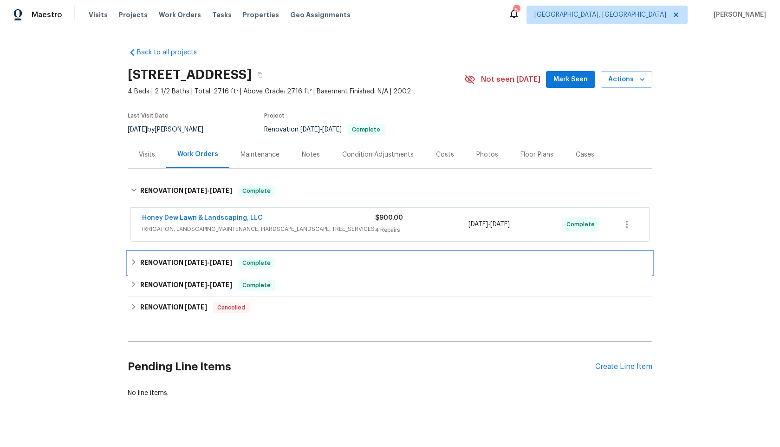
click at [204, 268] on h6 "RENOVATION [DATE] - [DATE]" at bounding box center [186, 262] width 92 height 11
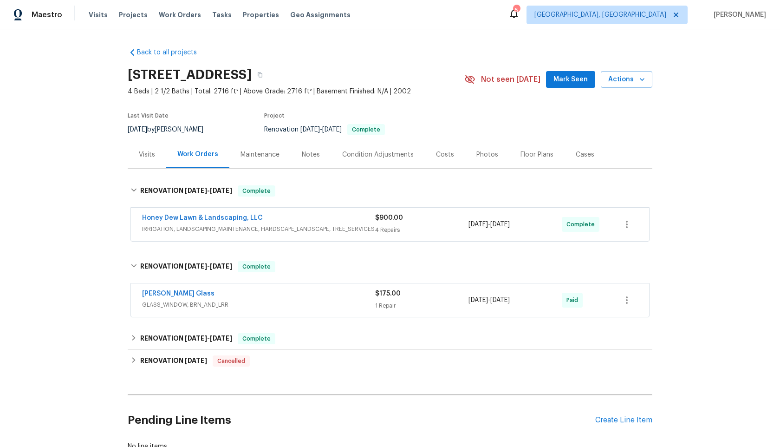
drag, startPoint x: 274, startPoint y: 73, endPoint x: 112, endPoint y: 73, distance: 161.2
click at [112, 73] on div "Back to all projects [STREET_ADDRESS] 4 Beds | 2 1/2 Baths | Total: 2716 ft² | …" at bounding box center [390, 238] width 780 height 418
copy h2 "[STREET_ADDRESS]"
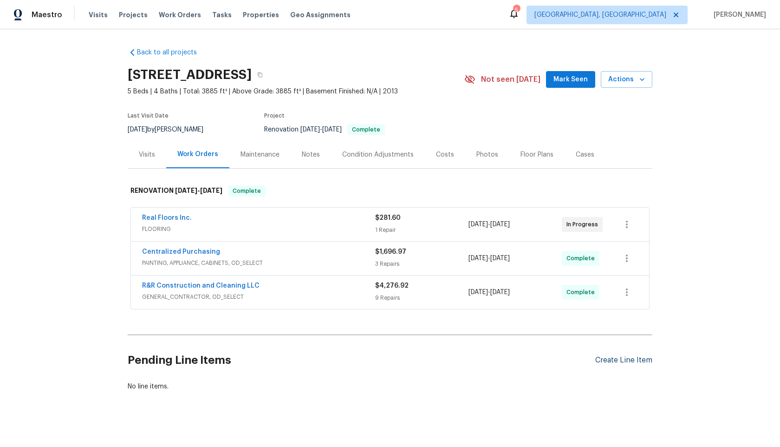
click at [610, 359] on div "Create Line Item" at bounding box center [623, 360] width 57 height 9
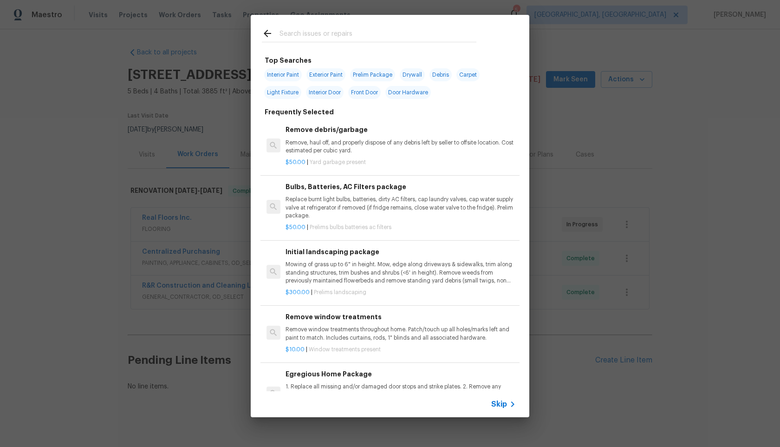
click at [500, 403] on span "Skip" at bounding box center [499, 403] width 16 height 9
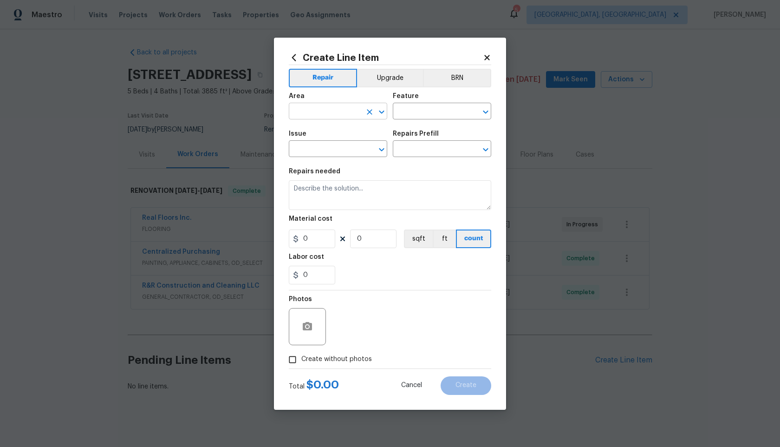
click at [344, 112] on input "text" at bounding box center [325, 112] width 72 height 14
click at [315, 147] on li "Interior Overall" at bounding box center [338, 147] width 98 height 15
type input "Interior Overall"
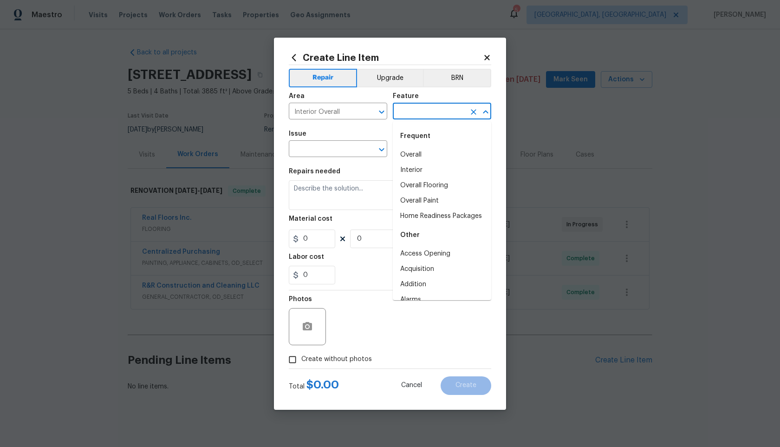
click at [421, 111] on input "text" at bounding box center [429, 112] width 72 height 14
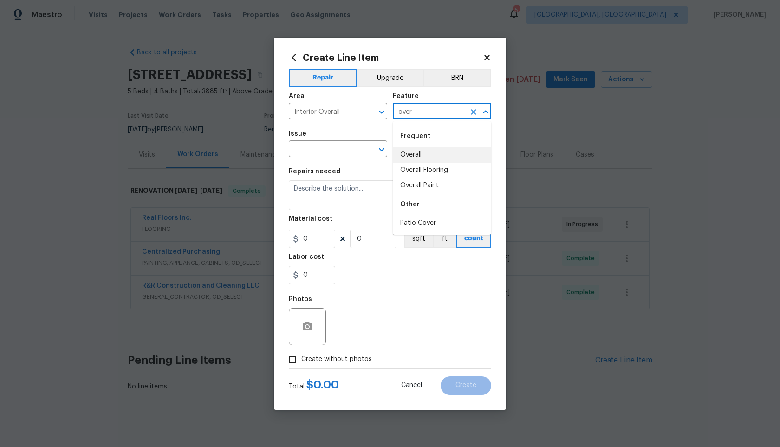
click at [408, 155] on li "Overall" at bounding box center [442, 154] width 98 height 15
type input "Overall"
click at [326, 152] on input "text" at bounding box center [325, 150] width 72 height 14
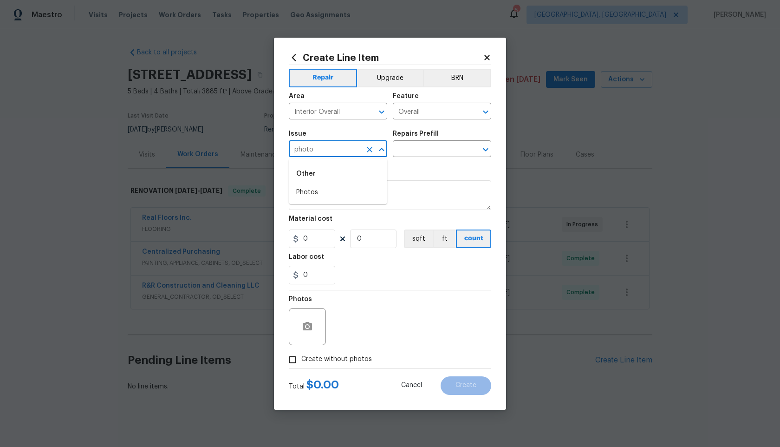
click at [314, 184] on div "Other" at bounding box center [338, 174] width 98 height 22
click at [321, 189] on li "Photos" at bounding box center [338, 192] width 98 height 15
type input "Photos"
click at [430, 146] on input "text" at bounding box center [429, 150] width 72 height 14
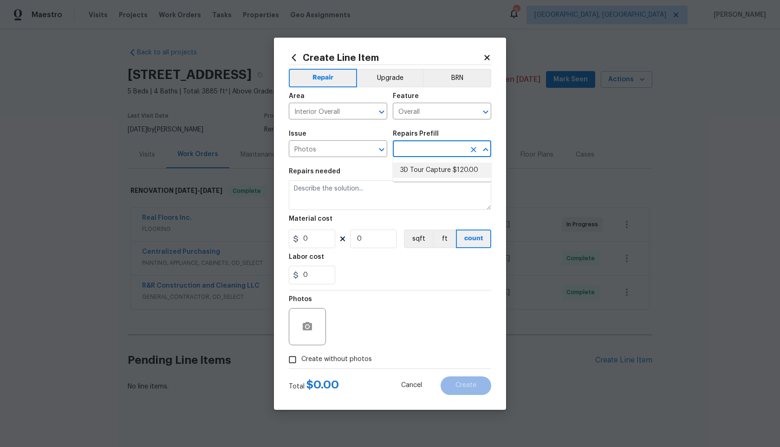
click at [422, 170] on li "3D Tour Capture $120.00" at bounding box center [442, 170] width 98 height 15
type input "3D Tour Capture $120.00"
type textarea "Capture 3D tour of home"
type input "1"
type input "120"
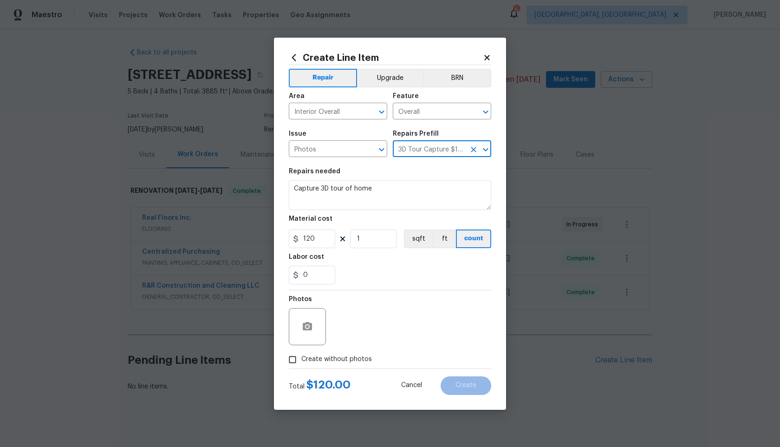
click at [294, 353] on input "Create without photos" at bounding box center [293, 360] width 18 height 18
checkbox input "true"
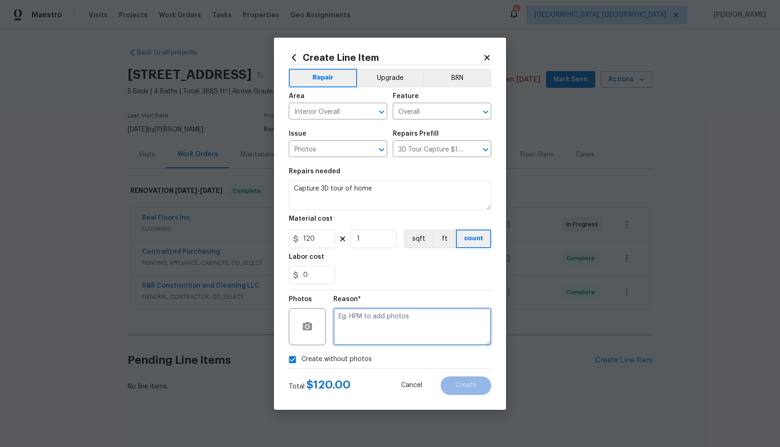
click at [381, 328] on textarea at bounding box center [412, 326] width 158 height 37
type textarea "."
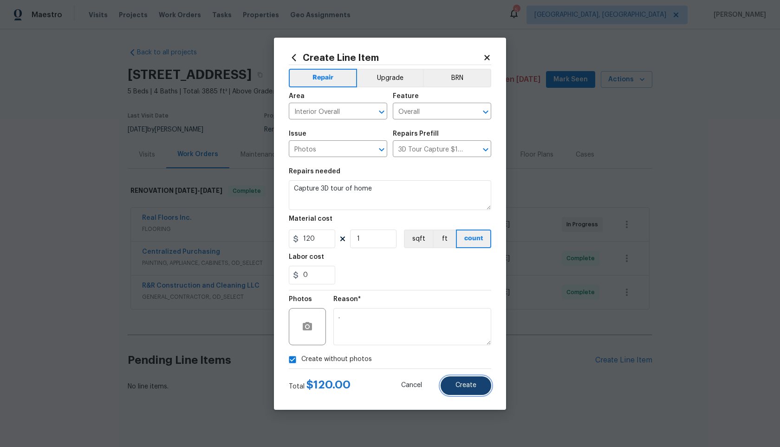
click at [477, 389] on button "Create" at bounding box center [466, 385] width 51 height 19
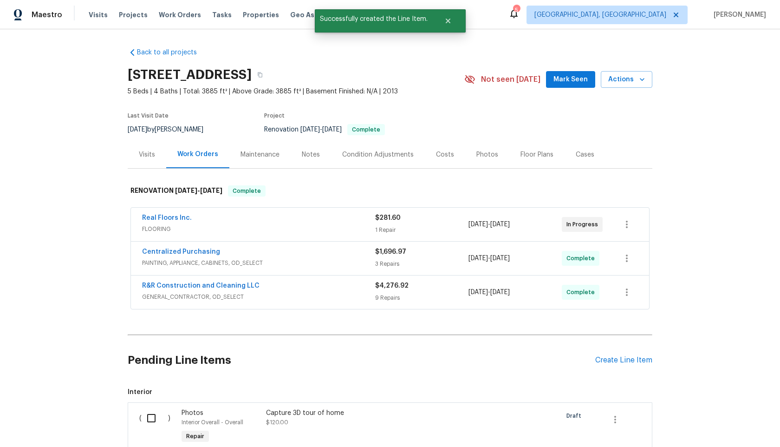
scroll to position [113, 0]
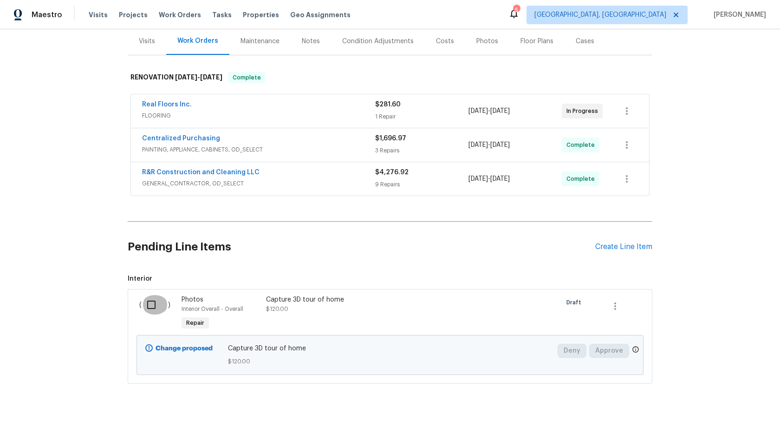
click at [151, 306] on input "checkbox" at bounding box center [155, 305] width 26 height 20
checkbox input "true"
click at [728, 422] on span "Create Work Order" at bounding box center [727, 424] width 62 height 12
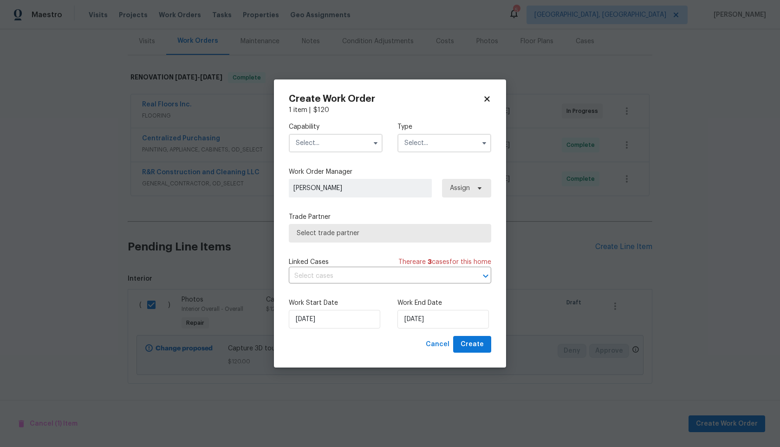
click at [350, 143] on input "text" at bounding box center [336, 143] width 94 height 19
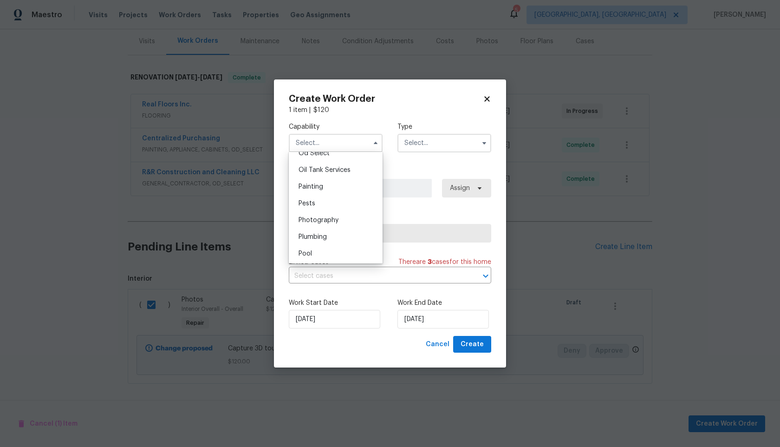
scroll to position [752, 0]
click at [335, 221] on span "Photography" at bounding box center [319, 224] width 40 height 7
type input "Photography"
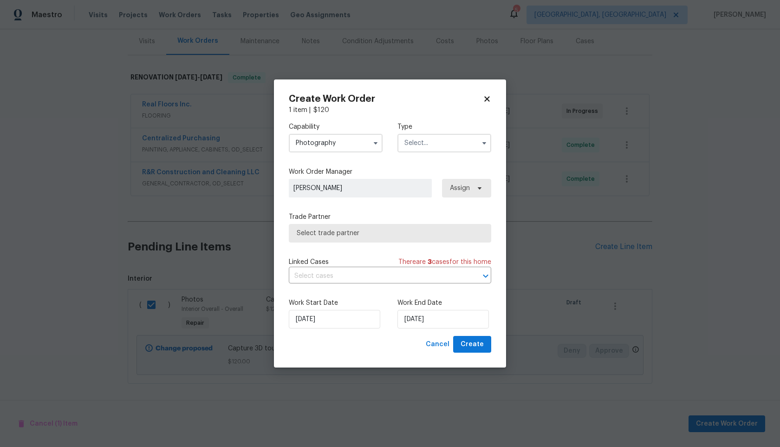
click at [428, 143] on input "text" at bounding box center [445, 143] width 94 height 19
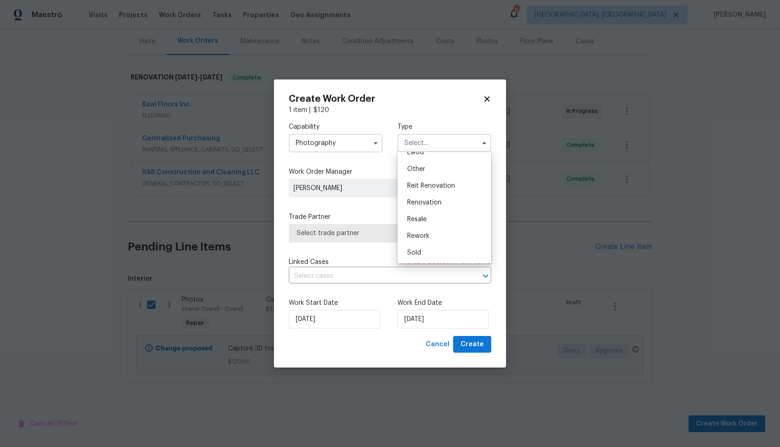
scroll to position [105, 0]
click at [426, 174] on div "Other" at bounding box center [444, 174] width 89 height 17
type input "Other"
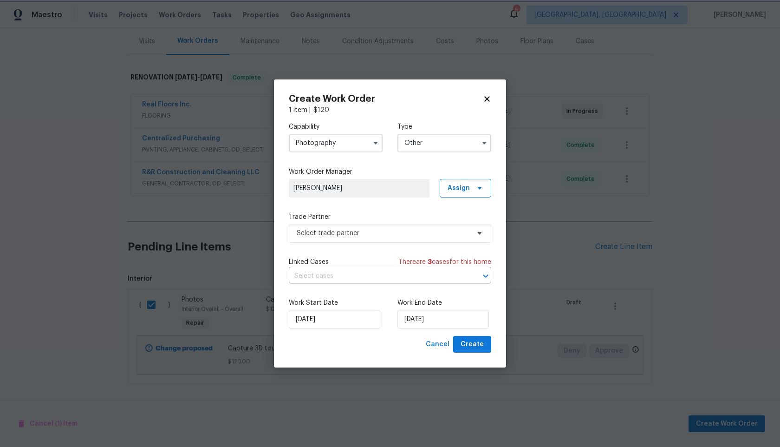
scroll to position [0, 0]
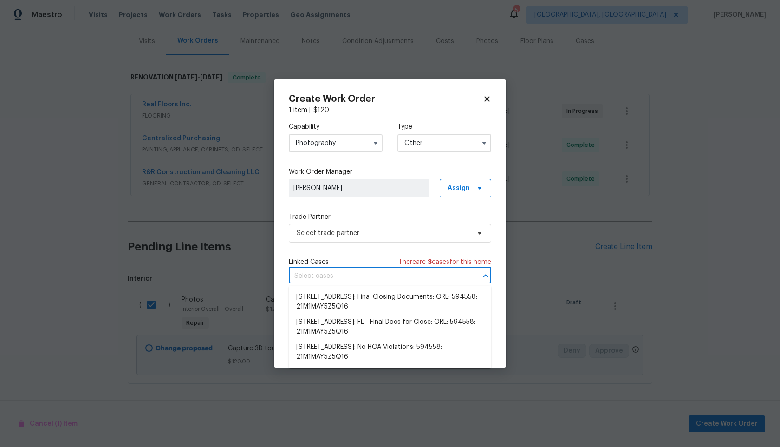
click at [391, 270] on input "text" at bounding box center [377, 276] width 176 height 14
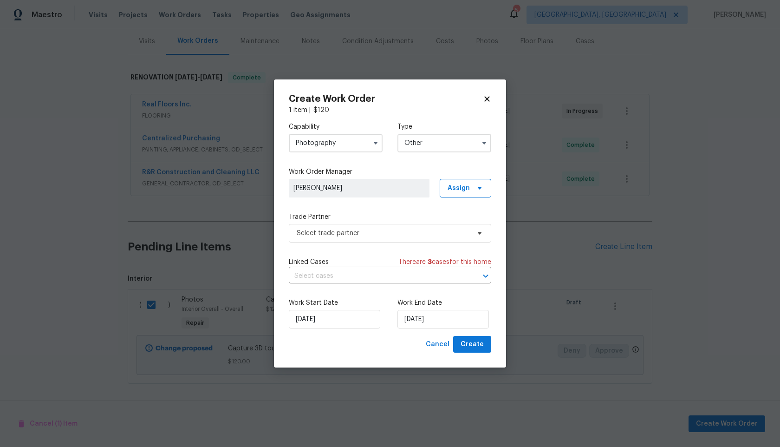
click at [393, 248] on div "Capability Photography Type Other Work Order Manager [PERSON_NAME] Assign Trade…" at bounding box center [390, 225] width 203 height 221
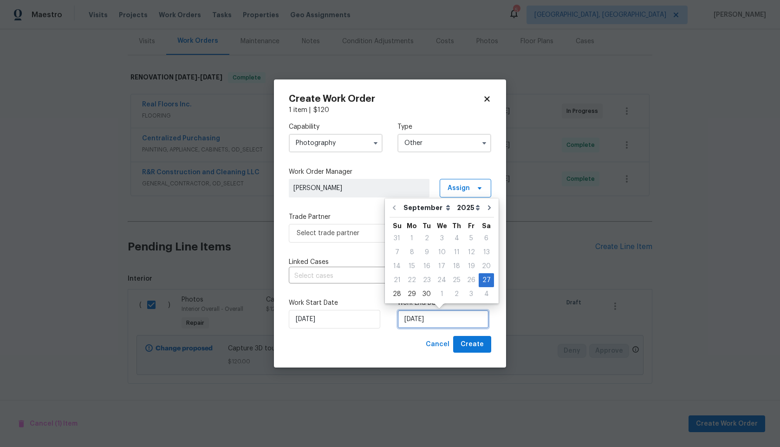
click at [417, 319] on input "[DATE]" at bounding box center [443, 319] width 91 height 19
click at [410, 294] on div "29" at bounding box center [412, 294] width 15 height 13
type input "[DATE]"
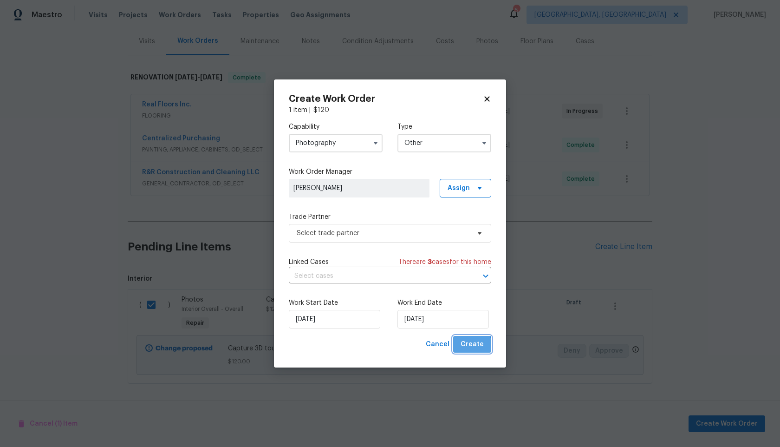
click at [472, 348] on span "Create" at bounding box center [472, 345] width 23 height 12
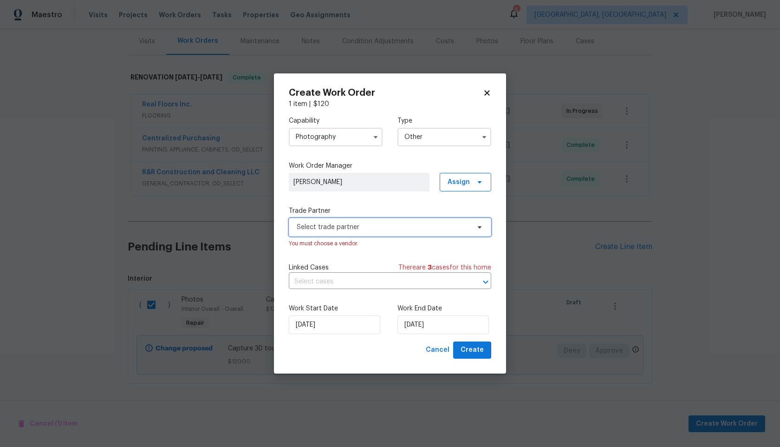
click at [404, 230] on span "Select trade partner" at bounding box center [383, 226] width 173 height 9
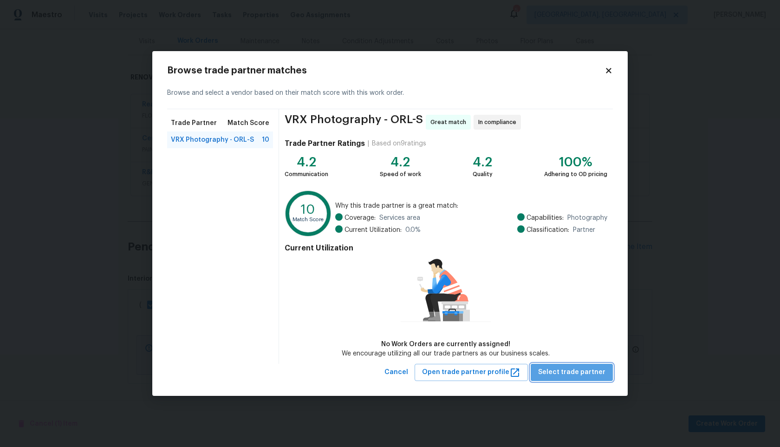
click at [579, 370] on span "Select trade partner" at bounding box center [571, 372] width 67 height 12
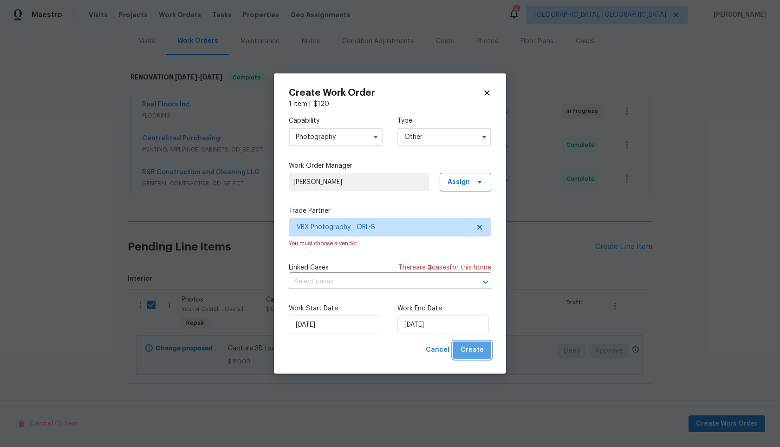
click at [479, 349] on span "Create" at bounding box center [472, 350] width 23 height 12
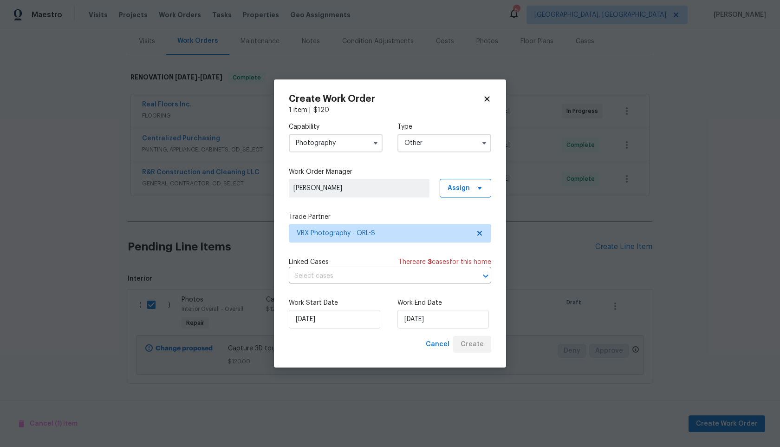
checkbox input "false"
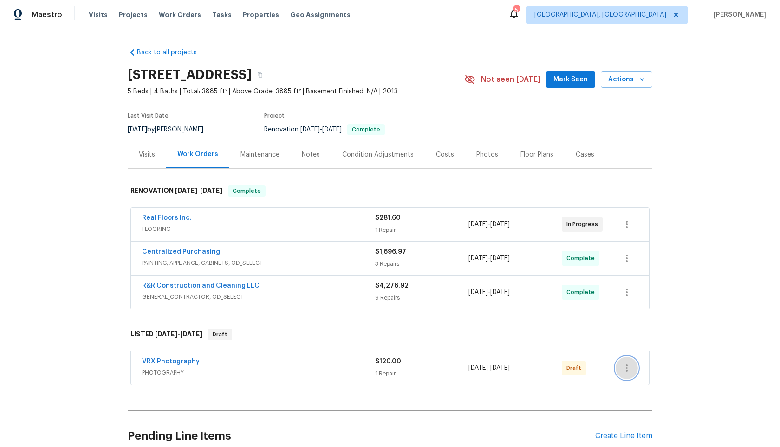
click at [629, 368] on icon "button" at bounding box center [626, 367] width 11 height 11
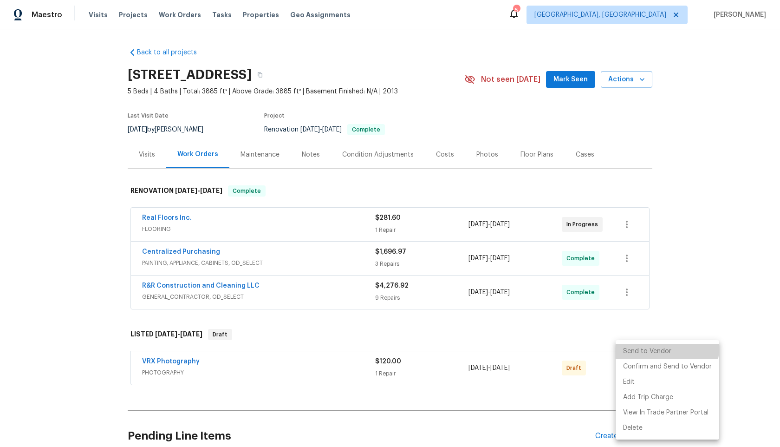
click at [646, 344] on li "Send to Vendor" at bounding box center [668, 351] width 104 height 15
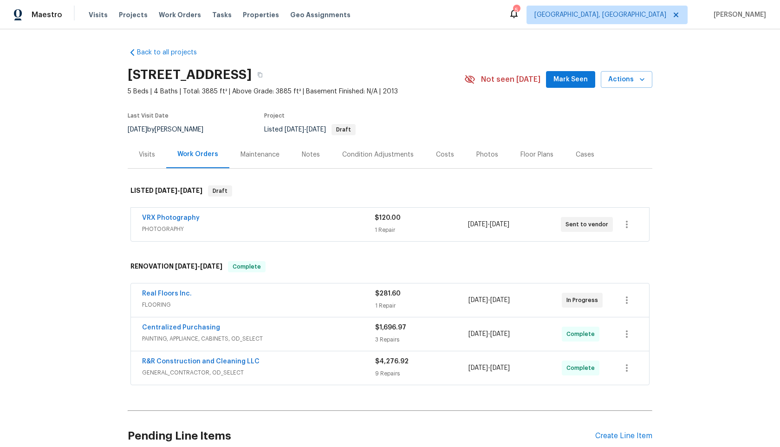
click at [308, 229] on span "PHOTOGRAPHY" at bounding box center [258, 228] width 233 height 9
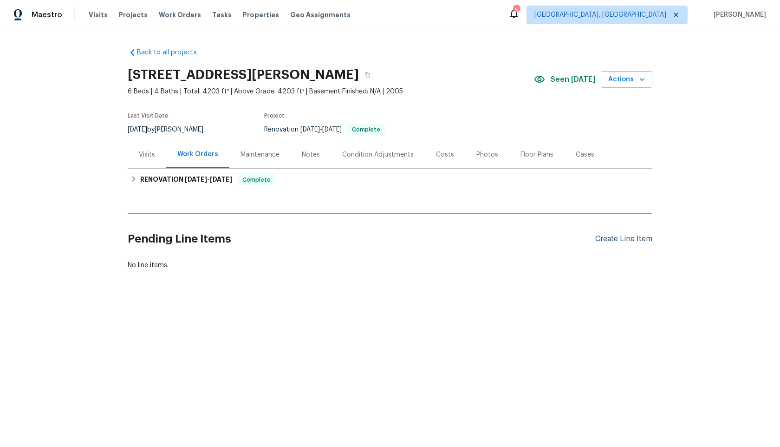
click at [615, 239] on div "Create Line Item" at bounding box center [623, 239] width 57 height 9
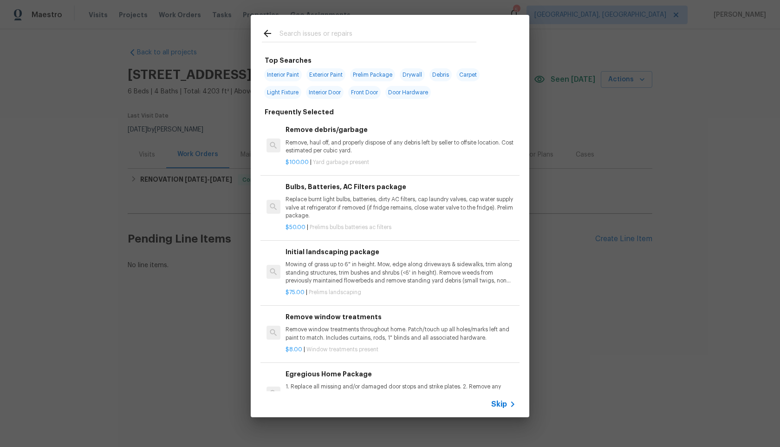
click at [502, 404] on span "Skip" at bounding box center [499, 403] width 16 height 9
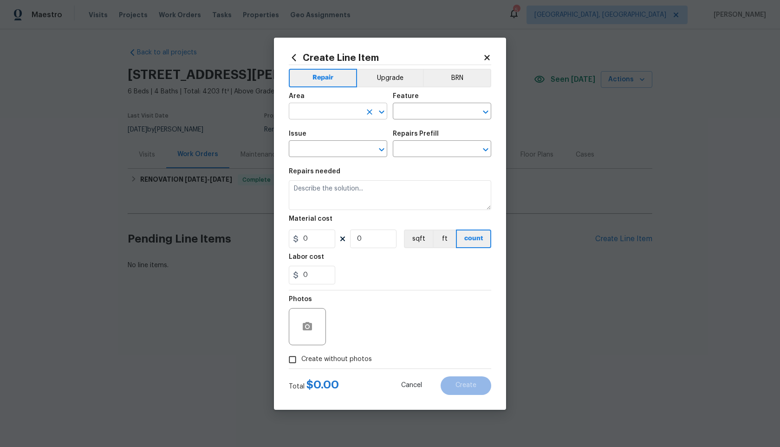
click at [332, 109] on input "text" at bounding box center [325, 112] width 72 height 14
click at [324, 147] on li "Interior Overall" at bounding box center [338, 147] width 98 height 15
type input "Interior Overall"
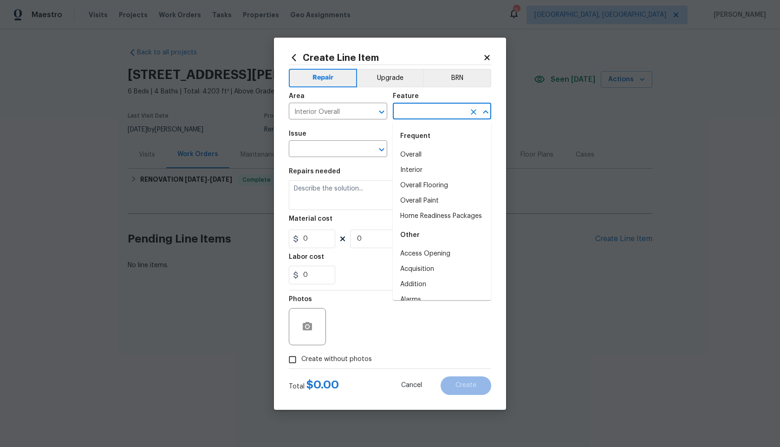
click at [418, 114] on input "text" at bounding box center [429, 112] width 72 height 14
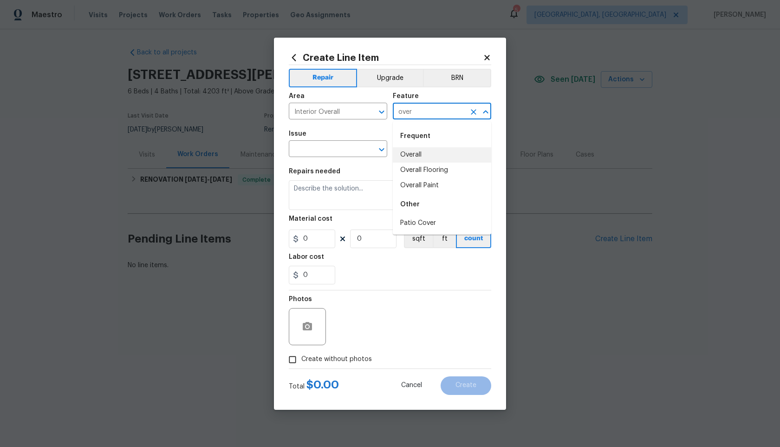
click at [418, 155] on li "Overall" at bounding box center [442, 154] width 98 height 15
click at [362, 155] on div "​" at bounding box center [338, 150] width 98 height 14
type input "Overall"
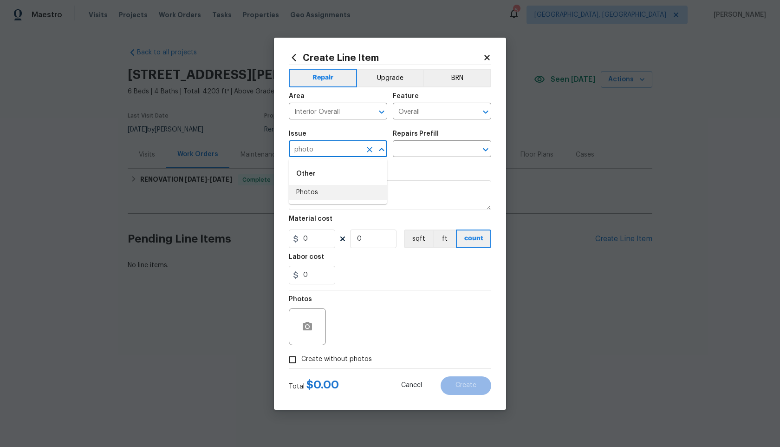
click at [340, 188] on li "Photos" at bounding box center [338, 192] width 98 height 15
type input "Photos"
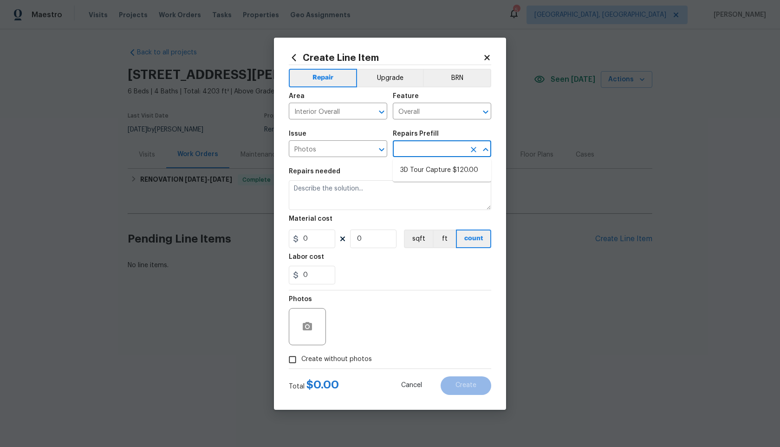
click at [414, 148] on input "text" at bounding box center [429, 150] width 72 height 14
click at [412, 171] on li "3D Tour Capture $120.00" at bounding box center [442, 170] width 98 height 15
type input "3D Tour Capture $120.00"
type textarea "Capture 3D tour of home"
type input "1"
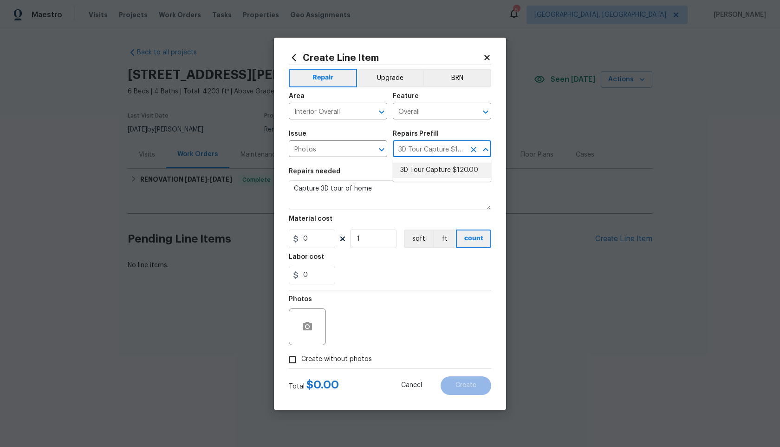
type input "120"
click at [293, 359] on input "Create without photos" at bounding box center [293, 360] width 18 height 18
checkbox input "true"
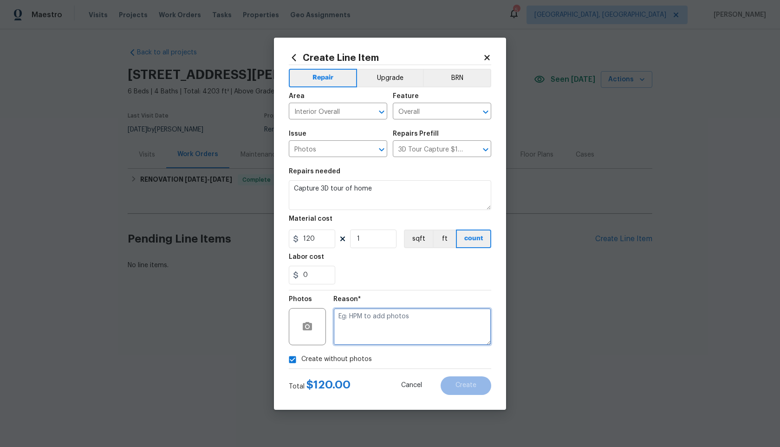
click at [372, 337] on textarea at bounding box center [412, 326] width 158 height 37
type textarea "."
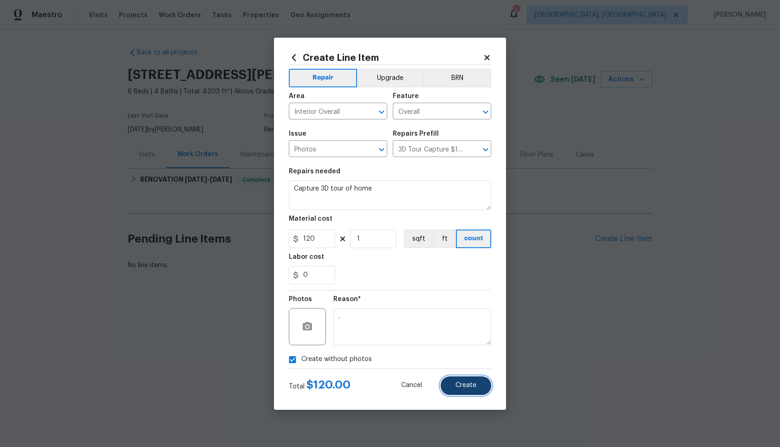
click at [469, 382] on span "Create" at bounding box center [466, 385] width 21 height 7
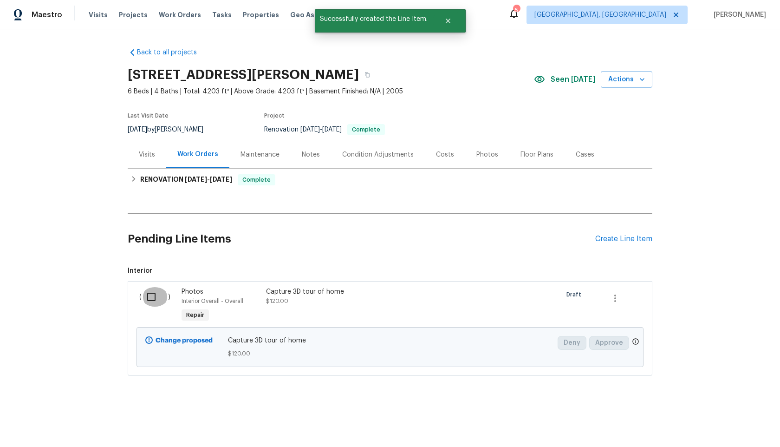
click at [157, 299] on input "checkbox" at bounding box center [155, 297] width 26 height 20
checkbox input "true"
click at [721, 421] on span "Create Work Order" at bounding box center [727, 424] width 62 height 12
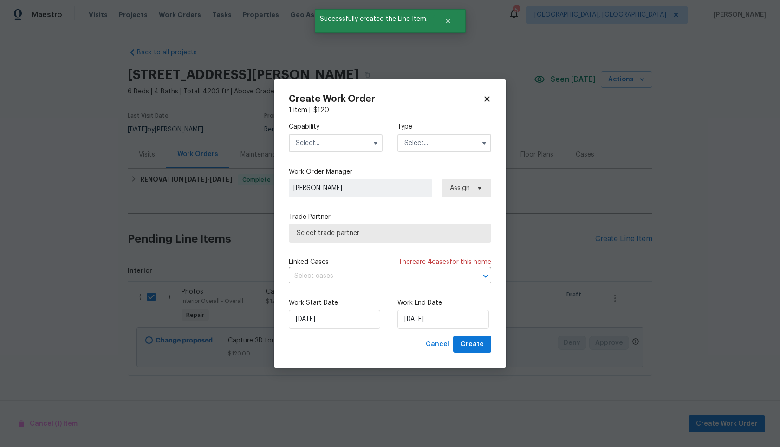
click at [336, 141] on input "text" at bounding box center [336, 143] width 94 height 19
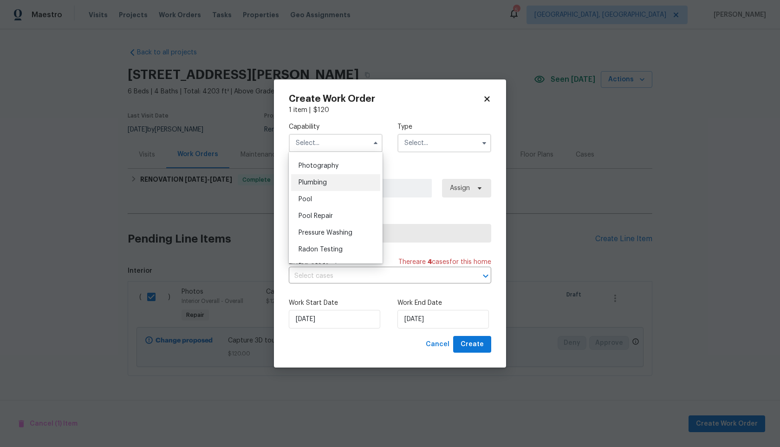
scroll to position [807, 0]
click at [326, 165] on div "Photography" at bounding box center [335, 169] width 89 height 17
type input "Photography"
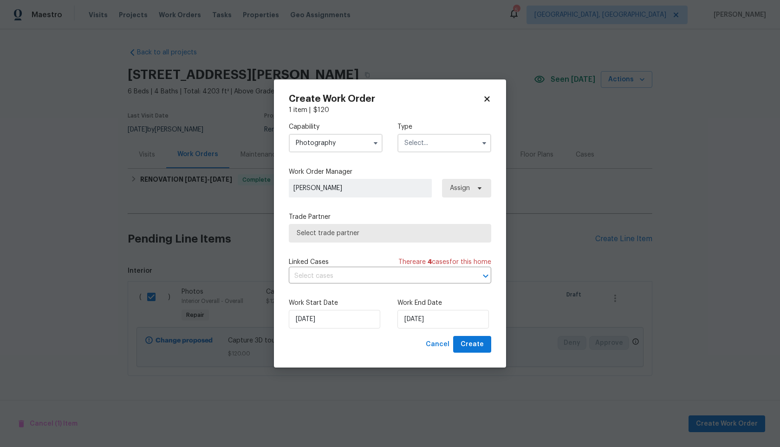
click at [436, 150] on input "text" at bounding box center [445, 143] width 94 height 19
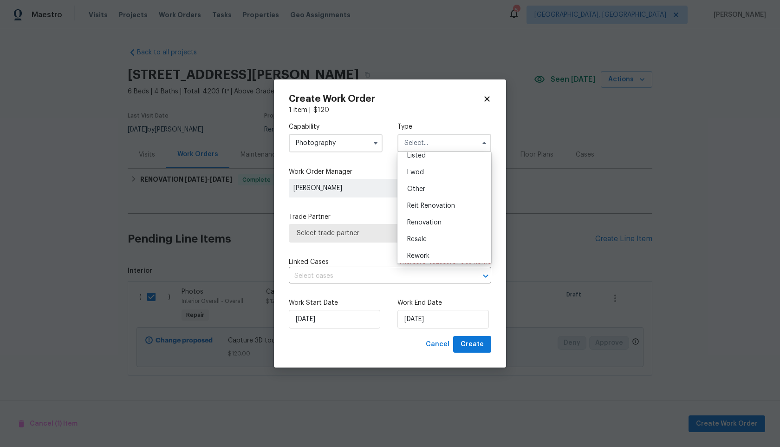
scroll to position [90, 0]
click at [431, 190] on div "Other" at bounding box center [444, 189] width 89 height 17
type input "Other"
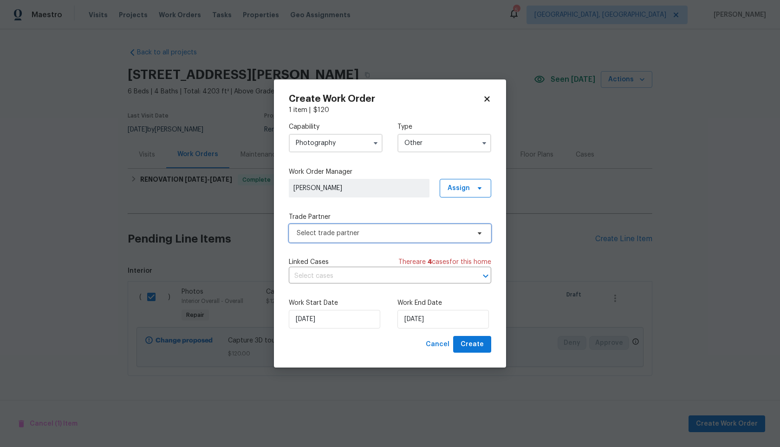
click at [374, 232] on span "Select trade partner" at bounding box center [383, 233] width 173 height 9
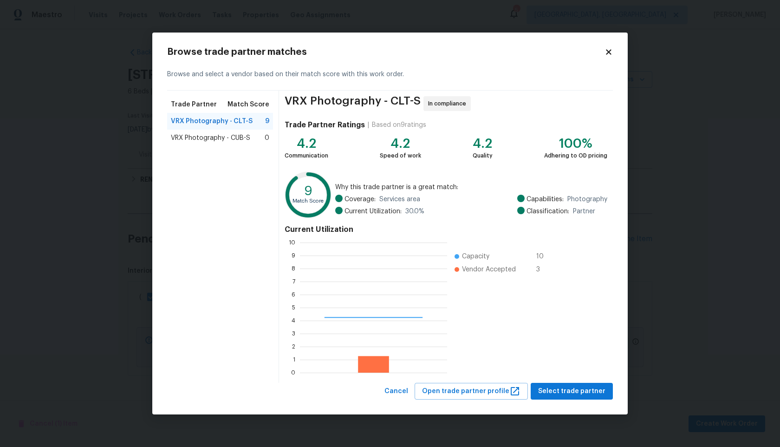
scroll to position [130, 147]
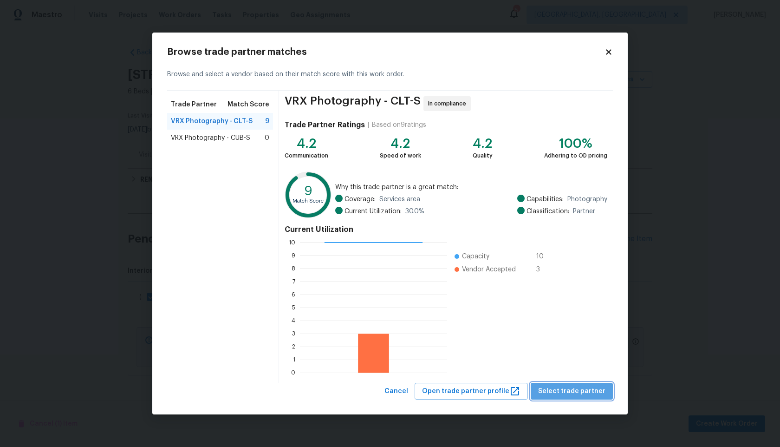
click at [586, 393] on span "Select trade partner" at bounding box center [571, 392] width 67 height 12
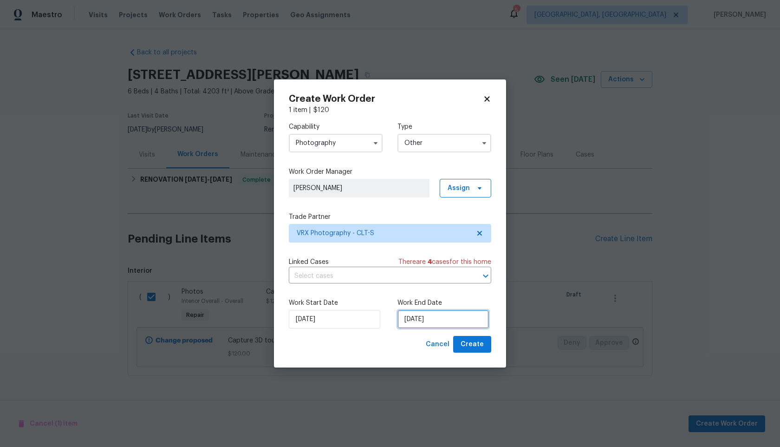
click at [420, 325] on input "[DATE]" at bounding box center [443, 319] width 91 height 19
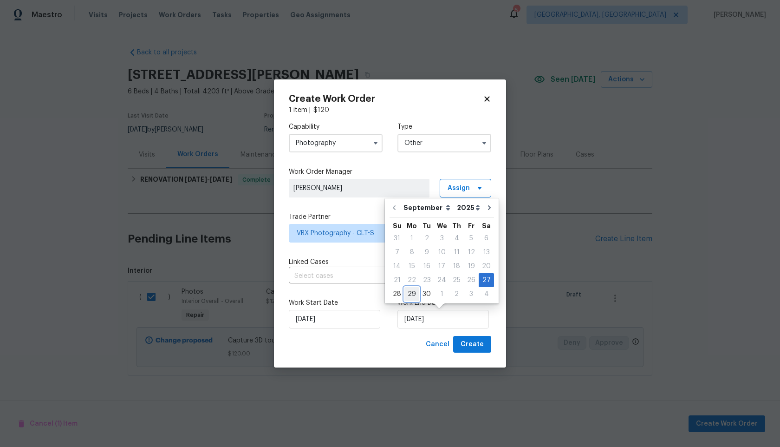
click at [412, 294] on div "29" at bounding box center [412, 294] width 15 height 13
type input "[DATE]"
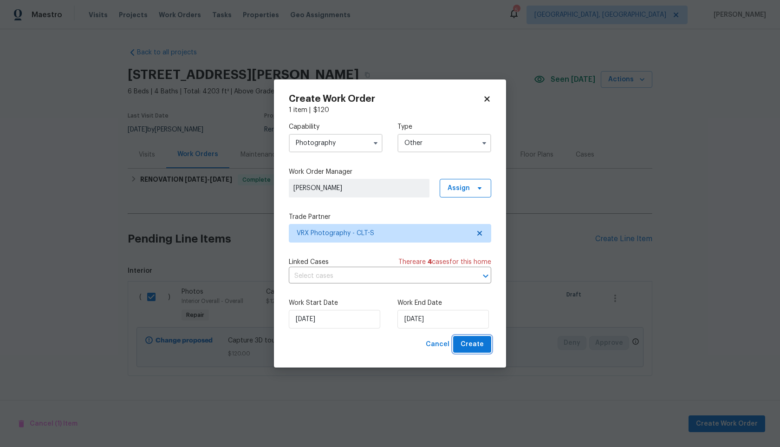
click at [470, 340] on span "Create" at bounding box center [472, 345] width 23 height 12
checkbox input "false"
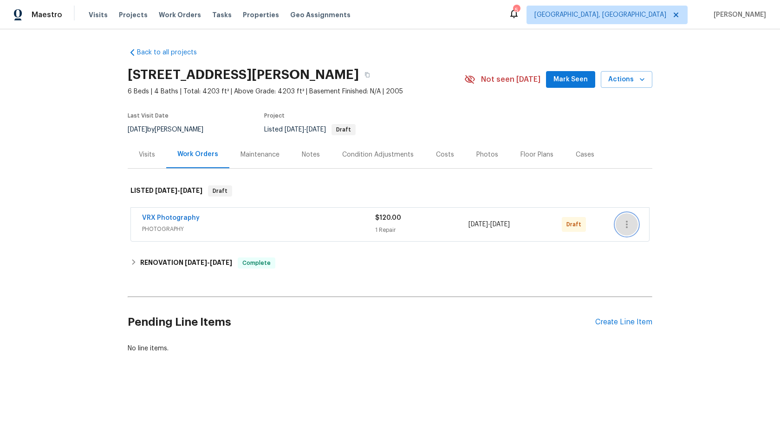
click at [626, 222] on icon "button" at bounding box center [626, 224] width 11 height 11
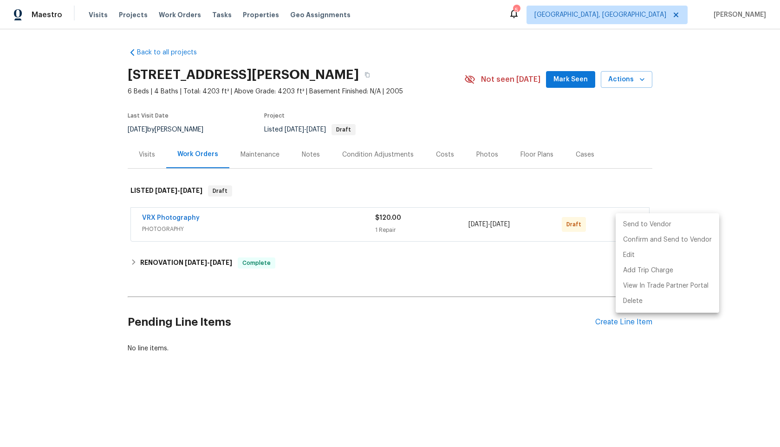
click at [627, 222] on li "Send to Vendor" at bounding box center [668, 224] width 104 height 15
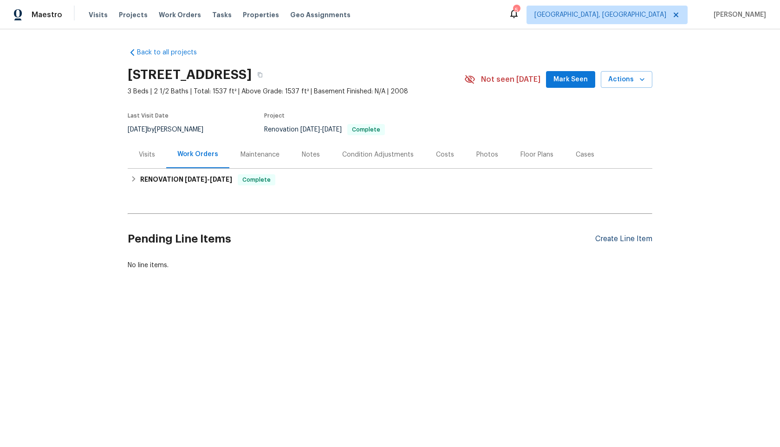
click at [605, 238] on div "Create Line Item" at bounding box center [623, 239] width 57 height 9
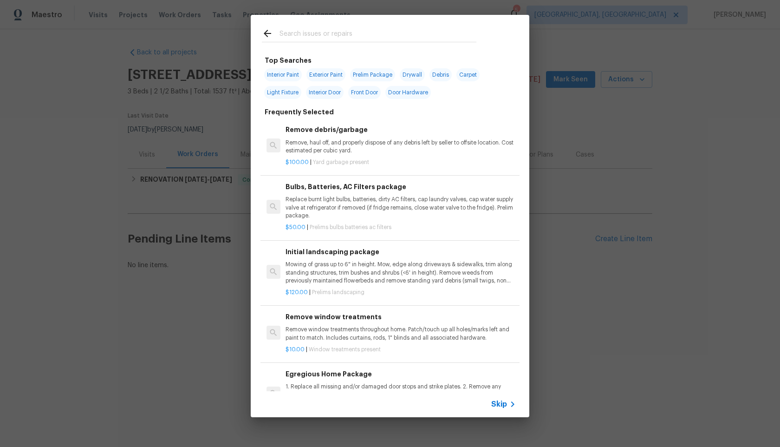
click at [504, 403] on span "Skip" at bounding box center [499, 403] width 16 height 9
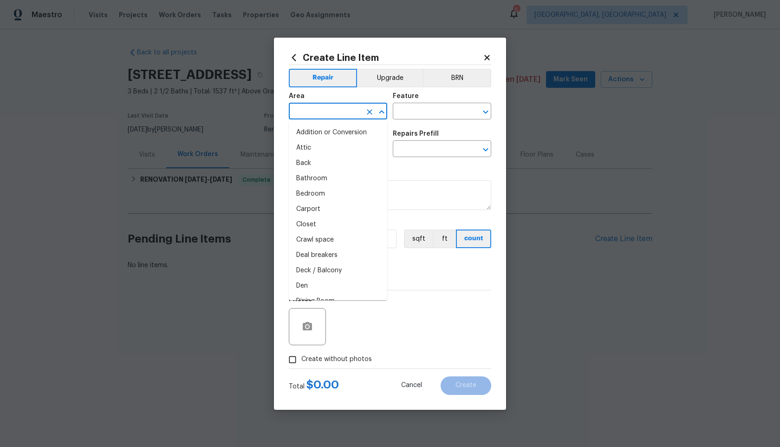
click at [347, 106] on input "text" at bounding box center [325, 112] width 72 height 14
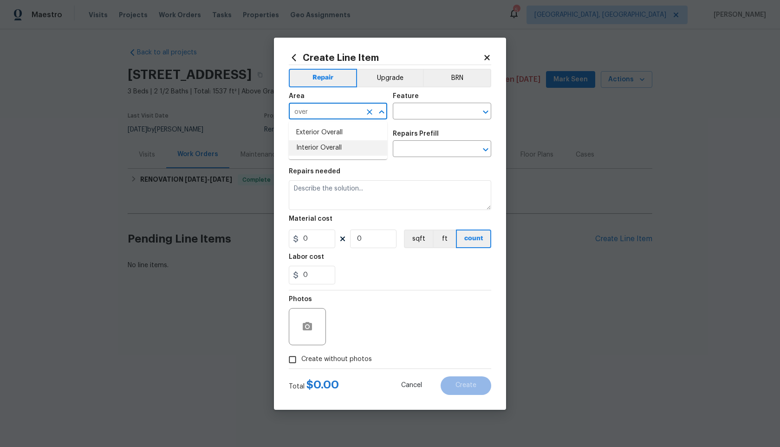
click at [316, 148] on li "Interior Overall" at bounding box center [338, 147] width 98 height 15
type input "Interior Overall"
click at [407, 111] on input "text" at bounding box center [429, 112] width 72 height 14
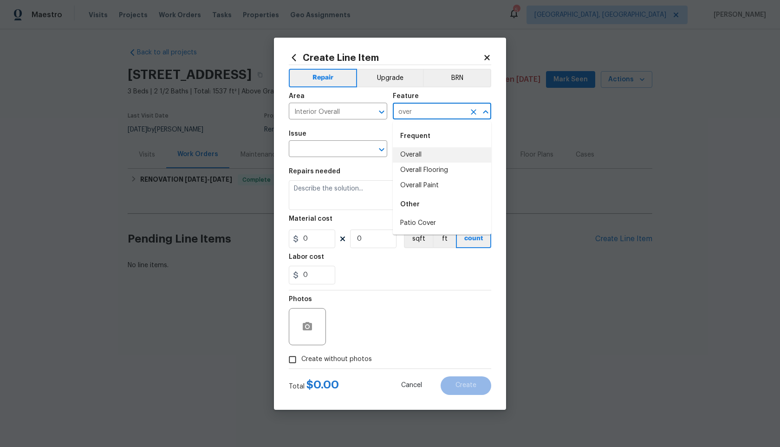
click at [401, 159] on li "Overall" at bounding box center [442, 154] width 98 height 15
type input "Overall"
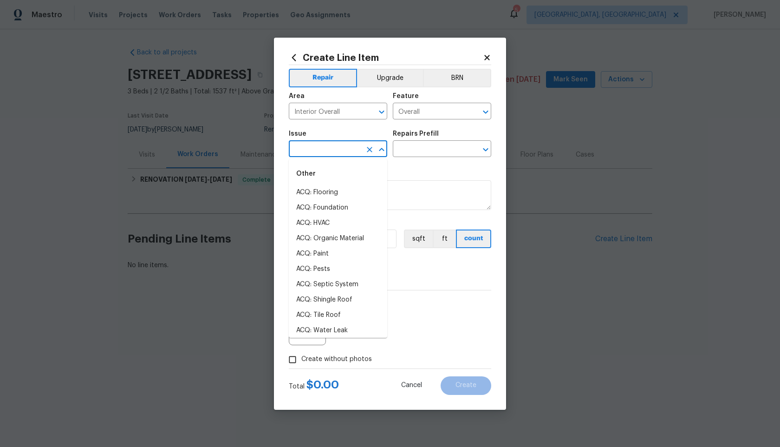
click at [340, 153] on input "text" at bounding box center [325, 150] width 72 height 14
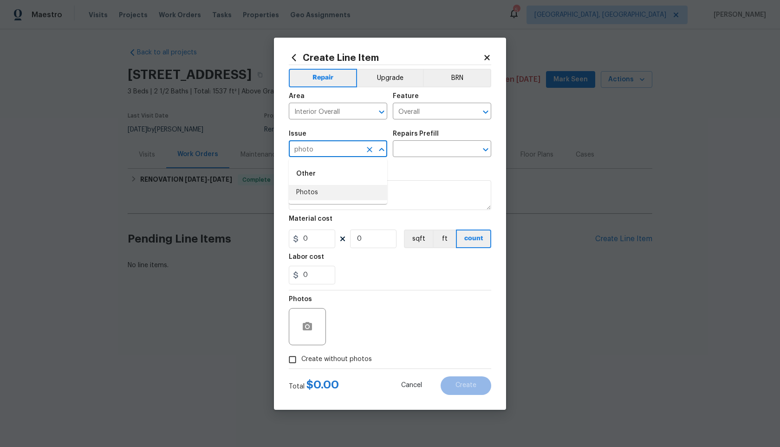
click at [322, 190] on li "Photos" at bounding box center [338, 192] width 98 height 15
type input "Photos"
click at [406, 151] on input "text" at bounding box center [429, 150] width 72 height 14
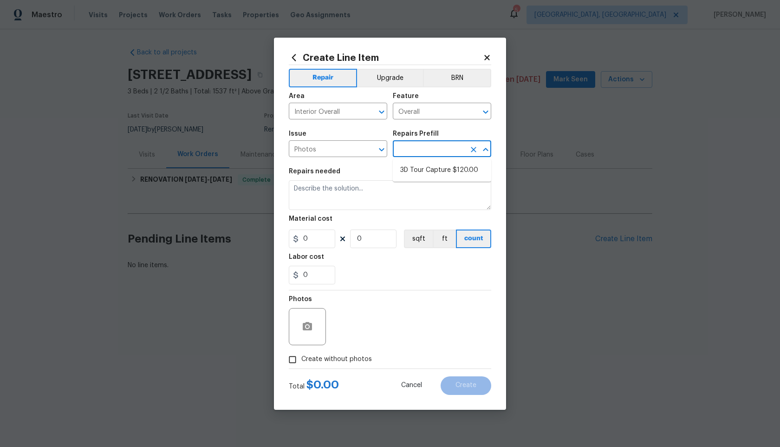
click at [409, 169] on li "3D Tour Capture $120.00" at bounding box center [442, 170] width 98 height 15
type input "3D Tour Capture $120.00"
type textarea "Capture 3D tour of home"
type input "1"
type input "120"
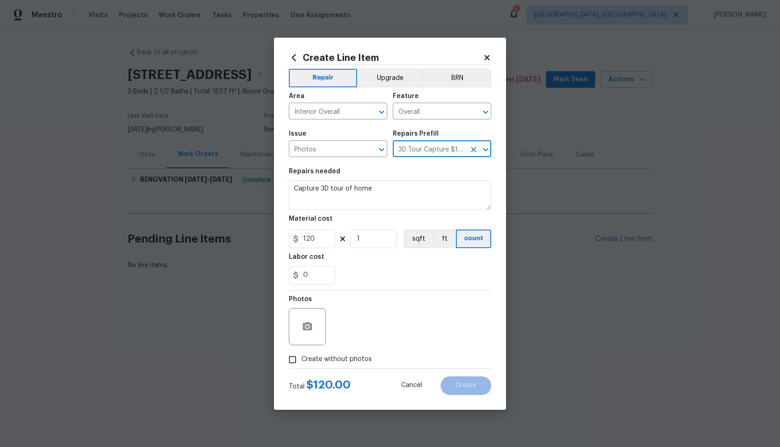
click at [294, 356] on input "Create without photos" at bounding box center [293, 360] width 18 height 18
checkbox input "true"
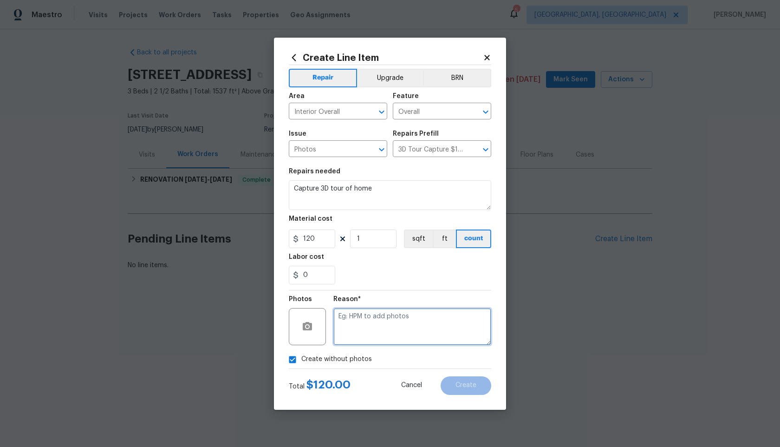
click at [384, 323] on textarea at bounding box center [412, 326] width 158 height 37
type textarea "."
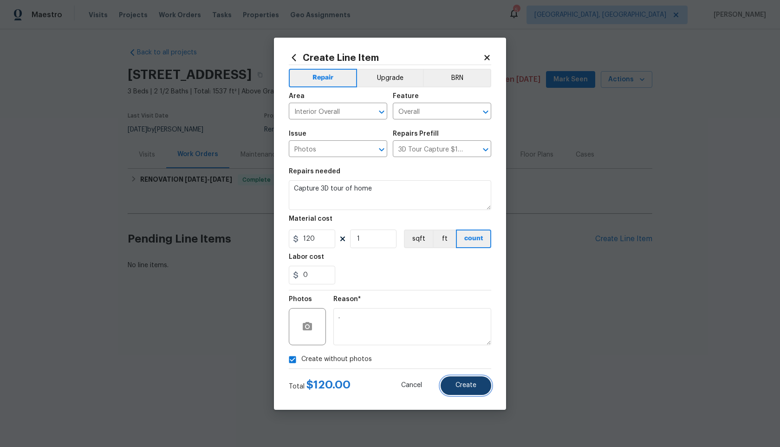
click at [460, 379] on button "Create" at bounding box center [466, 385] width 51 height 19
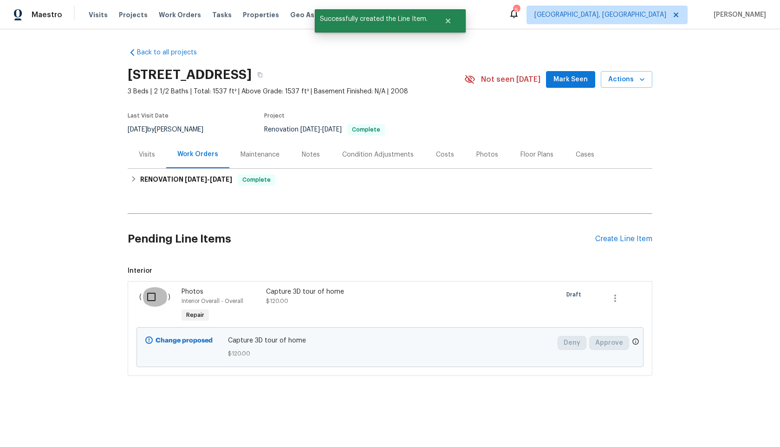
click at [150, 295] on input "checkbox" at bounding box center [155, 297] width 26 height 20
checkbox input "true"
click at [734, 420] on span "Create Work Order" at bounding box center [727, 424] width 62 height 12
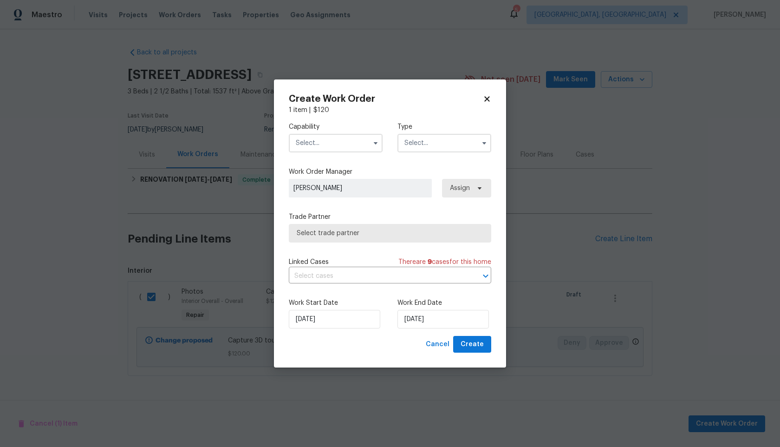
click at [320, 144] on input "text" at bounding box center [336, 143] width 94 height 19
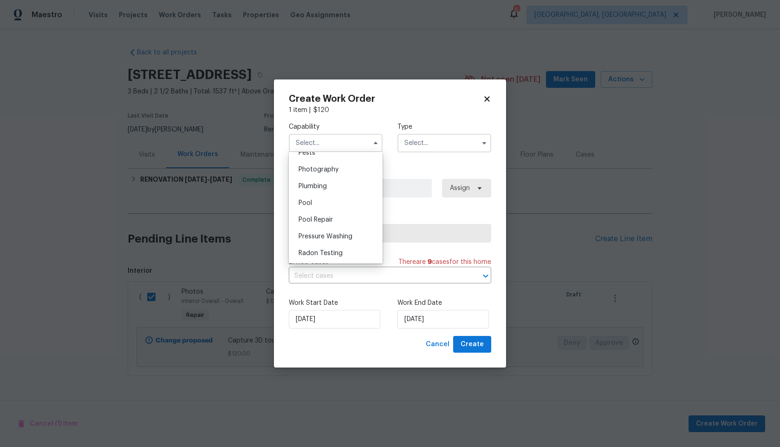
scroll to position [784, 0]
click at [333, 200] on div "Photography" at bounding box center [335, 192] width 89 height 17
type input "Photography"
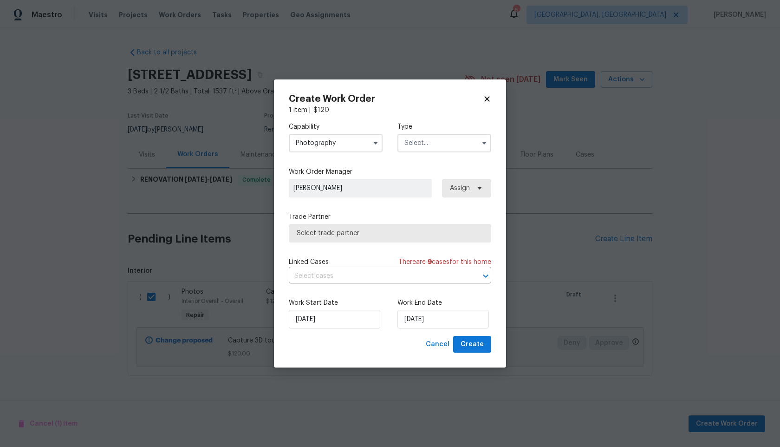
click at [403, 145] on input "text" at bounding box center [445, 143] width 94 height 19
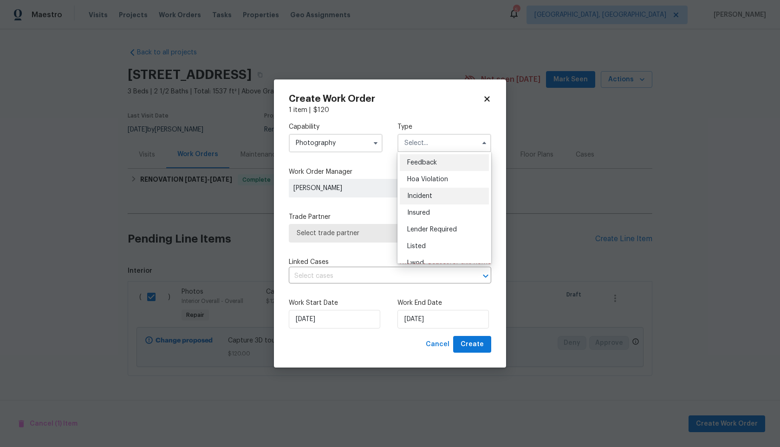
scroll to position [111, 0]
click at [427, 176] on div "Other" at bounding box center [444, 169] width 89 height 17
type input "Other"
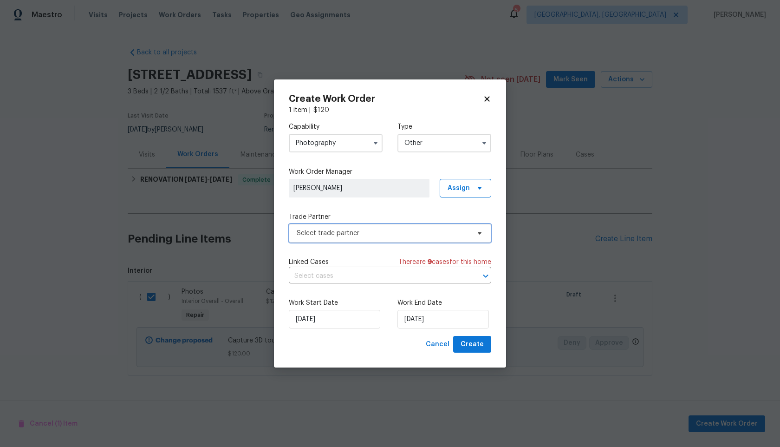
click at [344, 232] on span "Select trade partner" at bounding box center [383, 233] width 173 height 9
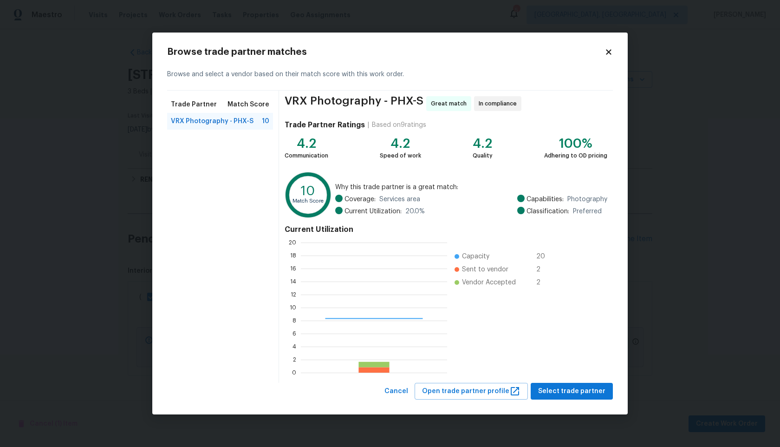
scroll to position [130, 146]
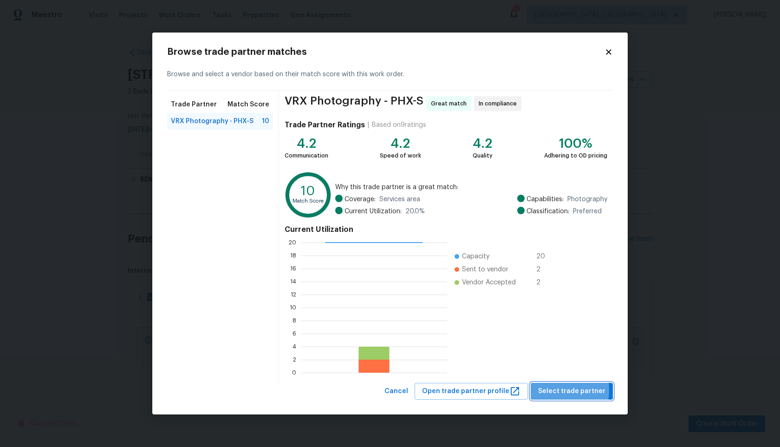
click at [561, 390] on span "Select trade partner" at bounding box center [571, 392] width 67 height 12
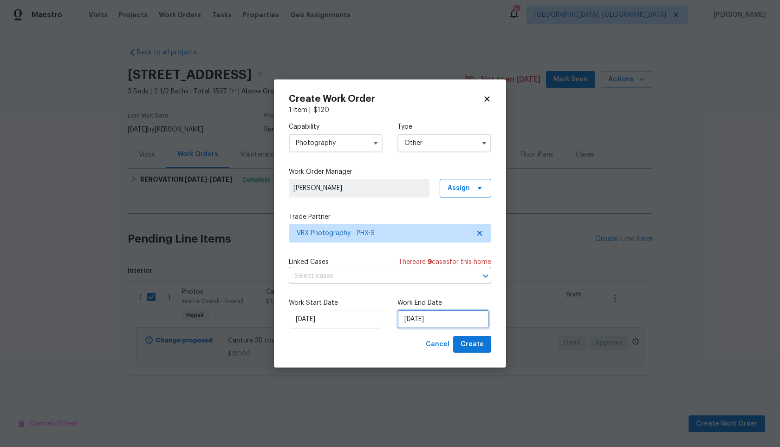
click at [429, 325] on input "27/09/2025" at bounding box center [443, 319] width 91 height 19
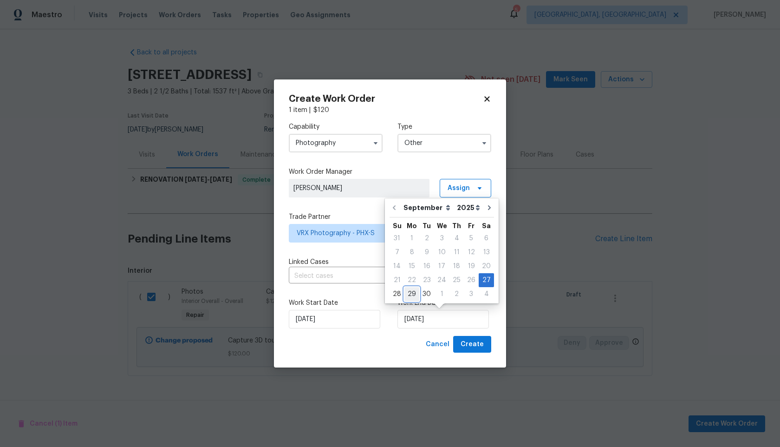
click at [411, 293] on div "29" at bounding box center [412, 294] width 15 height 13
type input "29/09/2025"
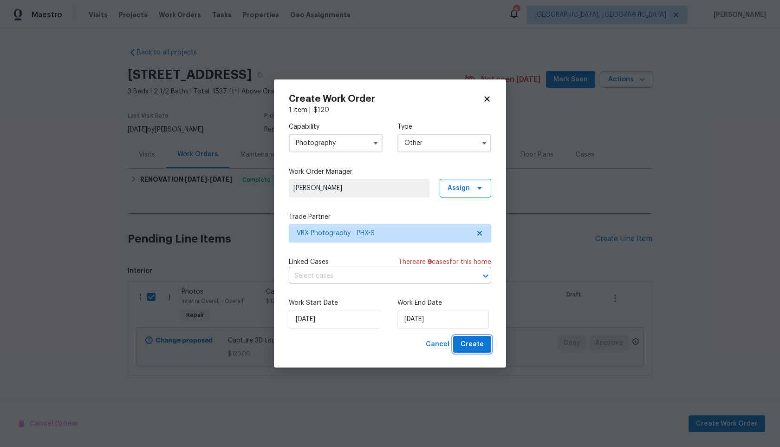
click at [481, 344] on span "Create" at bounding box center [472, 345] width 23 height 12
checkbox input "false"
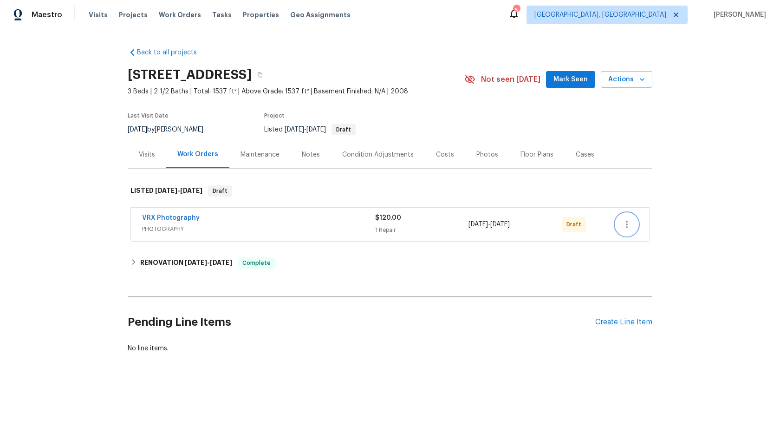
click at [627, 222] on icon "button" at bounding box center [627, 224] width 2 height 7
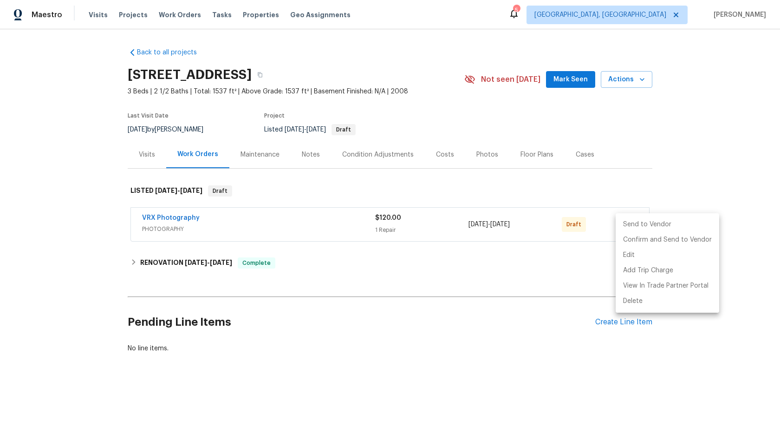
click at [627, 222] on li "Send to Vendor" at bounding box center [668, 224] width 104 height 15
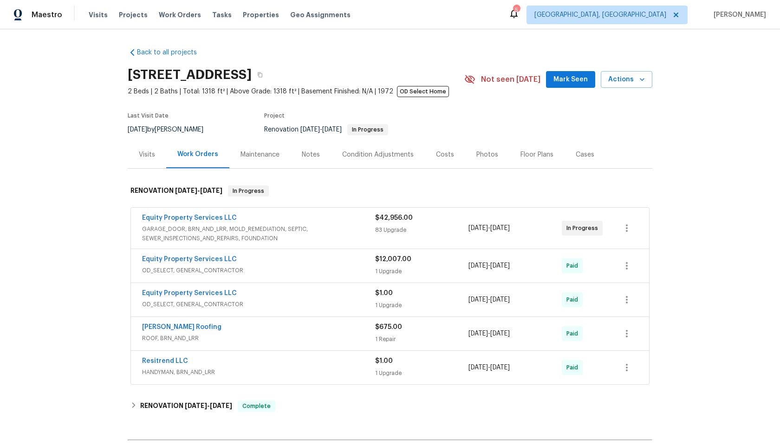
drag, startPoint x: 273, startPoint y: 72, endPoint x: 125, endPoint y: 74, distance: 148.2
click at [125, 74] on div "Back to all projects [STREET_ADDRESS] 2 Beds | 2 Baths | Total: 1318 ft² | Abov…" at bounding box center [390, 238] width 780 height 418
copy h2 "[STREET_ADDRESS]"
